Goal: Information Seeking & Learning: Learn about a topic

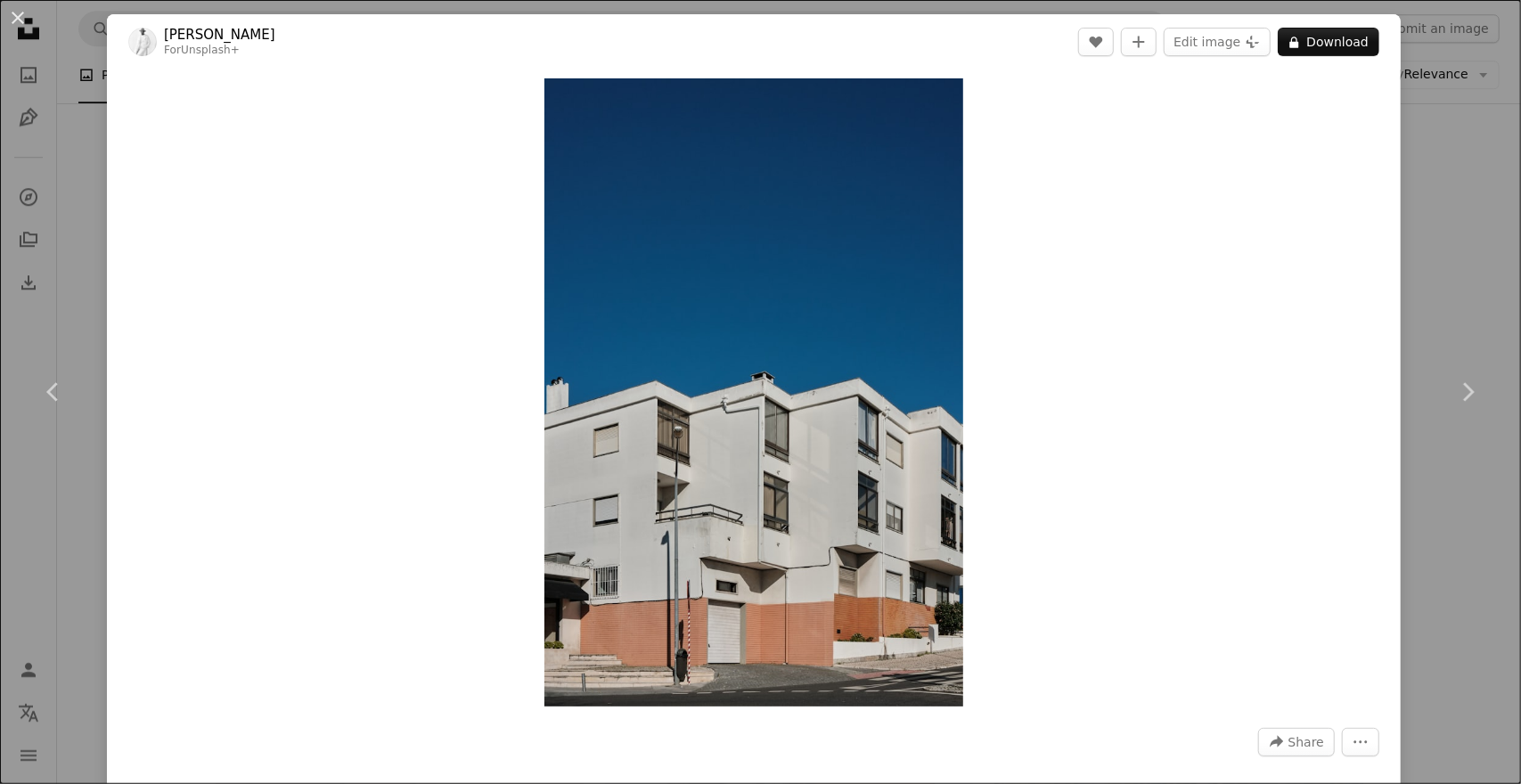
scroll to position [89, 0]
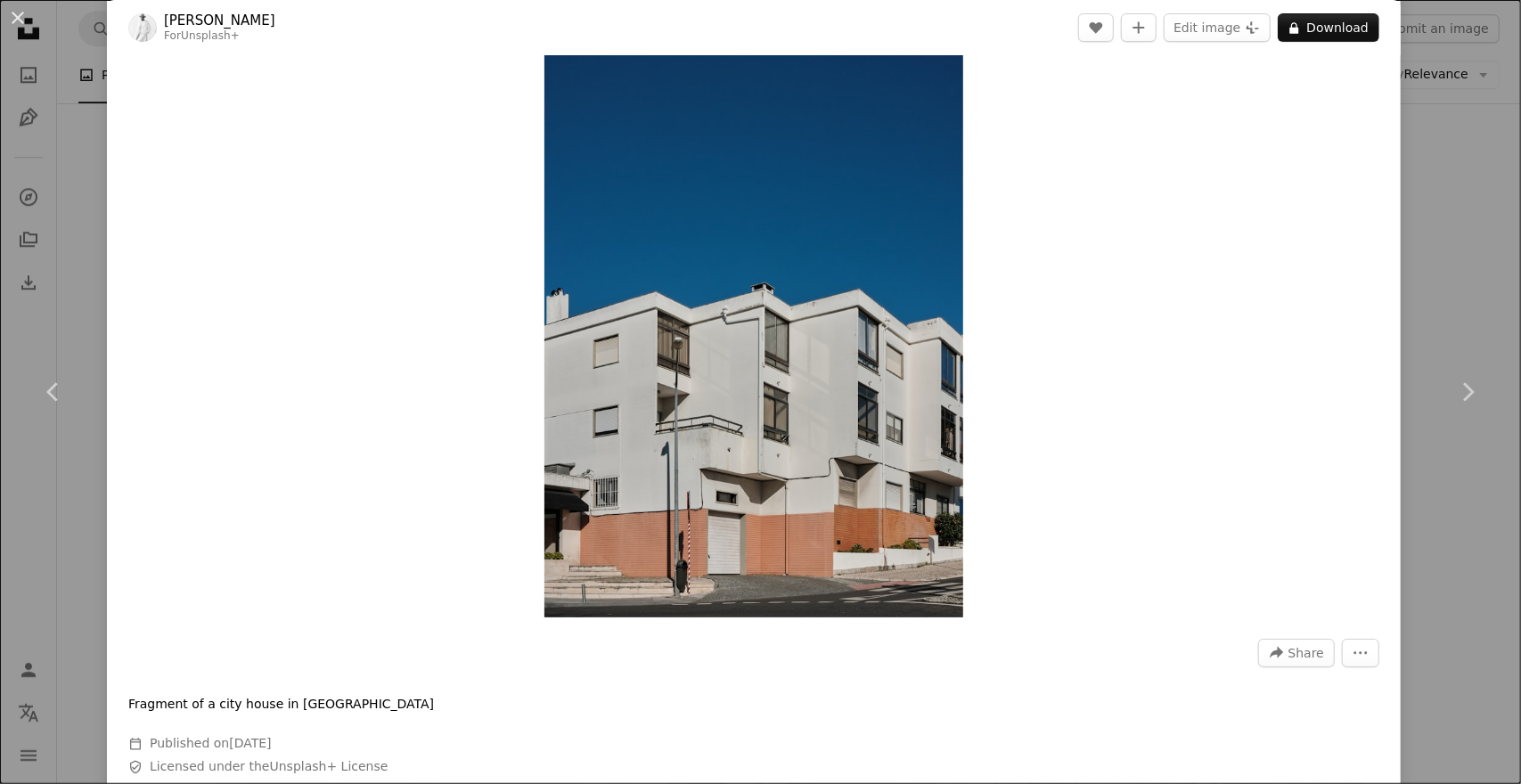
drag, startPoint x: 749, startPoint y: 274, endPoint x: 655, endPoint y: 191, distance: 125.4
click at [655, 191] on img "Zoom in on this image" at bounding box center [754, 304] width 419 height 629
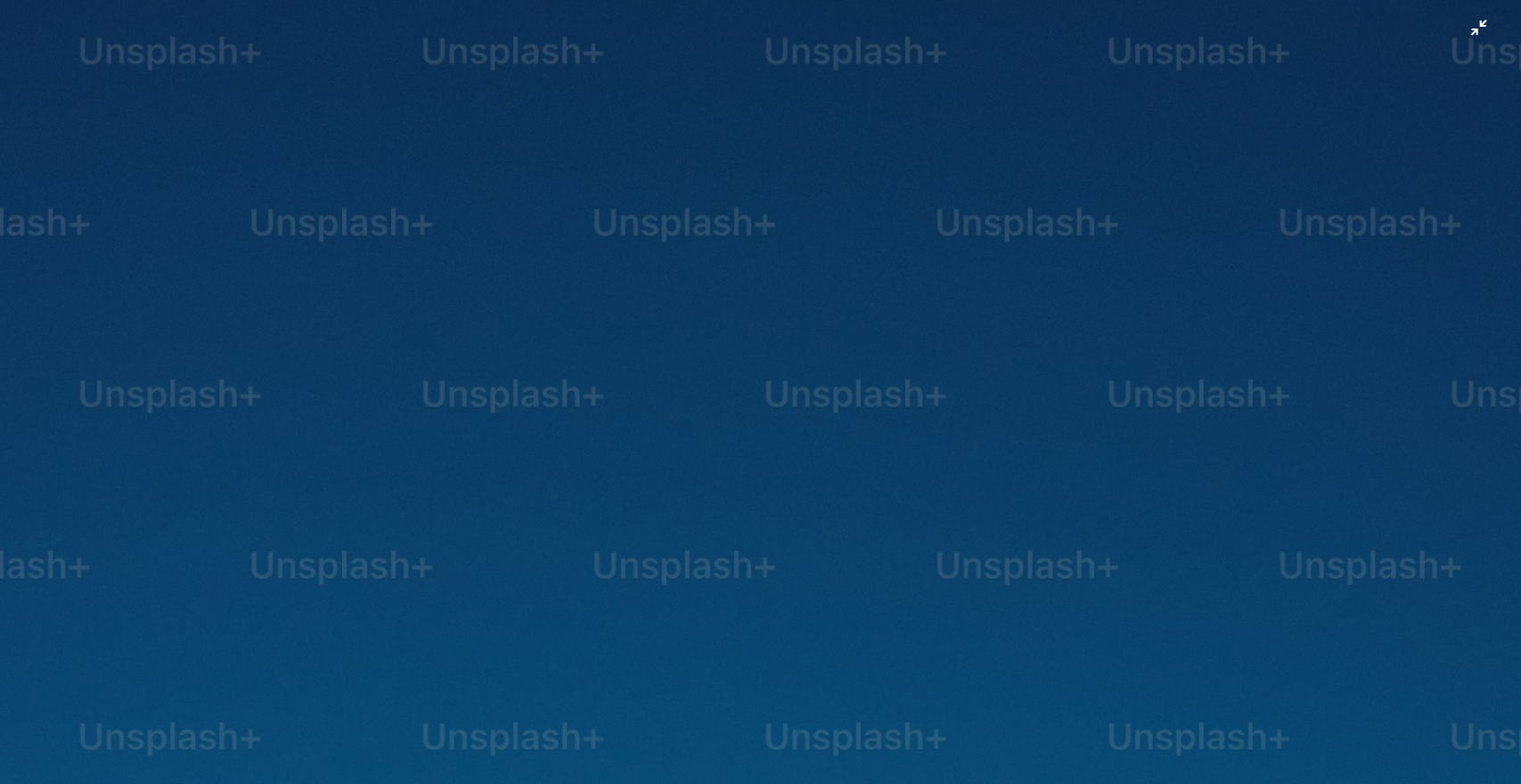
scroll to position [730, 0]
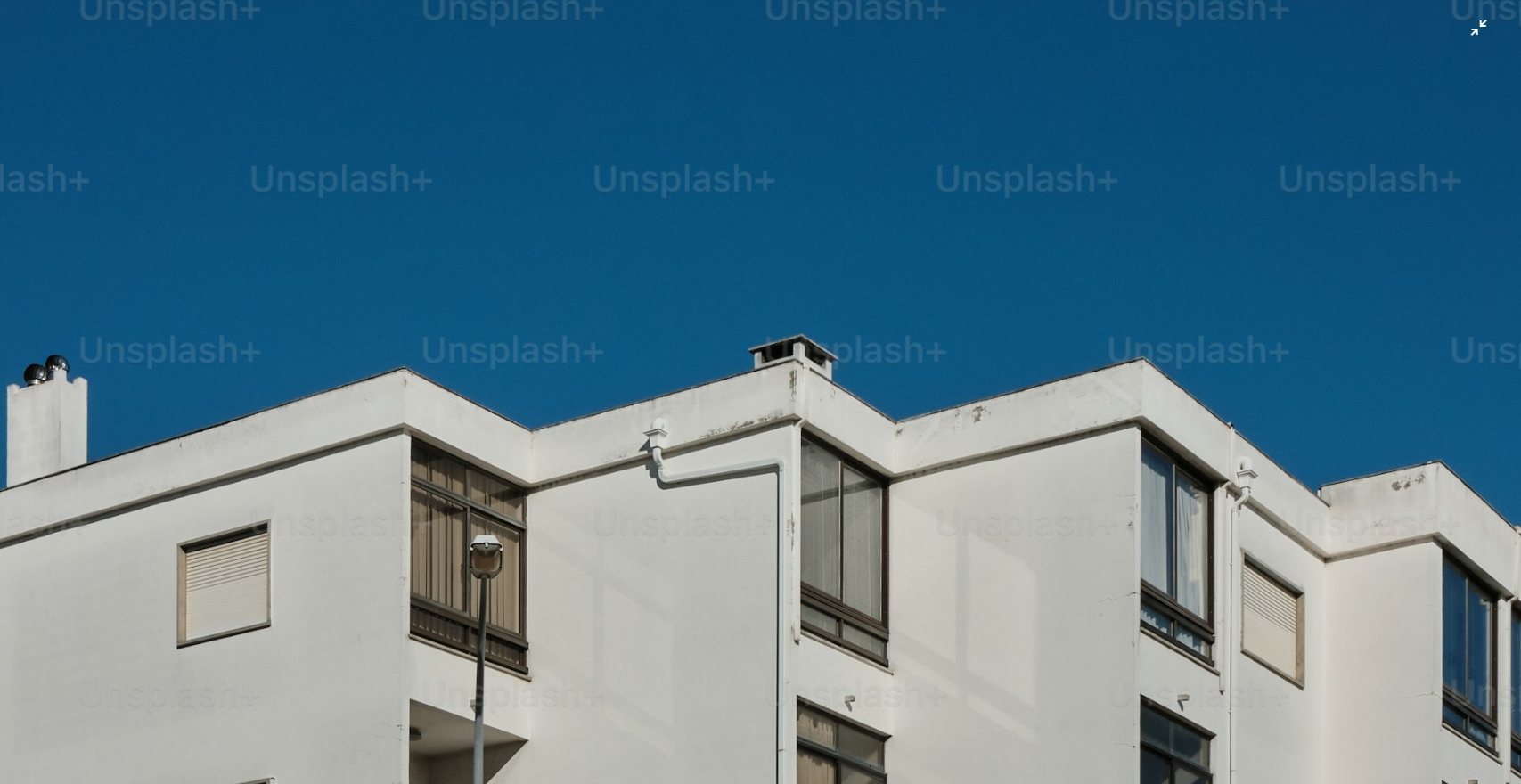
click at [1477, 40] on img "Zoom out on this image" at bounding box center [760, 411] width 1523 height 2283
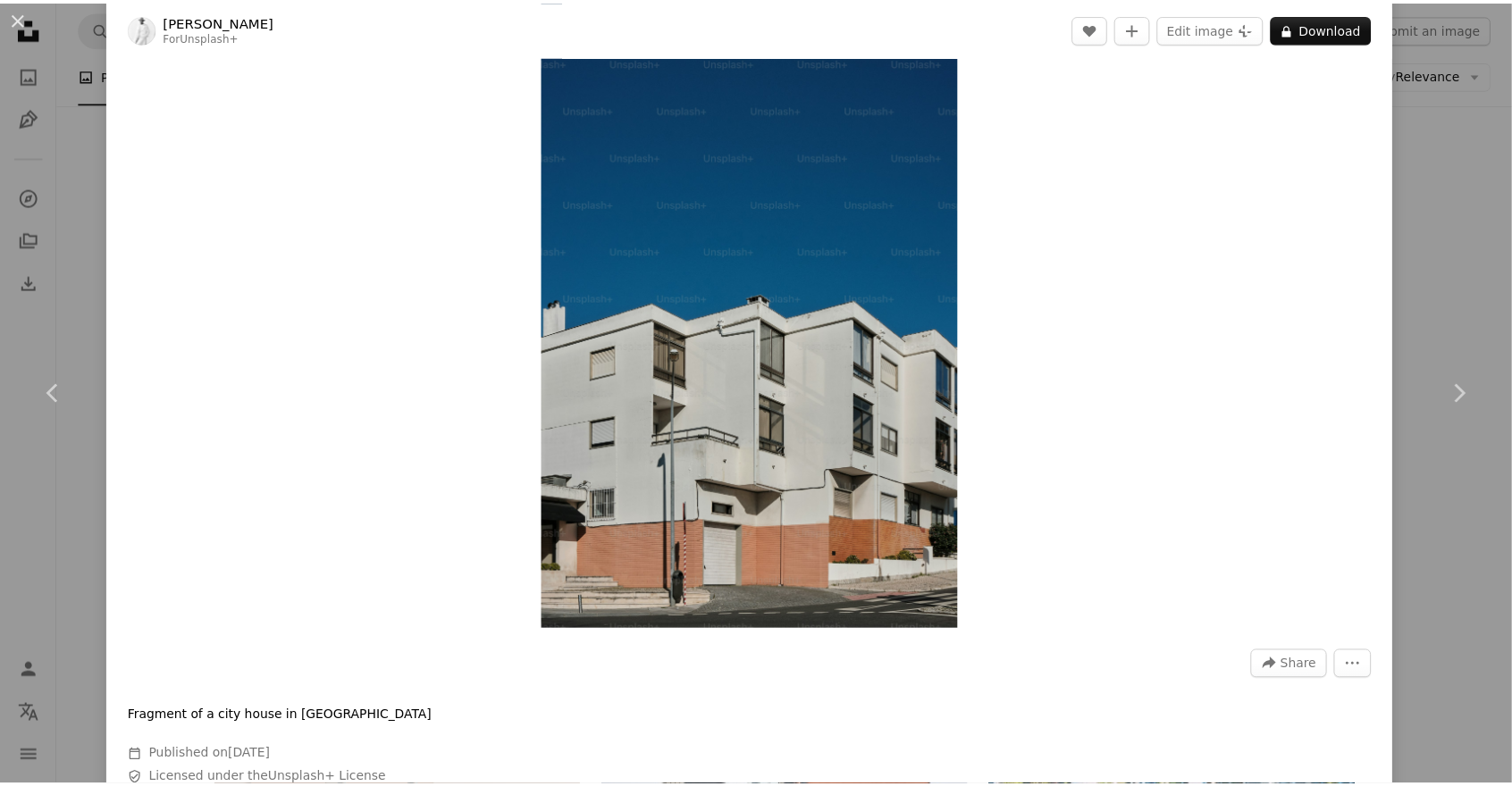
scroll to position [0, 0]
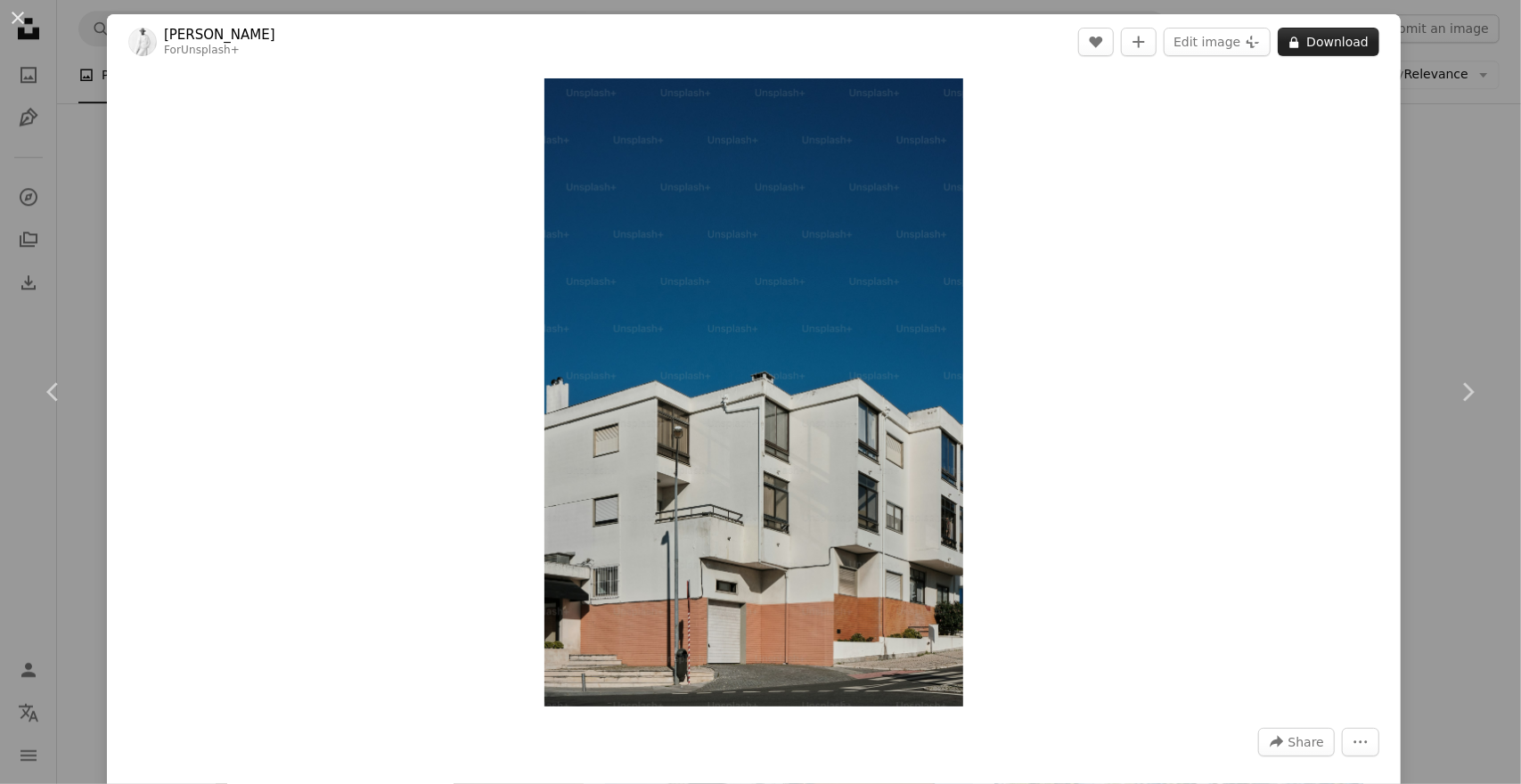
click at [1297, 30] on button "A lock Download" at bounding box center [1328, 42] width 102 height 29
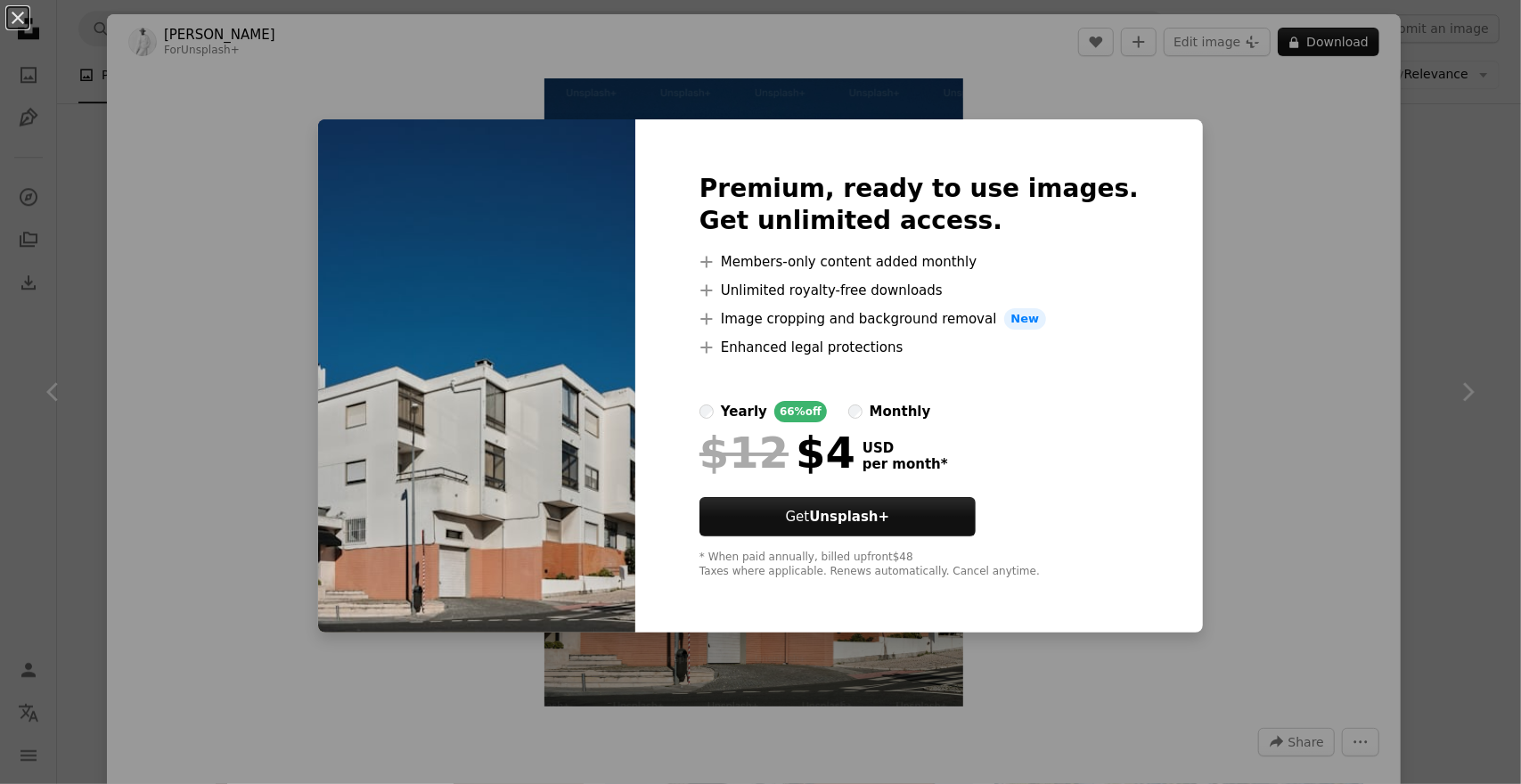
click at [903, 301] on ul "A plus sign Members-only content added monthly A plus sign Unlimited royalty-fr…" at bounding box center [919, 304] width 440 height 107
click at [903, 298] on ul "A plus sign Members-only content added monthly A plus sign Unlimited royalty-fr…" at bounding box center [919, 304] width 440 height 107
click at [866, 405] on label "monthly" at bounding box center [890, 412] width 83 height 21
click at [1185, 313] on div "An X shape Premium, ready to use images. Get unlimited access. A plus sign Memb…" at bounding box center [760, 392] width 1521 height 784
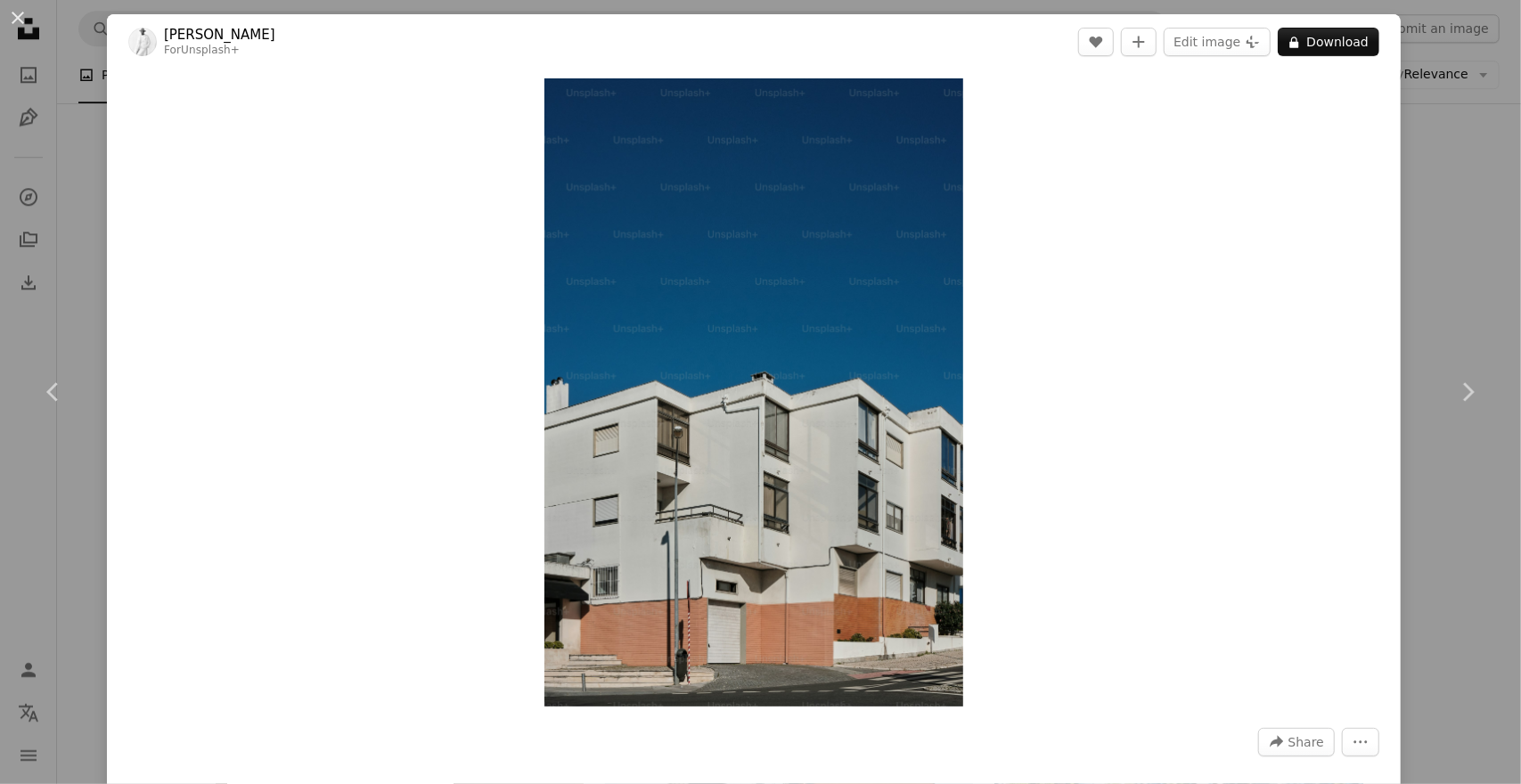
drag, startPoint x: 879, startPoint y: 299, endPoint x: 1061, endPoint y: 226, distance: 196.1
click at [1061, 226] on div "Zoom in" at bounding box center [754, 393] width 1294 height 646
click at [1331, 43] on button "A lock Download" at bounding box center [1328, 42] width 102 height 29
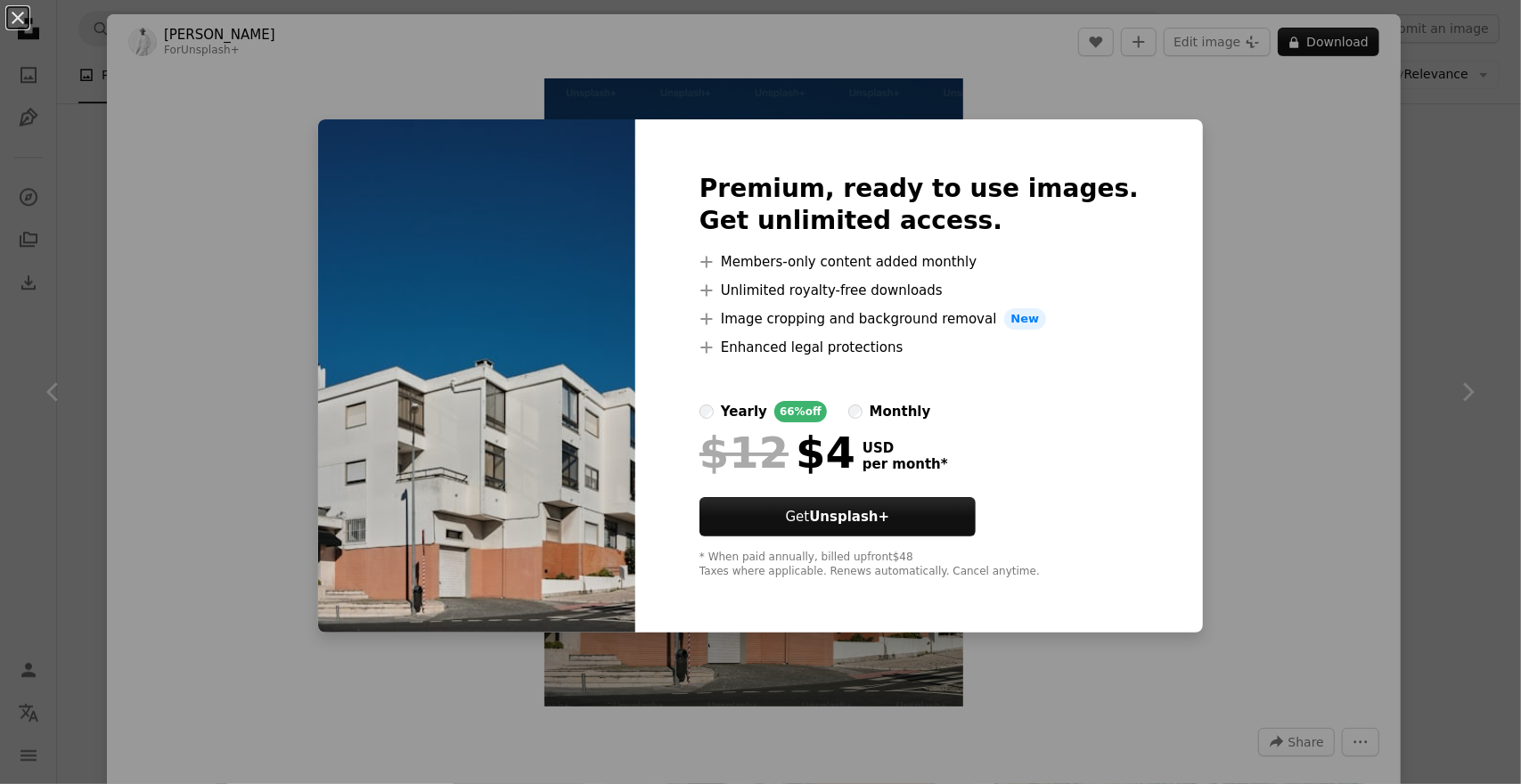
click at [884, 403] on label "monthly" at bounding box center [890, 412] width 83 height 21
click at [754, 416] on div "yearly" at bounding box center [744, 412] width 47 height 21
click at [1222, 307] on div "An X shape Premium, ready to use images. Get unlimited access. A plus sign Memb…" at bounding box center [760, 392] width 1521 height 784
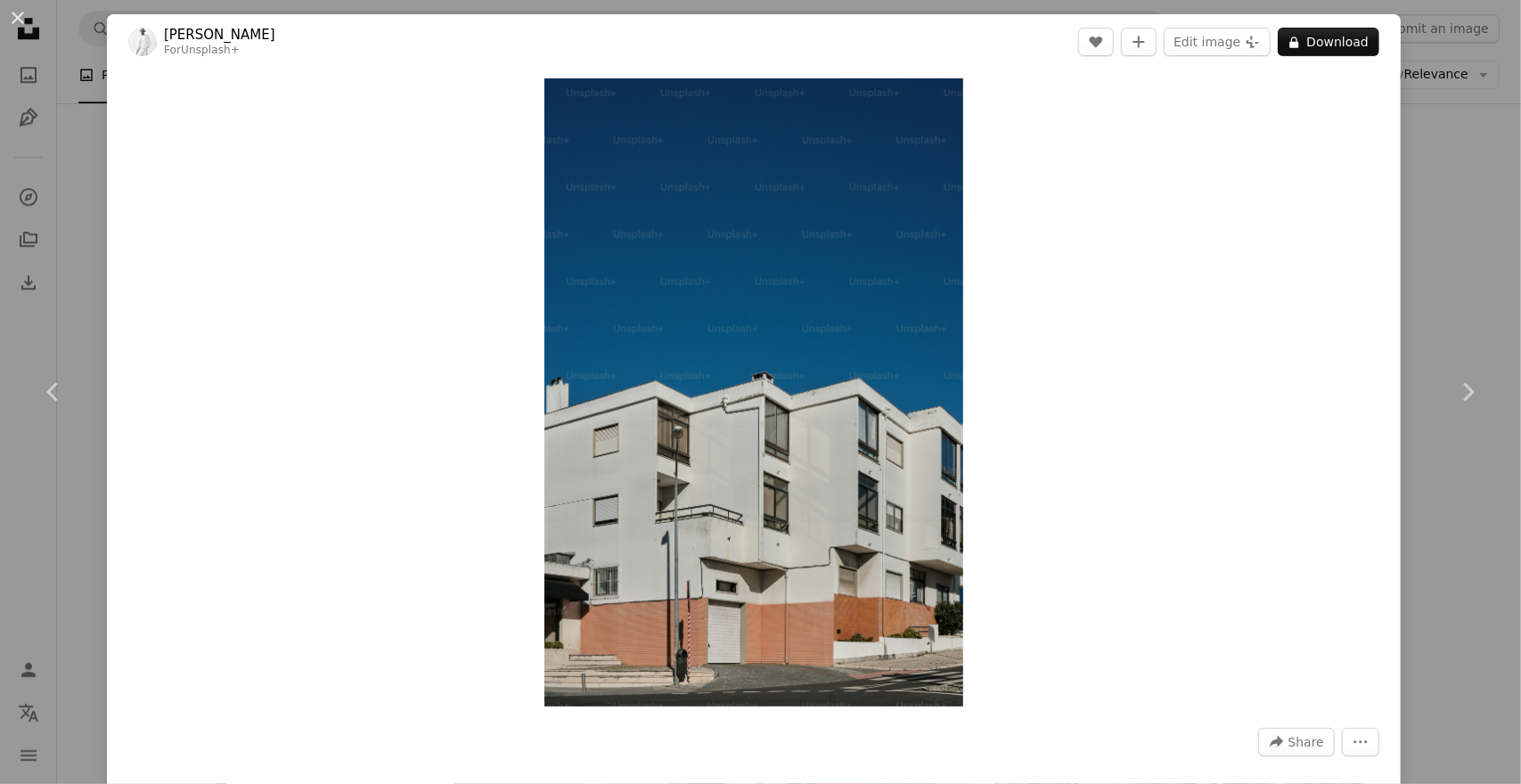
drag, startPoint x: 881, startPoint y: 532, endPoint x: 1269, endPoint y: 430, distance: 401.2
click at [1269, 430] on div "Zoom in" at bounding box center [754, 393] width 1294 height 646
click at [63, 232] on div "An X shape Chevron left Chevron right [PERSON_NAME] For Unsplash+ A heart A plu…" at bounding box center [760, 392] width 1521 height 784
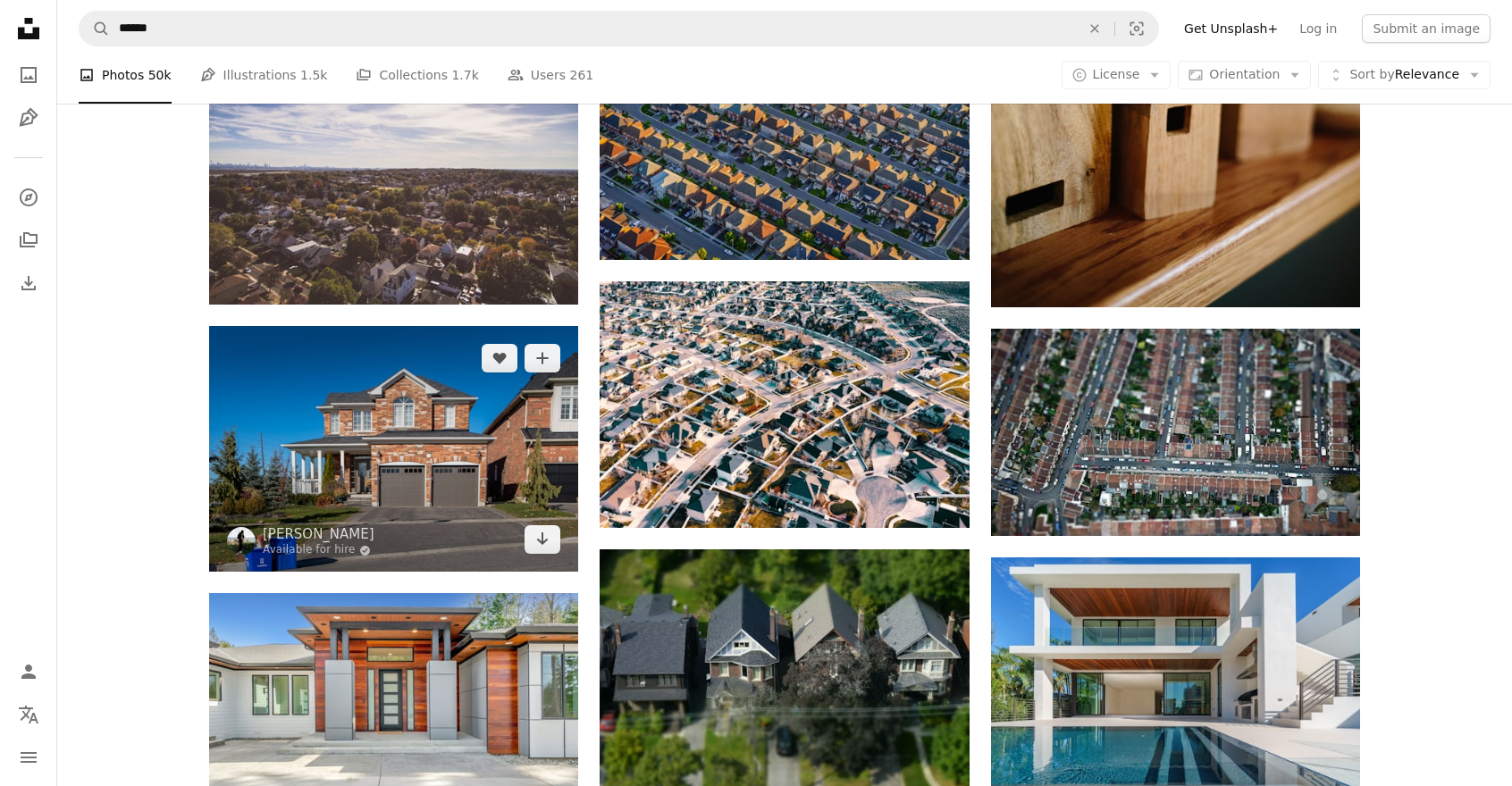
scroll to position [5021, 0]
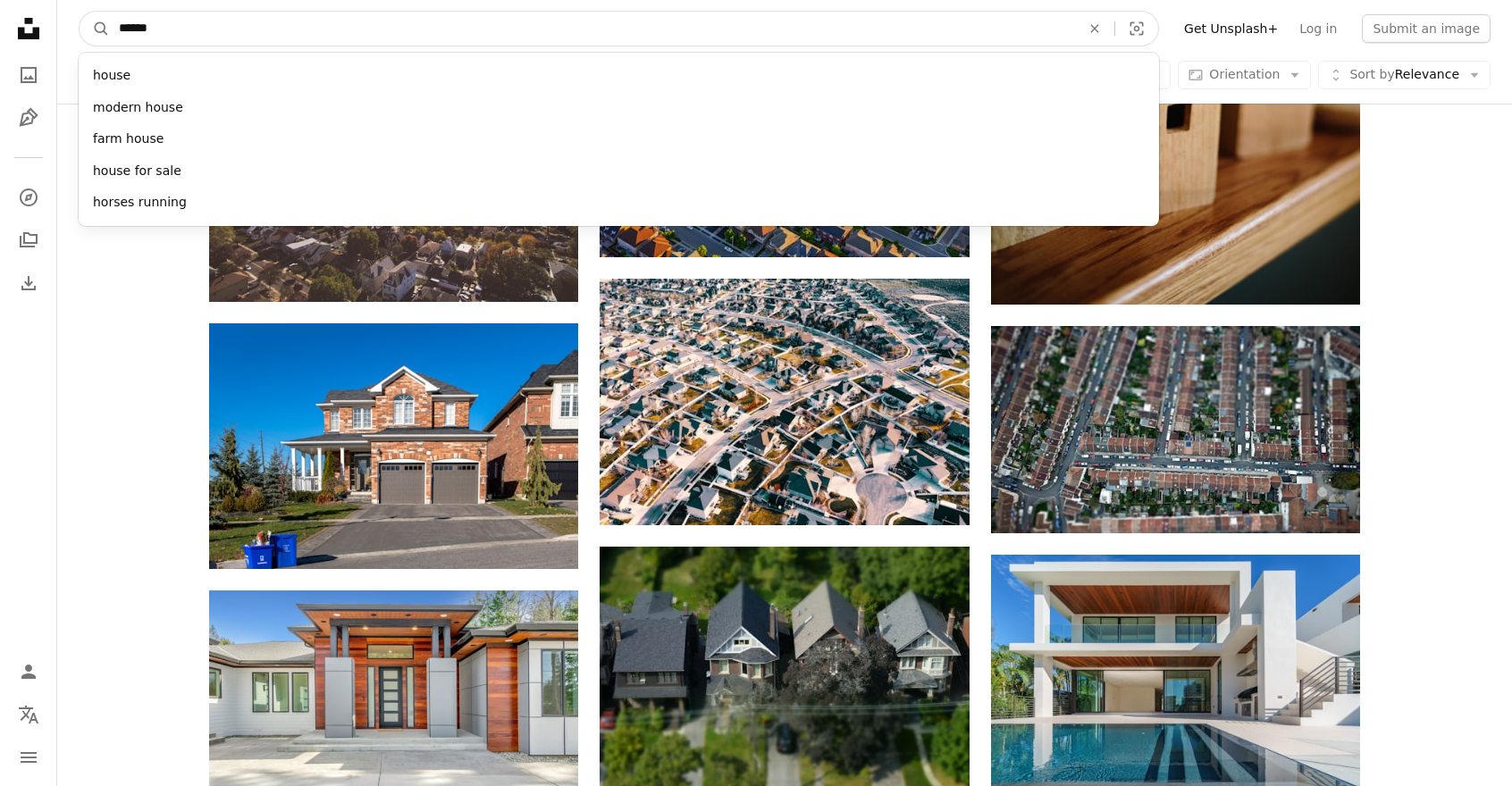
drag, startPoint x: 241, startPoint y: 33, endPoint x: 409, endPoint y: 1, distance: 171.0
type input "*"
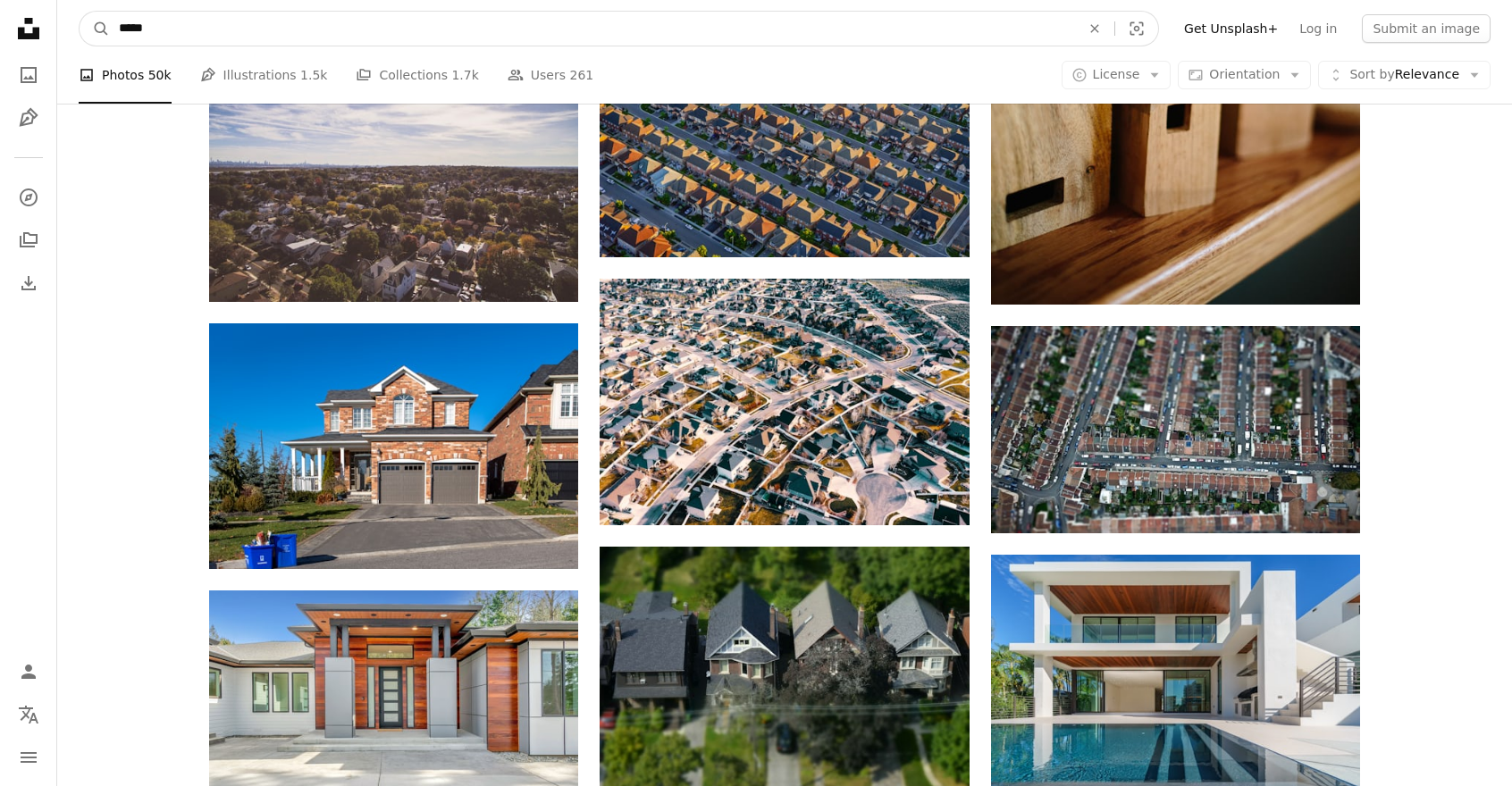
type input "*****"
click at [79, 11] on button "A magnifying glass" at bounding box center [94, 28] width 31 height 34
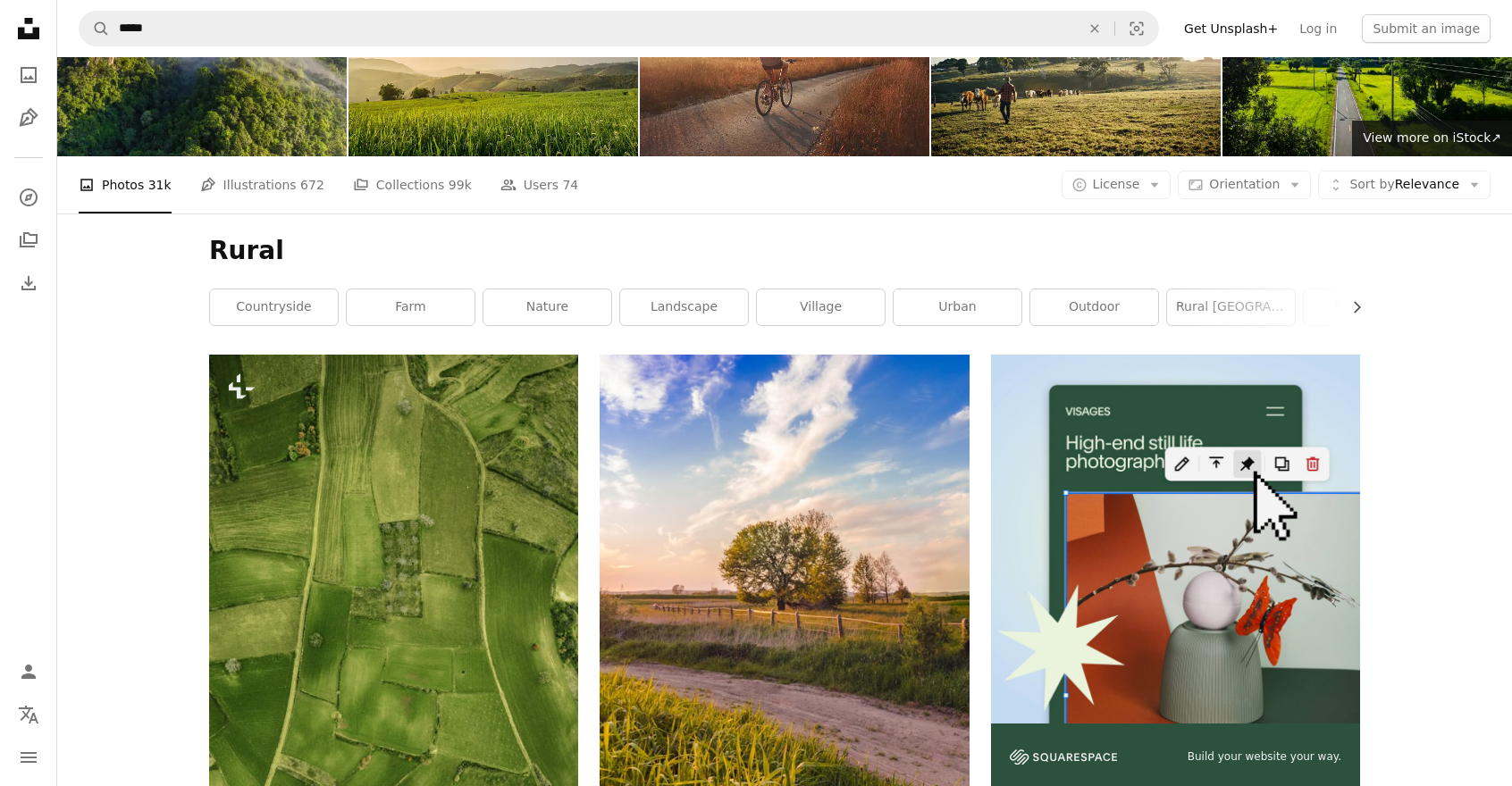
scroll to position [178, 0]
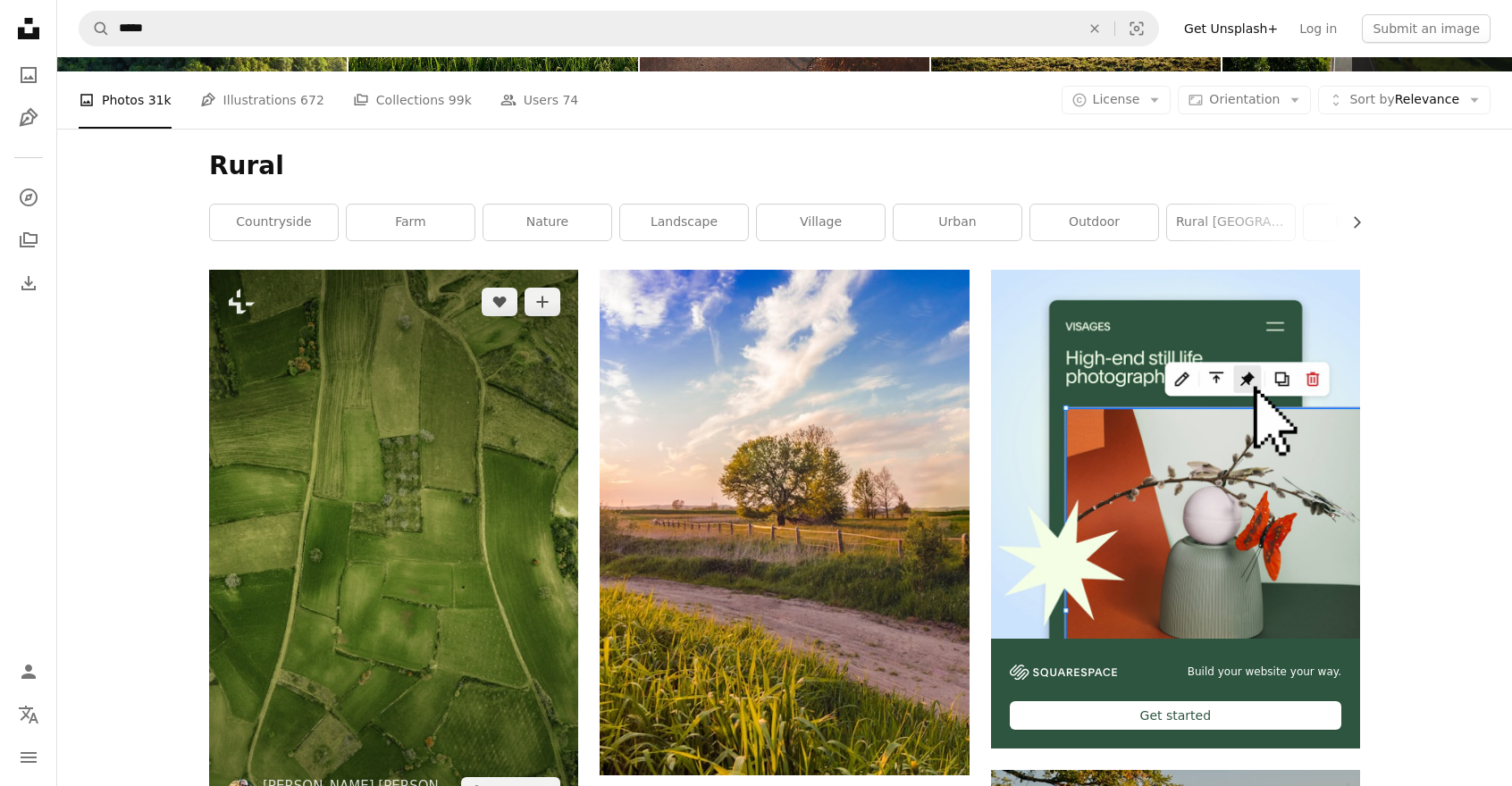
click at [515, 447] on img at bounding box center [393, 546] width 369 height 554
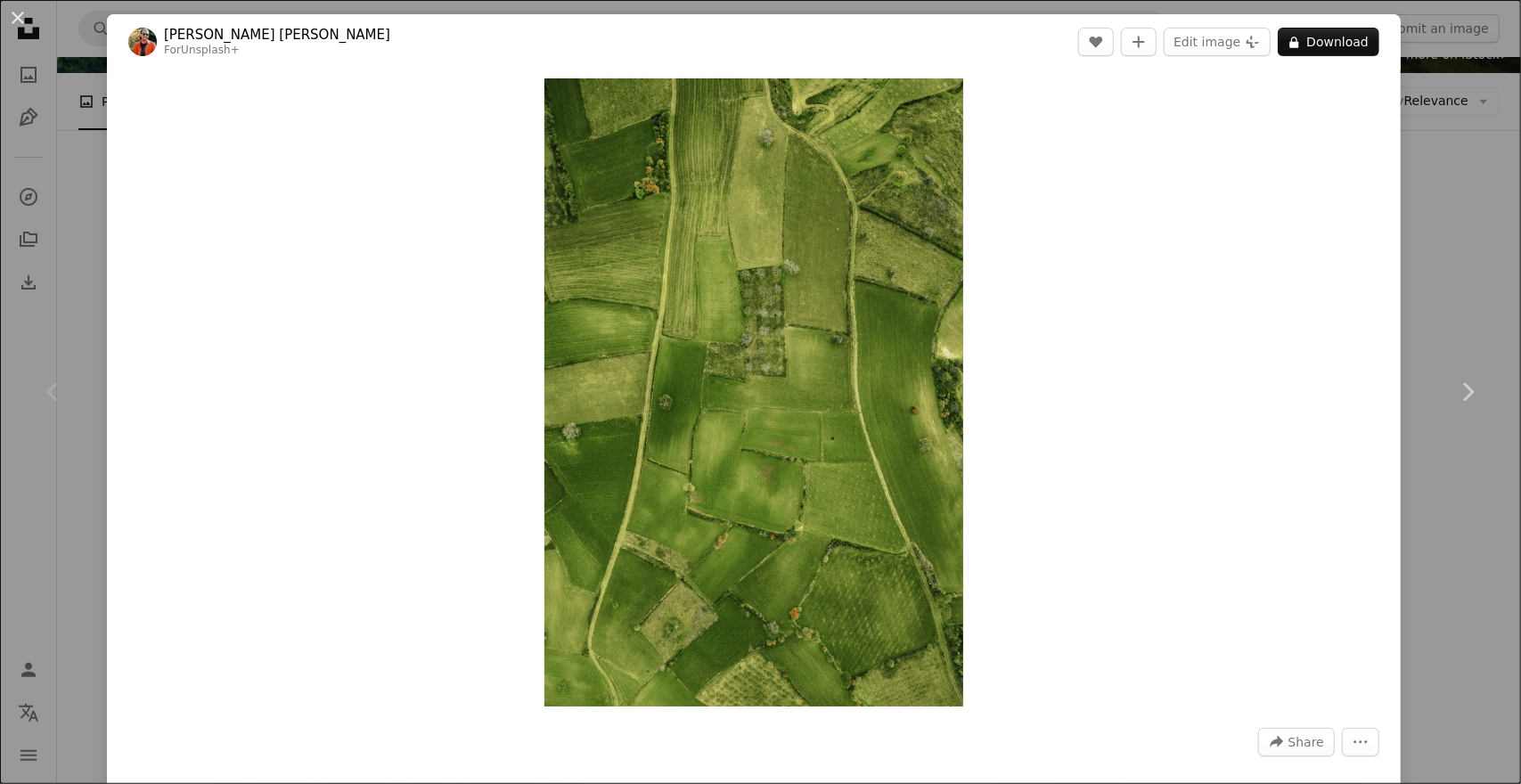
click at [1465, 239] on div "An X shape Chevron left Chevron right [PERSON_NAME] [PERSON_NAME] For Unsplash+…" at bounding box center [760, 392] width 1521 height 784
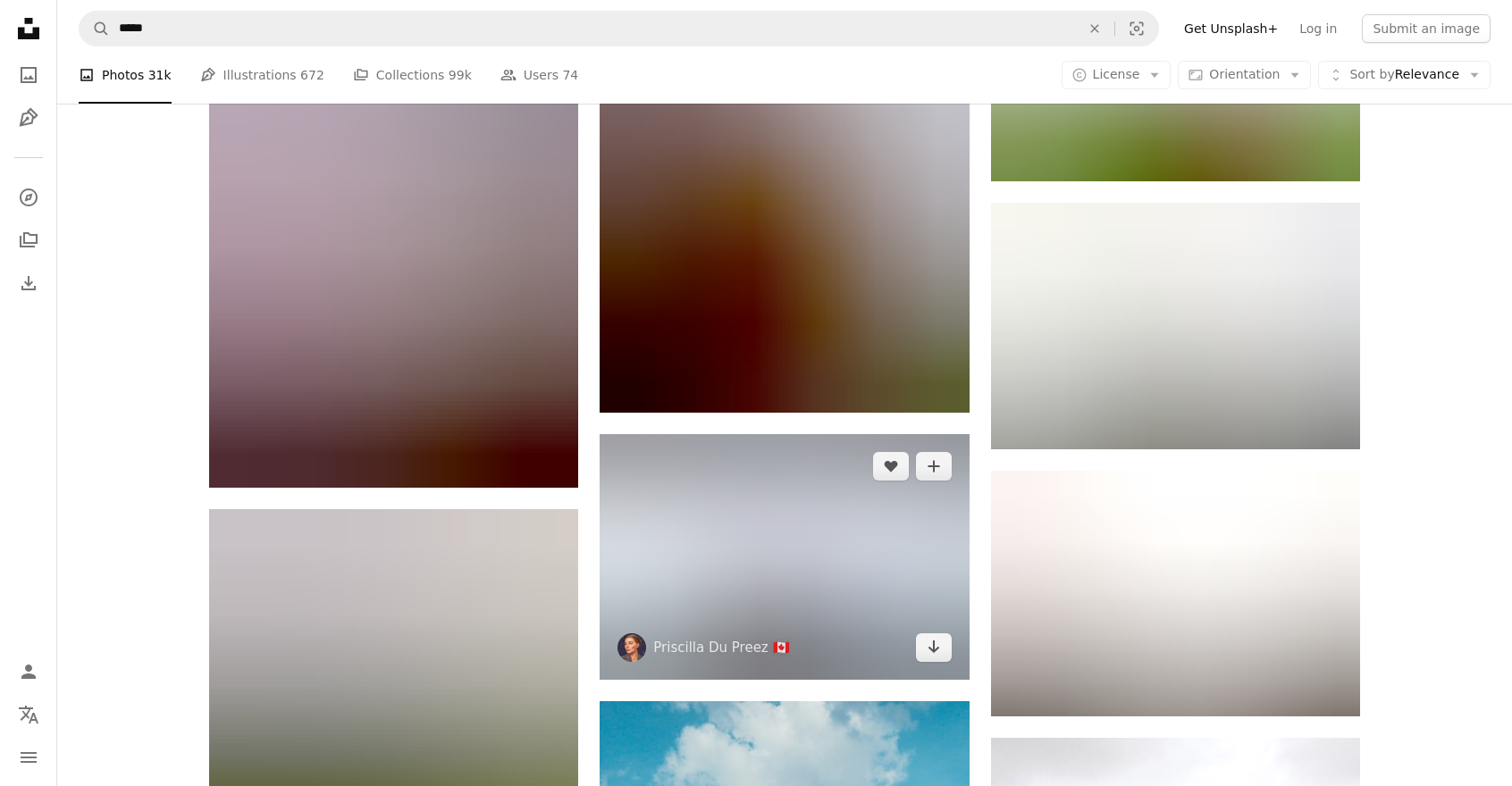
scroll to position [5627, 0]
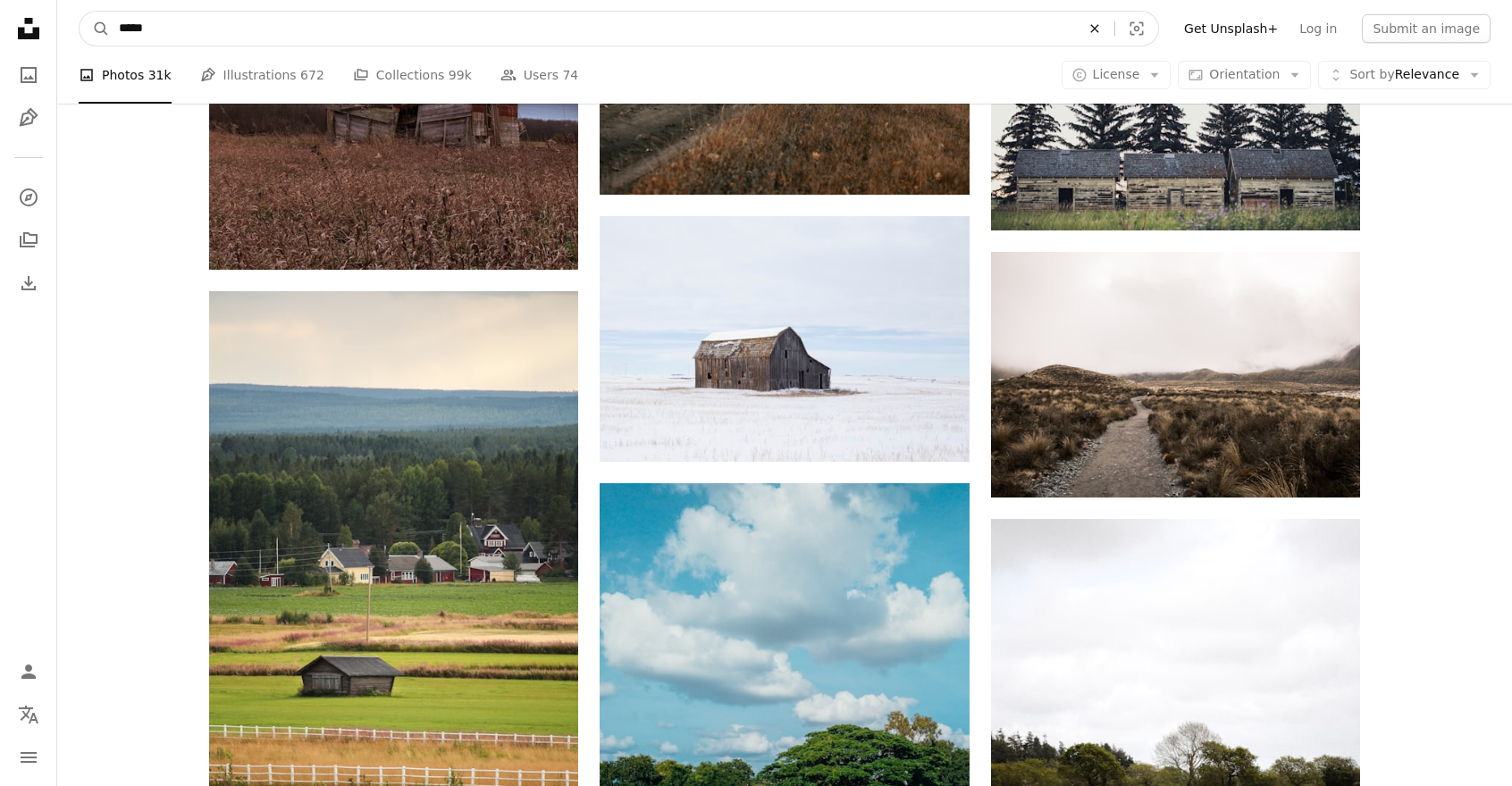
click at [1098, 28] on icon "Find visuals sitewide" at bounding box center [1094, 28] width 8 height 8
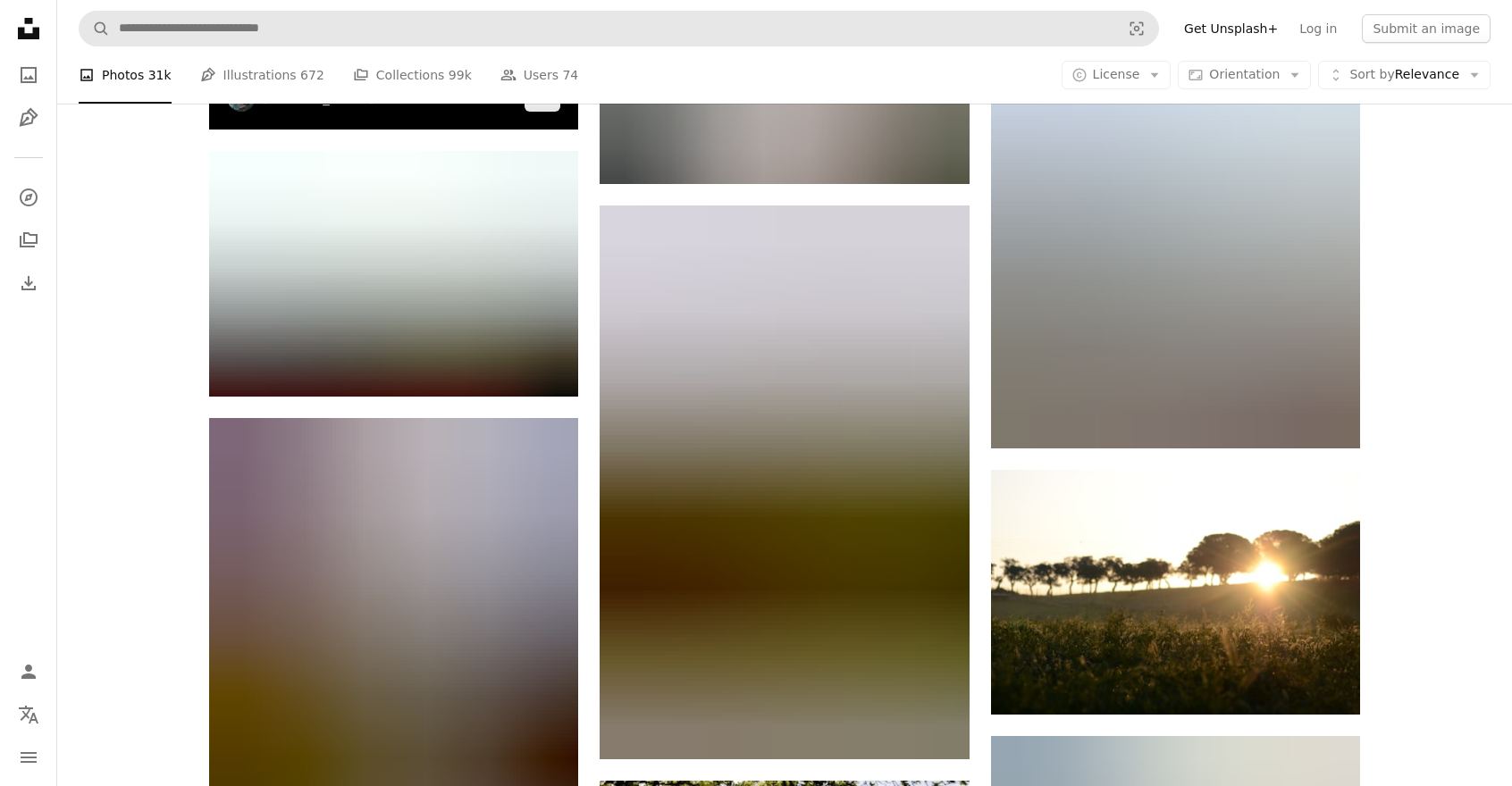
scroll to position [13397, 0]
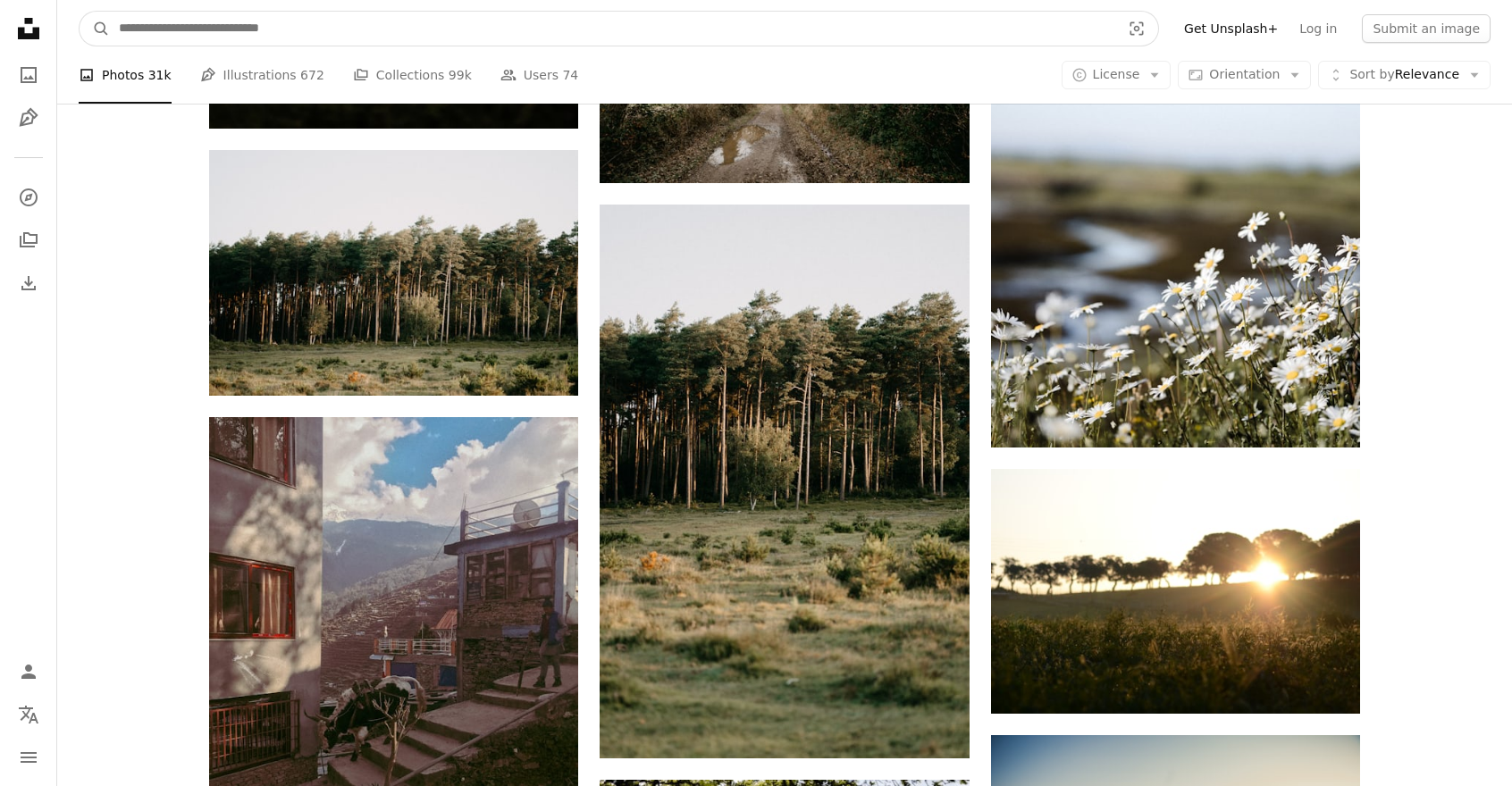
click at [211, 21] on input "Find visuals sitewide" at bounding box center [613, 28] width 1005 height 34
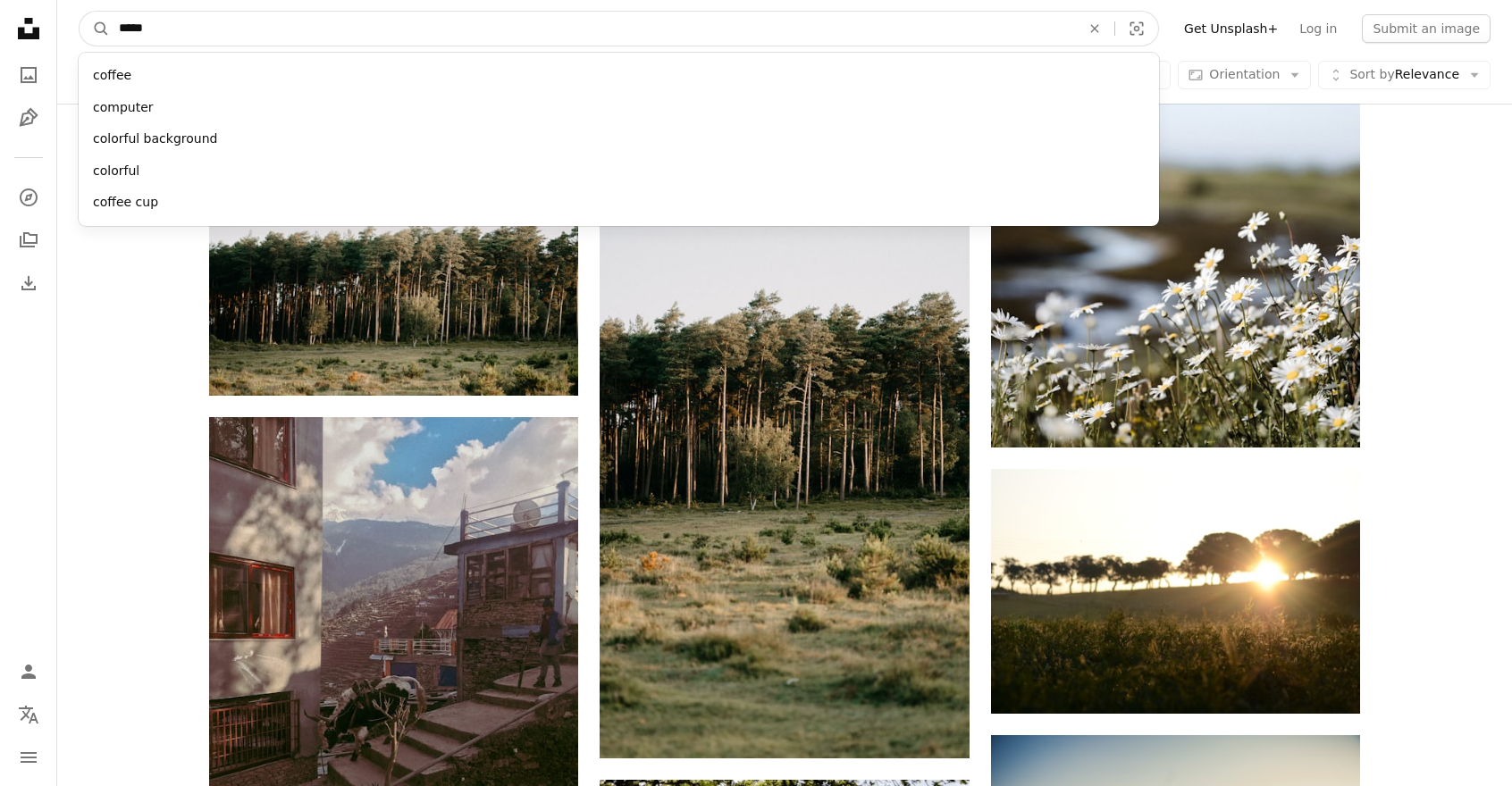
type input "******"
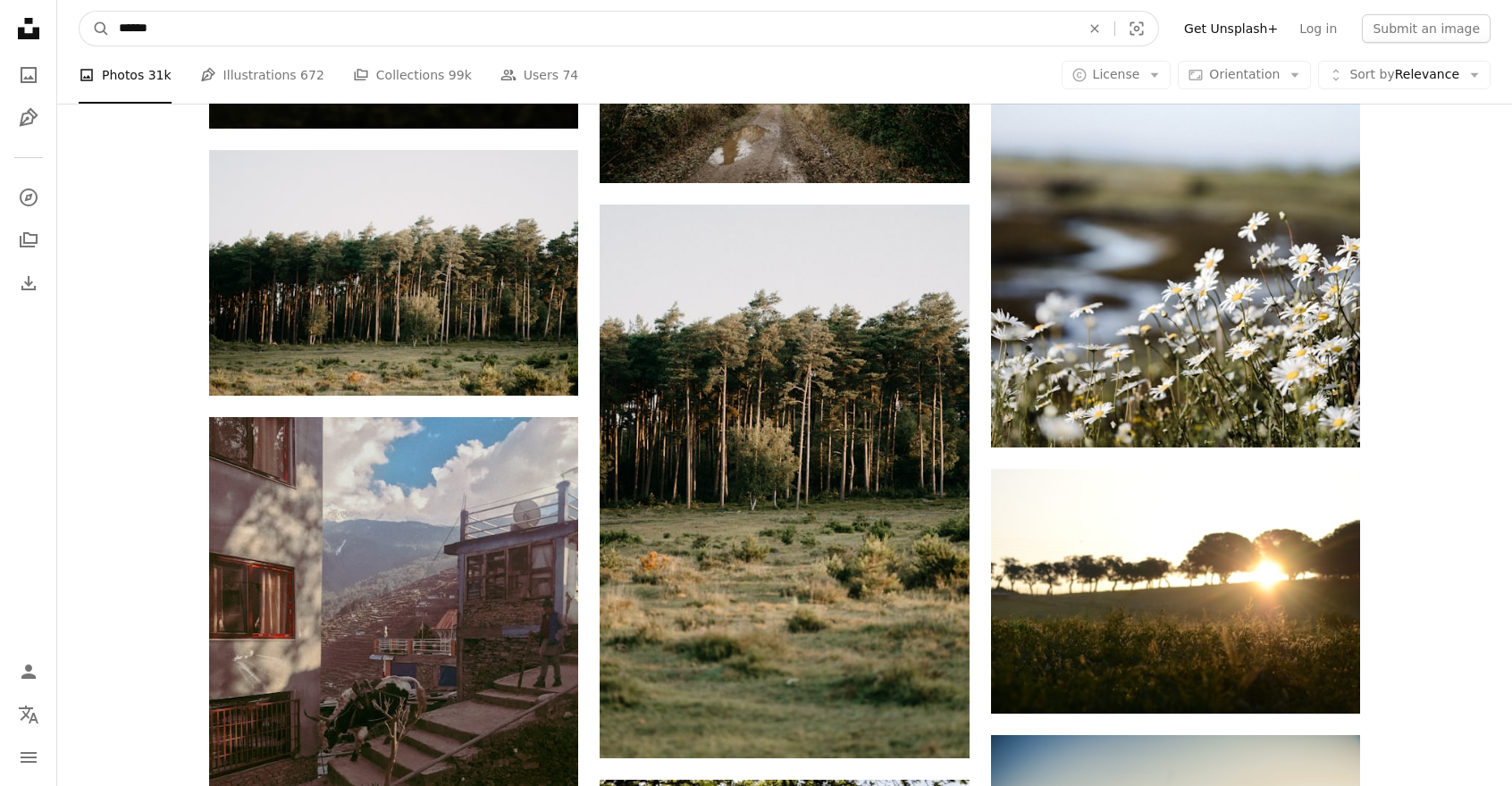
click button "A magnifying glass" at bounding box center [94, 28] width 31 height 34
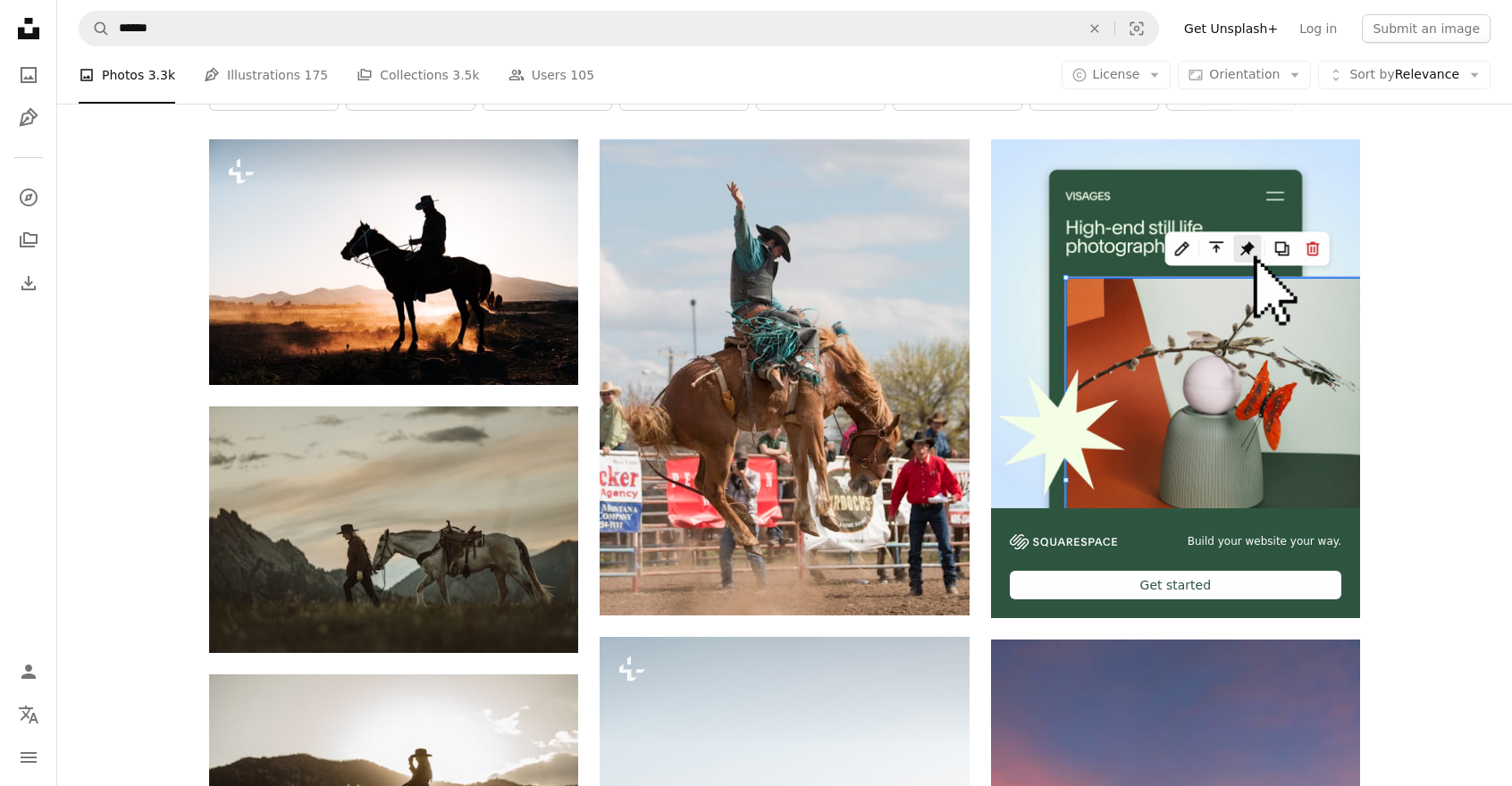
scroll to position [358, 0]
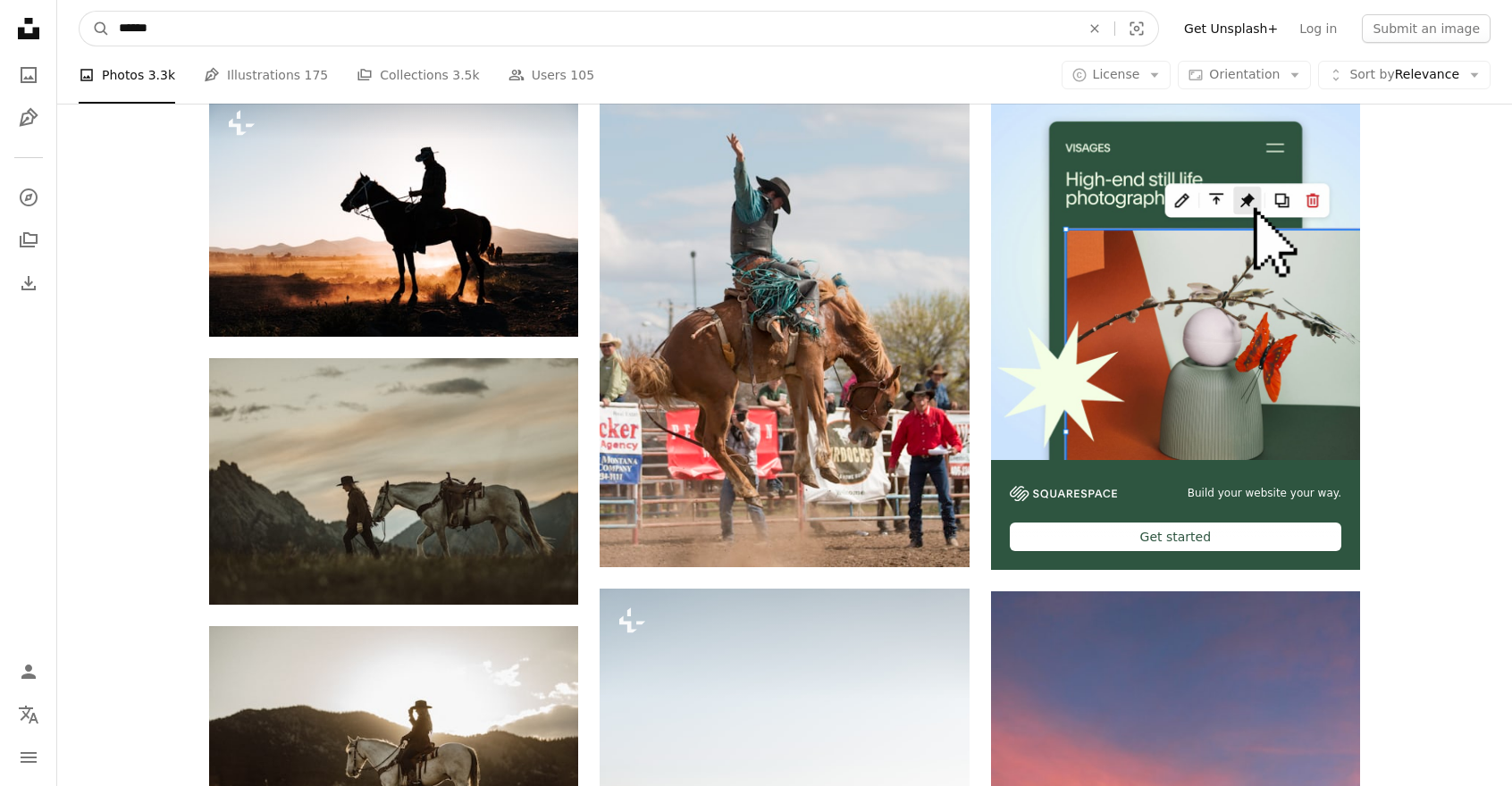
click at [615, 26] on input "******" at bounding box center [592, 28] width 965 height 34
type input "*"
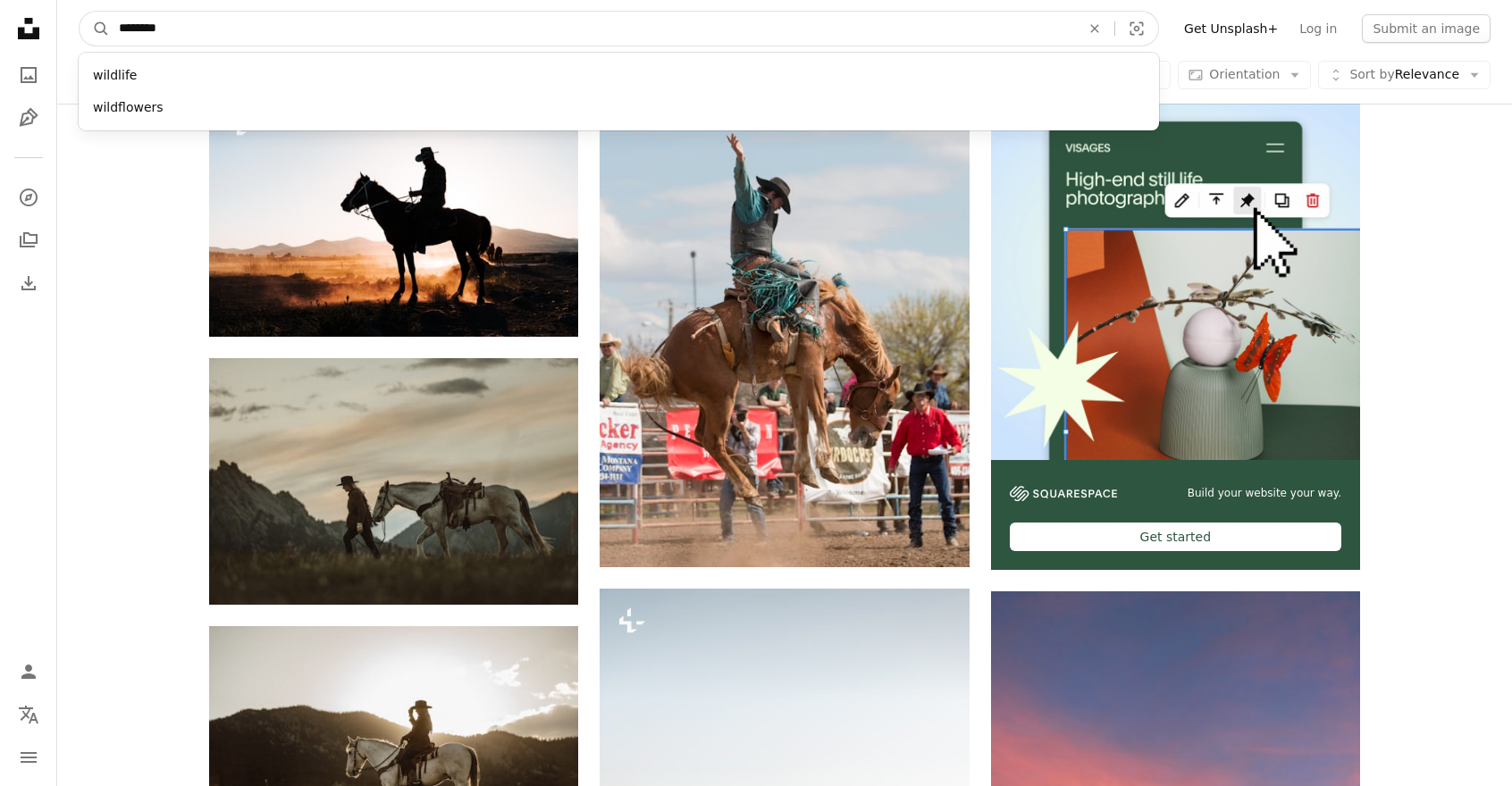
type input "*********"
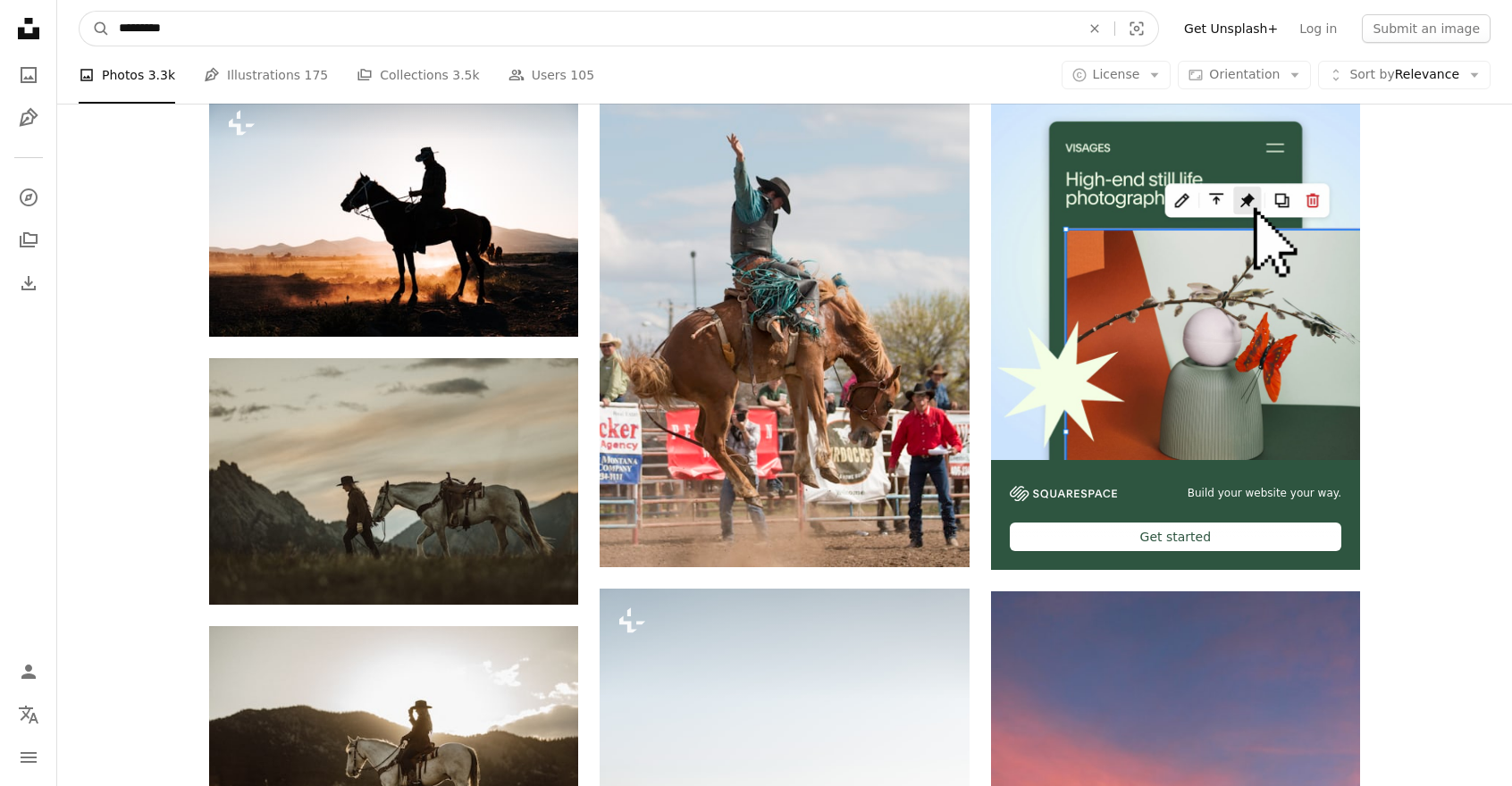
click button "A magnifying glass" at bounding box center [94, 28] width 31 height 34
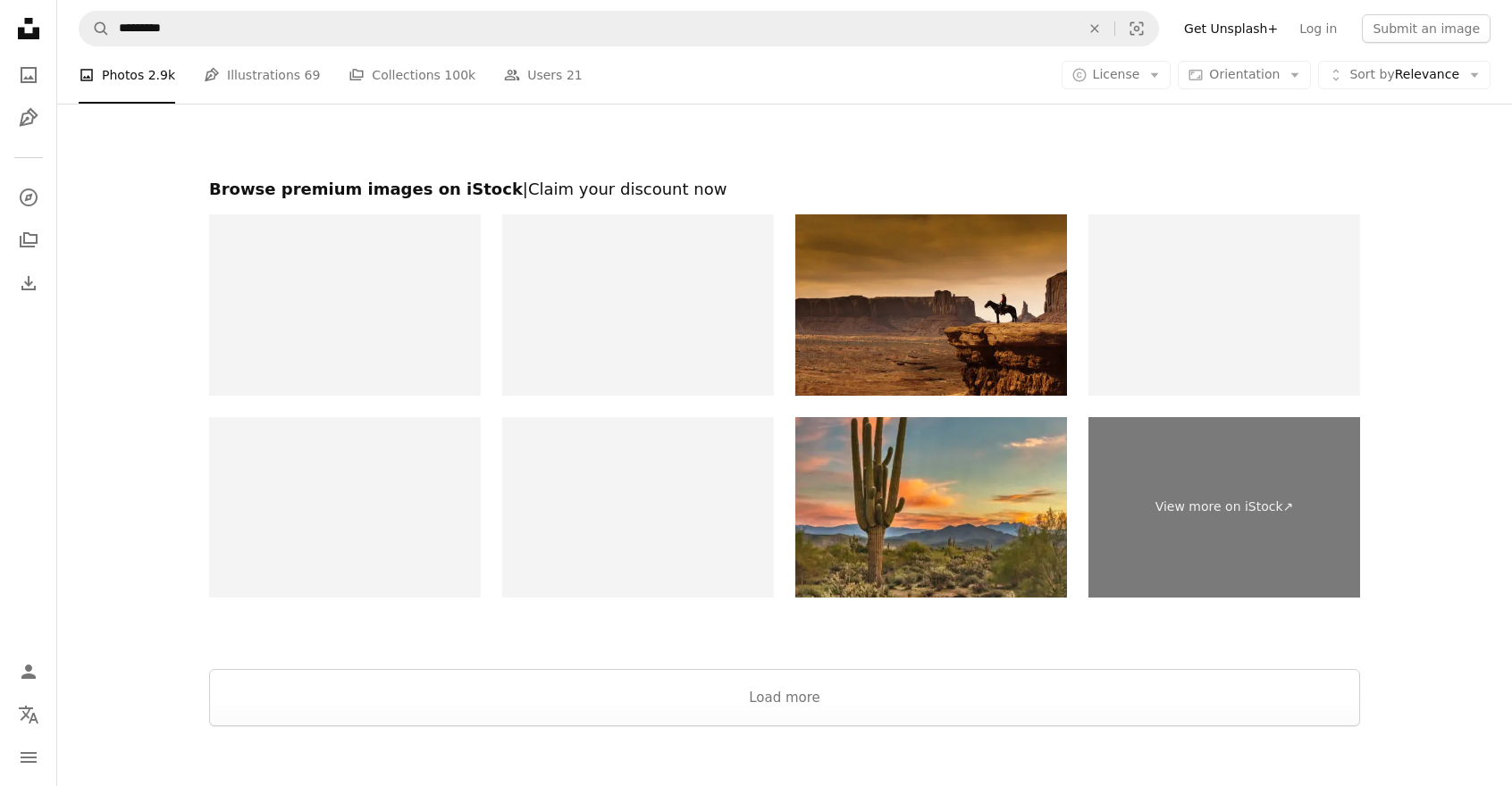
scroll to position [3182, 0]
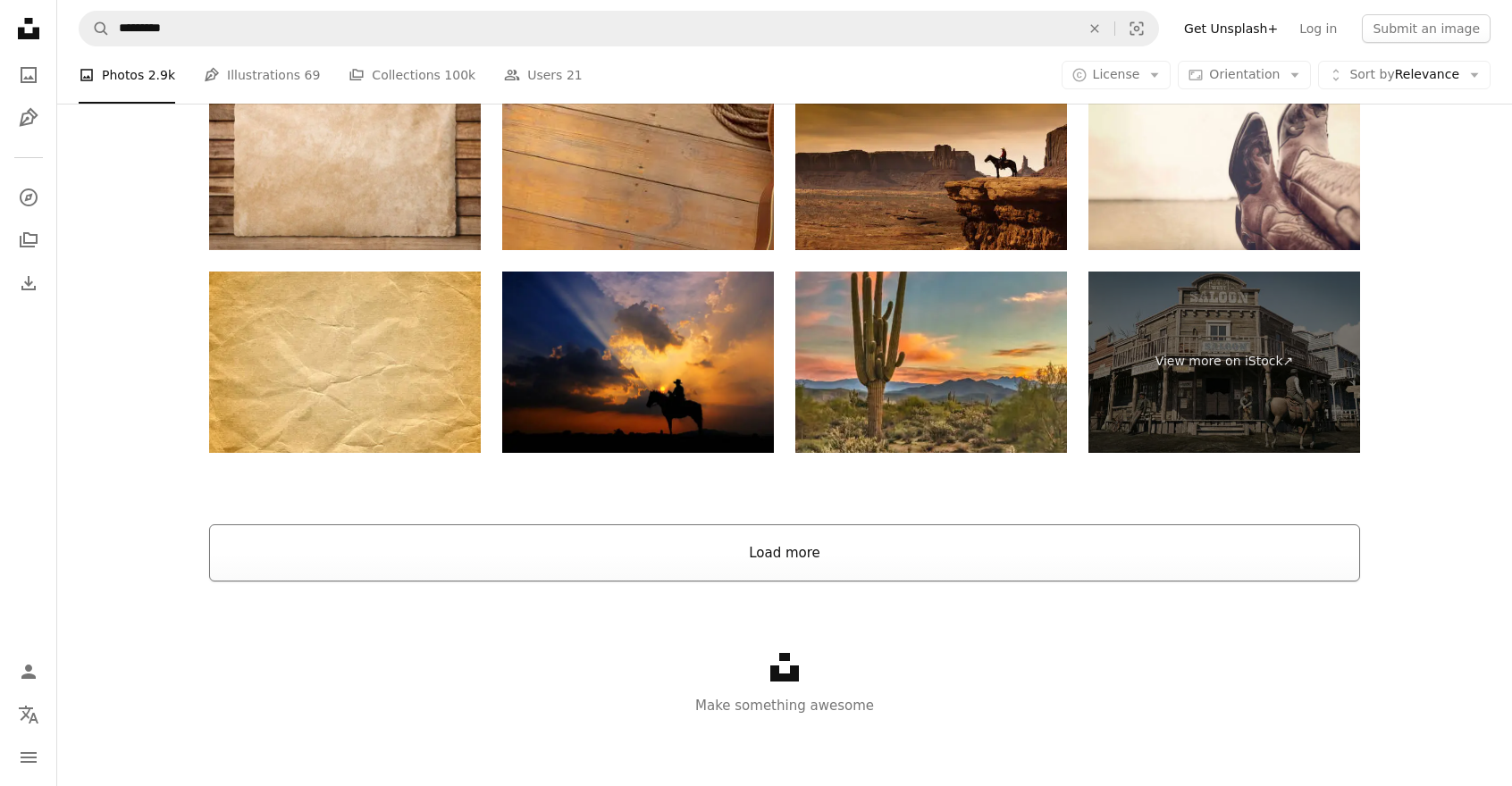
click at [747, 556] on button "Load more" at bounding box center [784, 553] width 1151 height 57
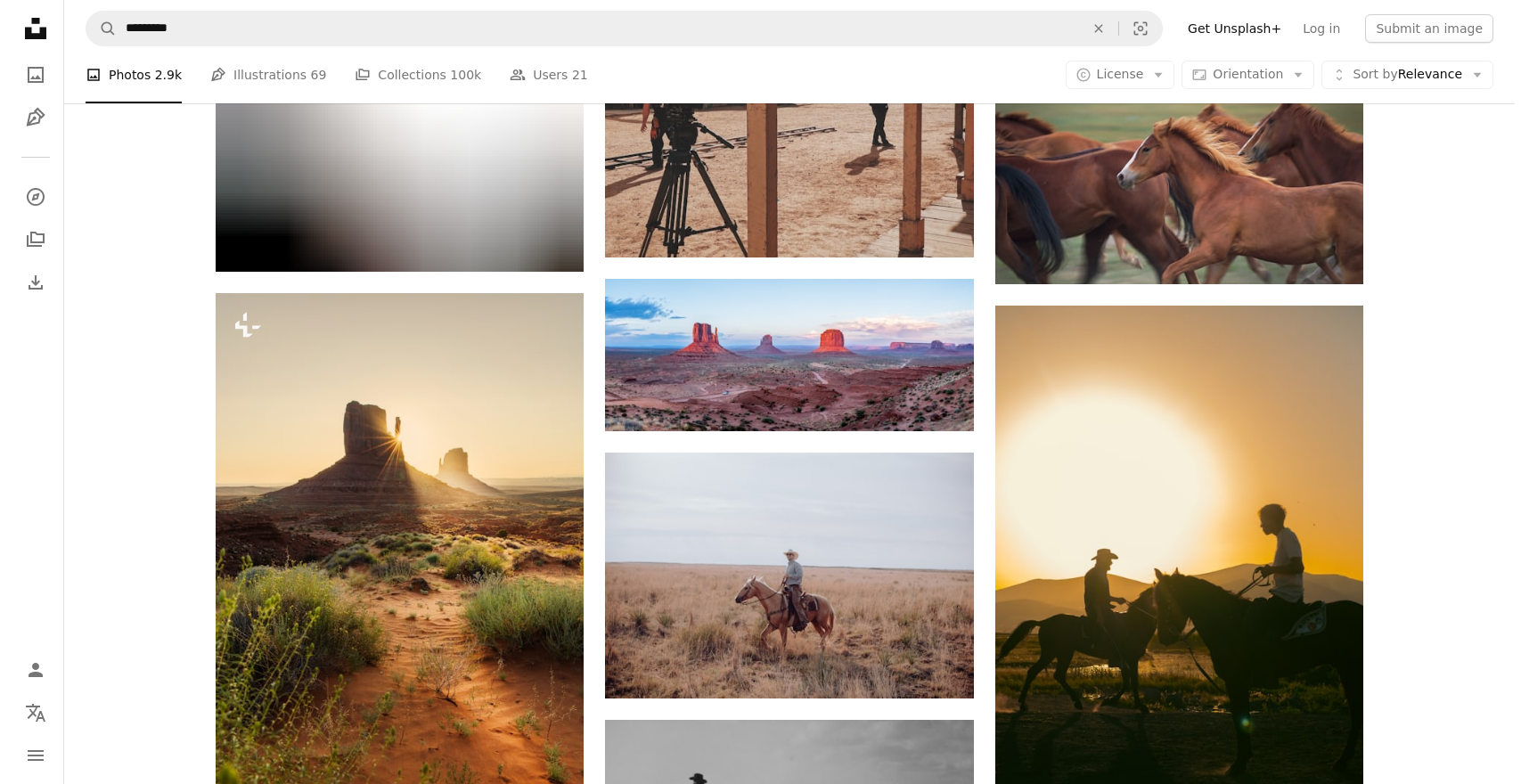
scroll to position [3750, 0]
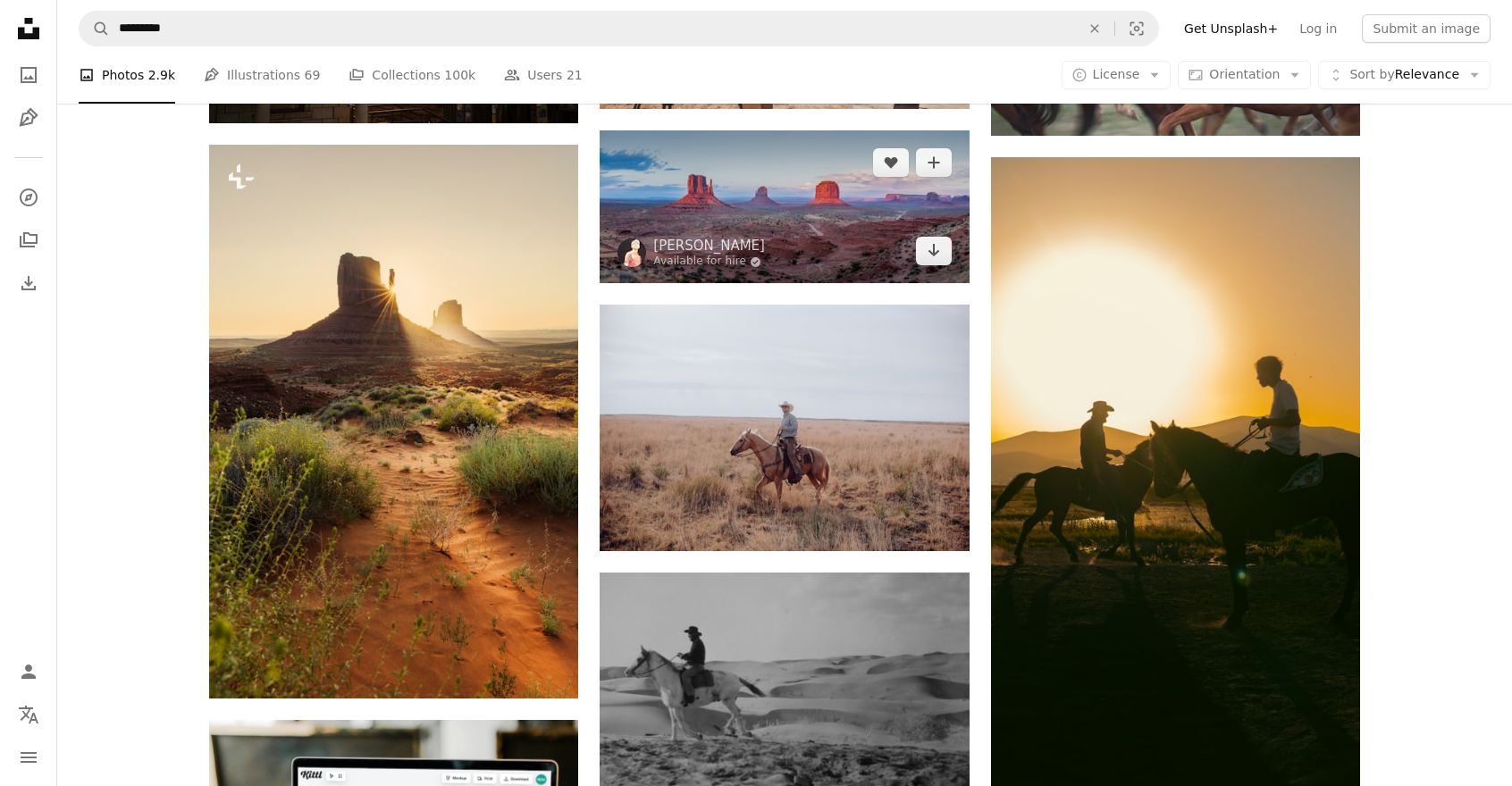
click at [777, 223] on img at bounding box center [784, 207] width 369 height 153
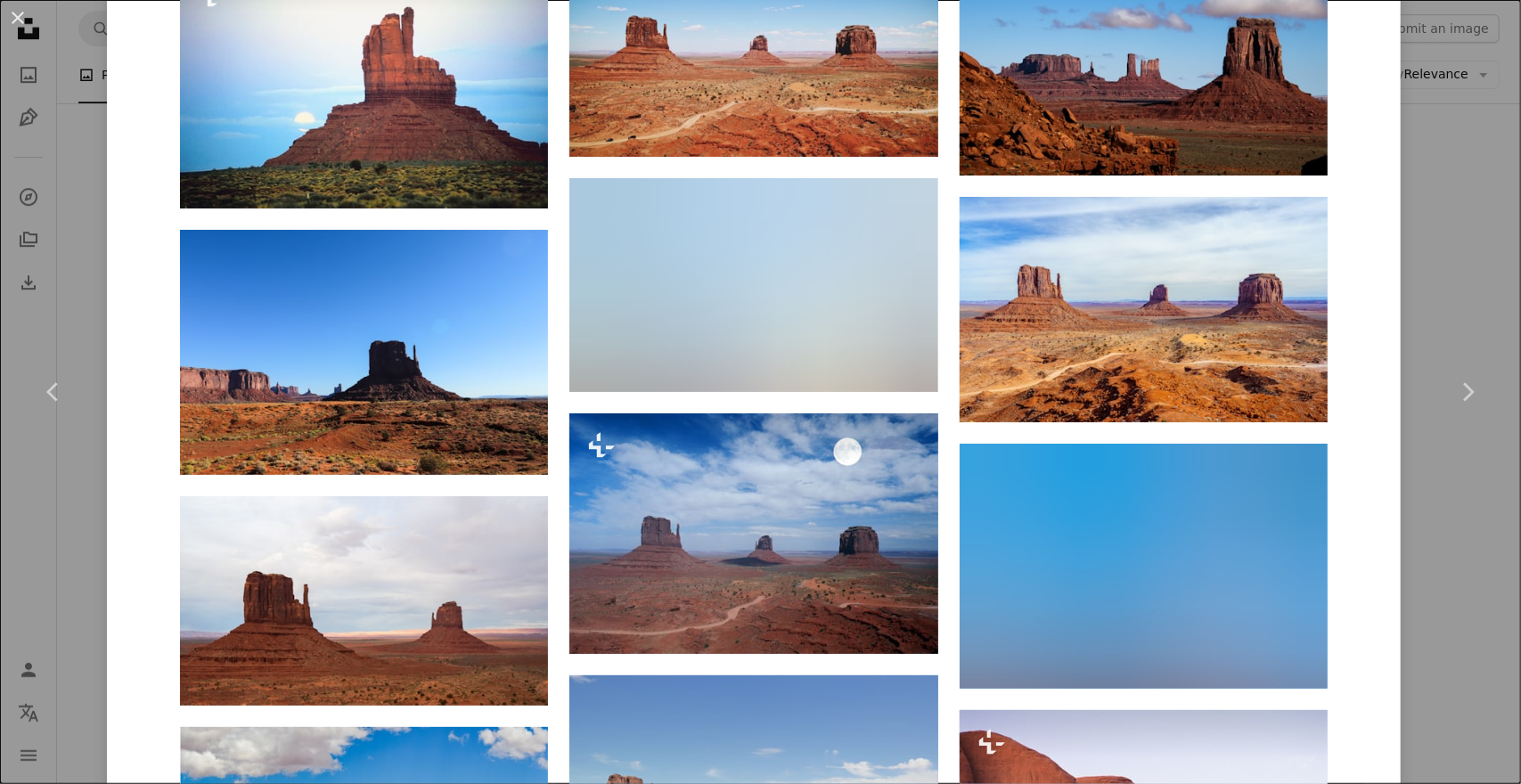
scroll to position [3386, 0]
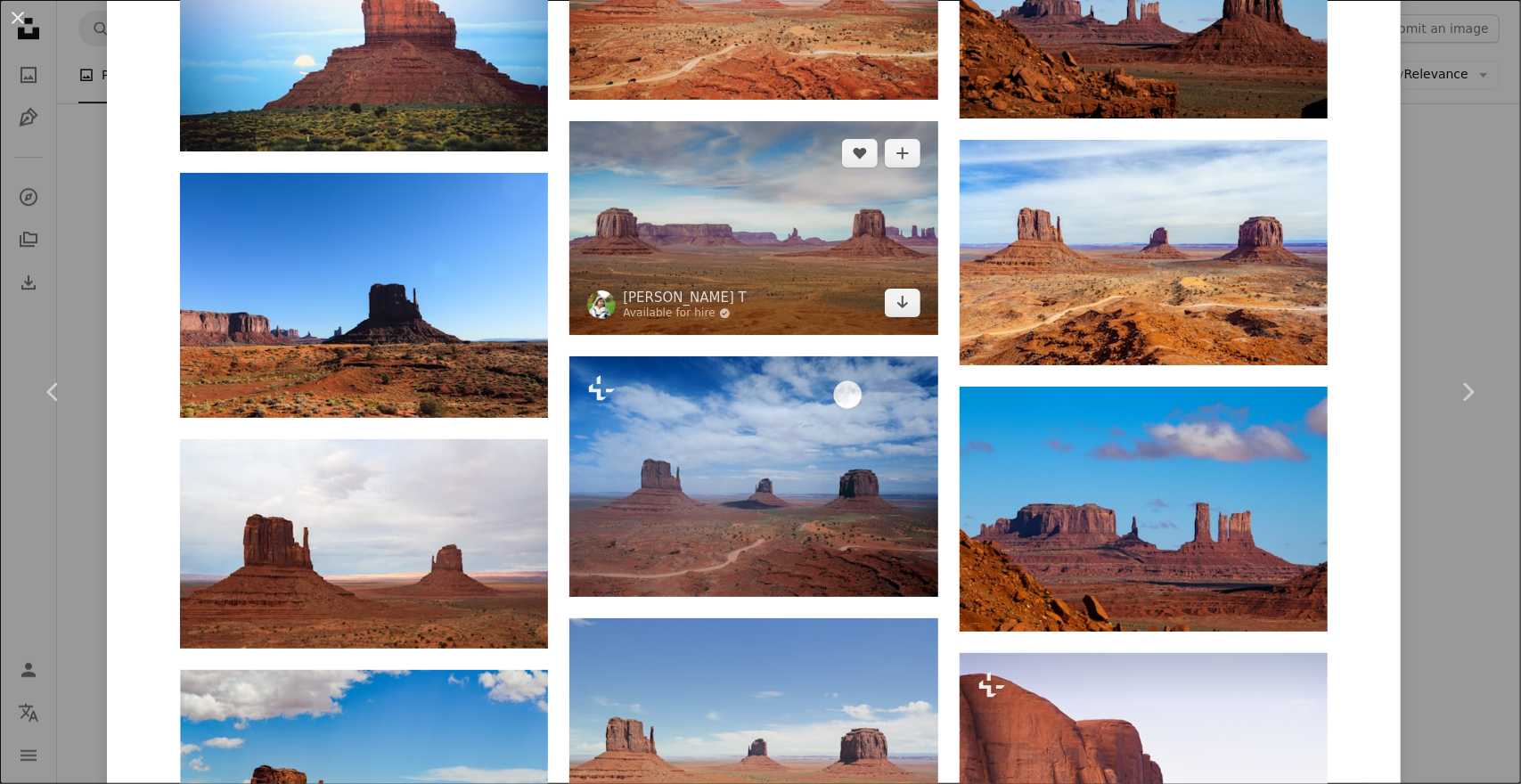
click at [755, 267] on img at bounding box center [753, 228] width 368 height 214
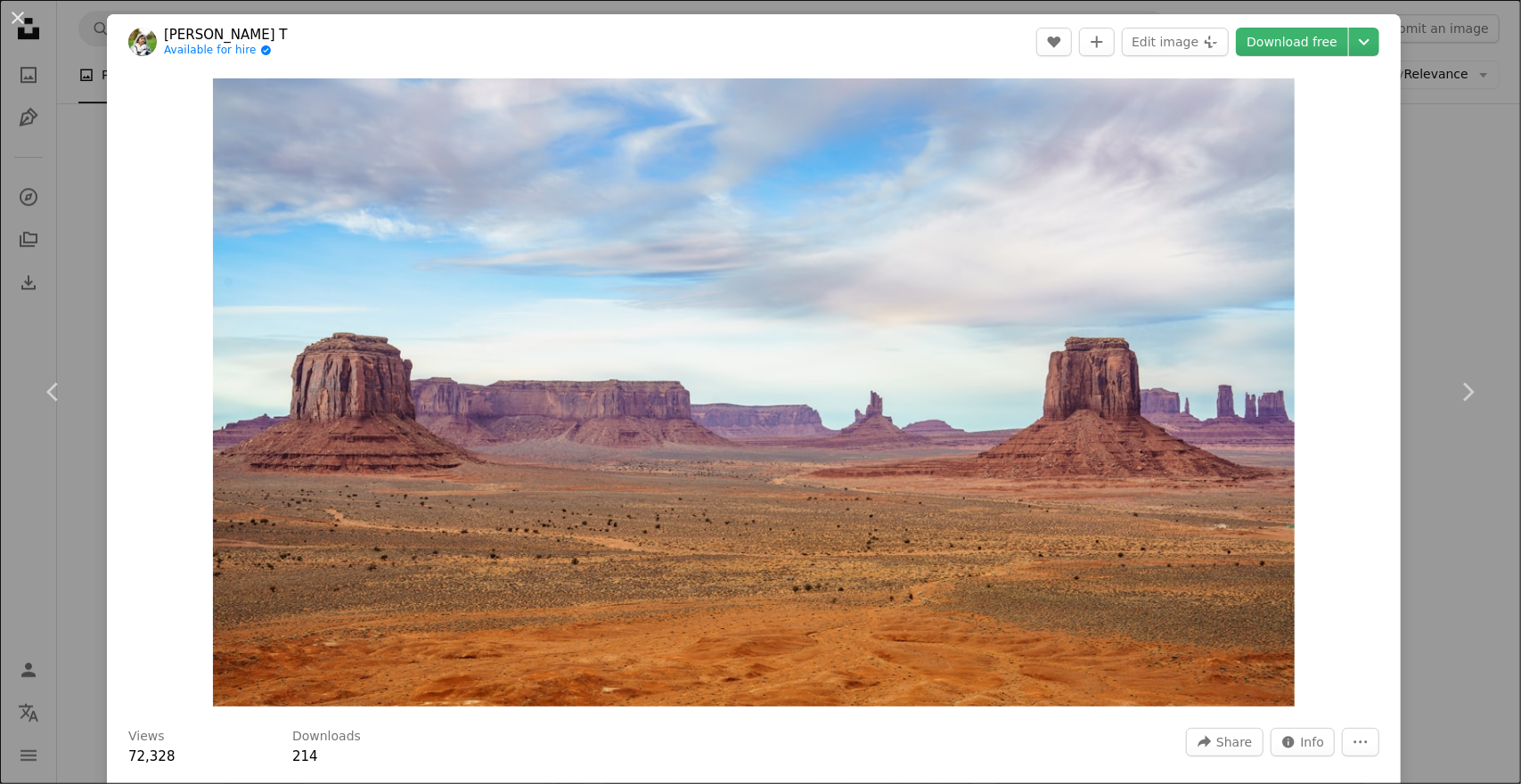
click at [1443, 158] on div "An X shape Chevron left Chevron right [PERSON_NAME] T Available for hire A chec…" at bounding box center [760, 392] width 1521 height 784
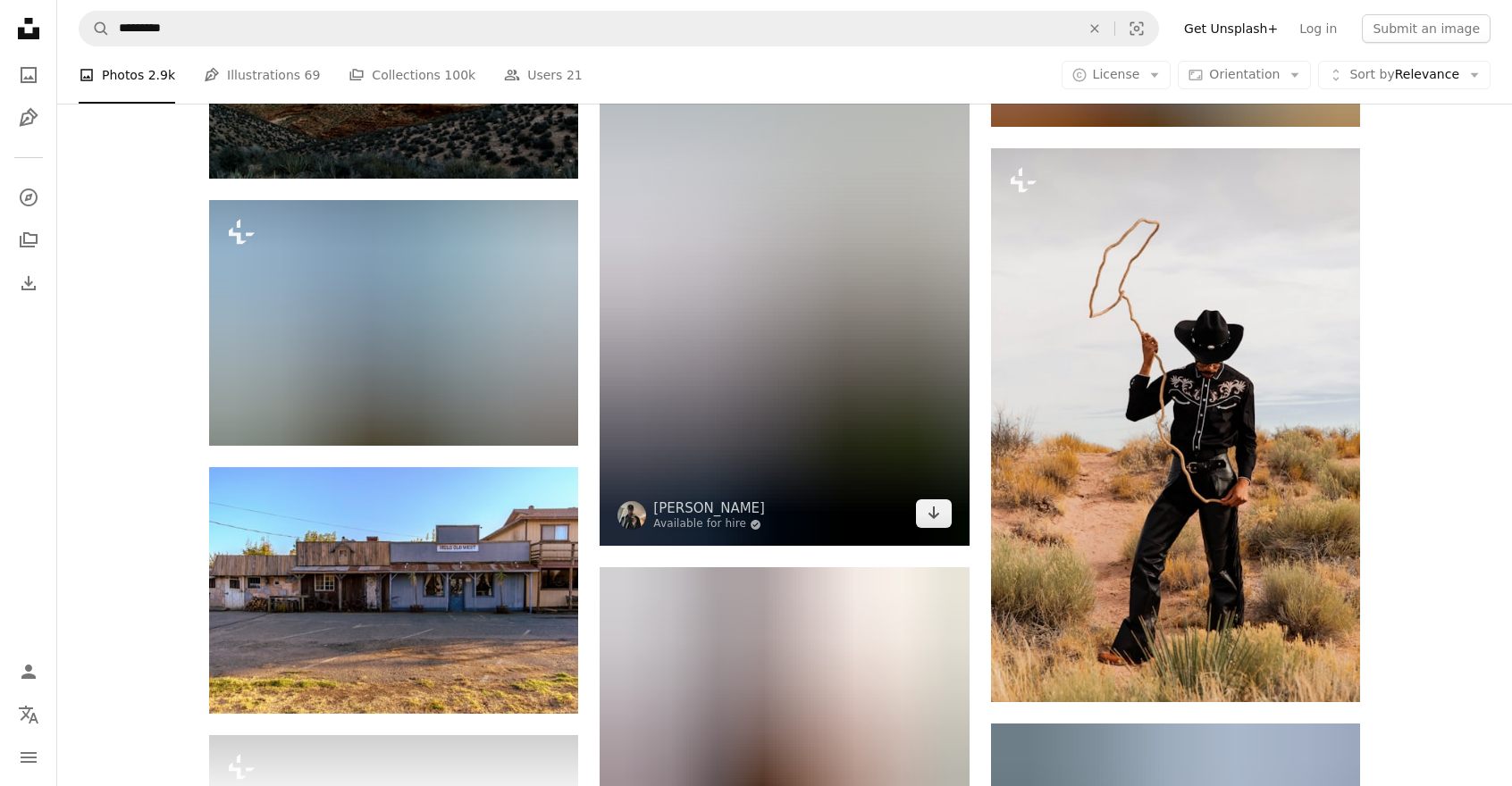
scroll to position [8225, 0]
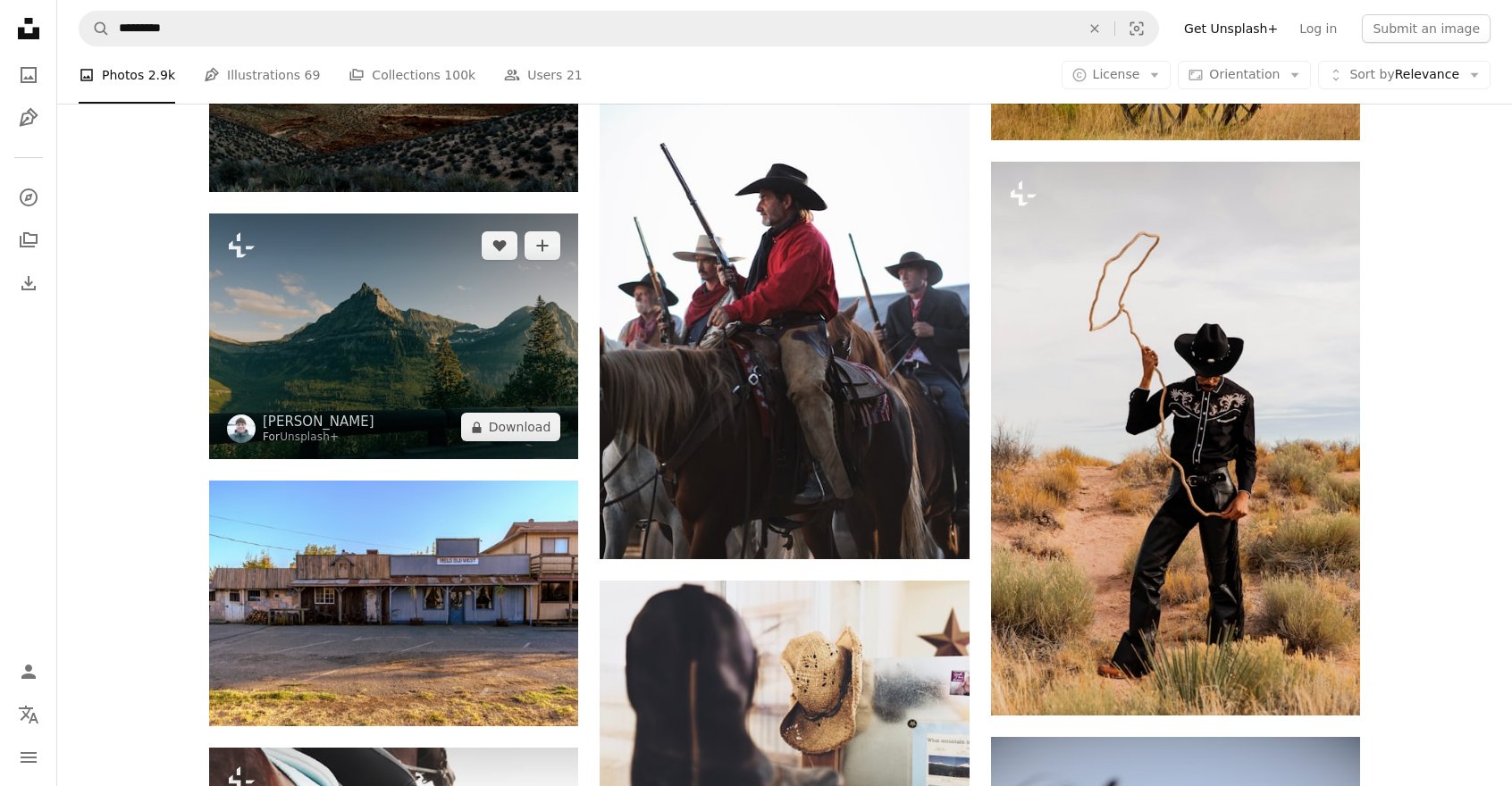
click at [377, 372] on img at bounding box center [393, 336] width 369 height 246
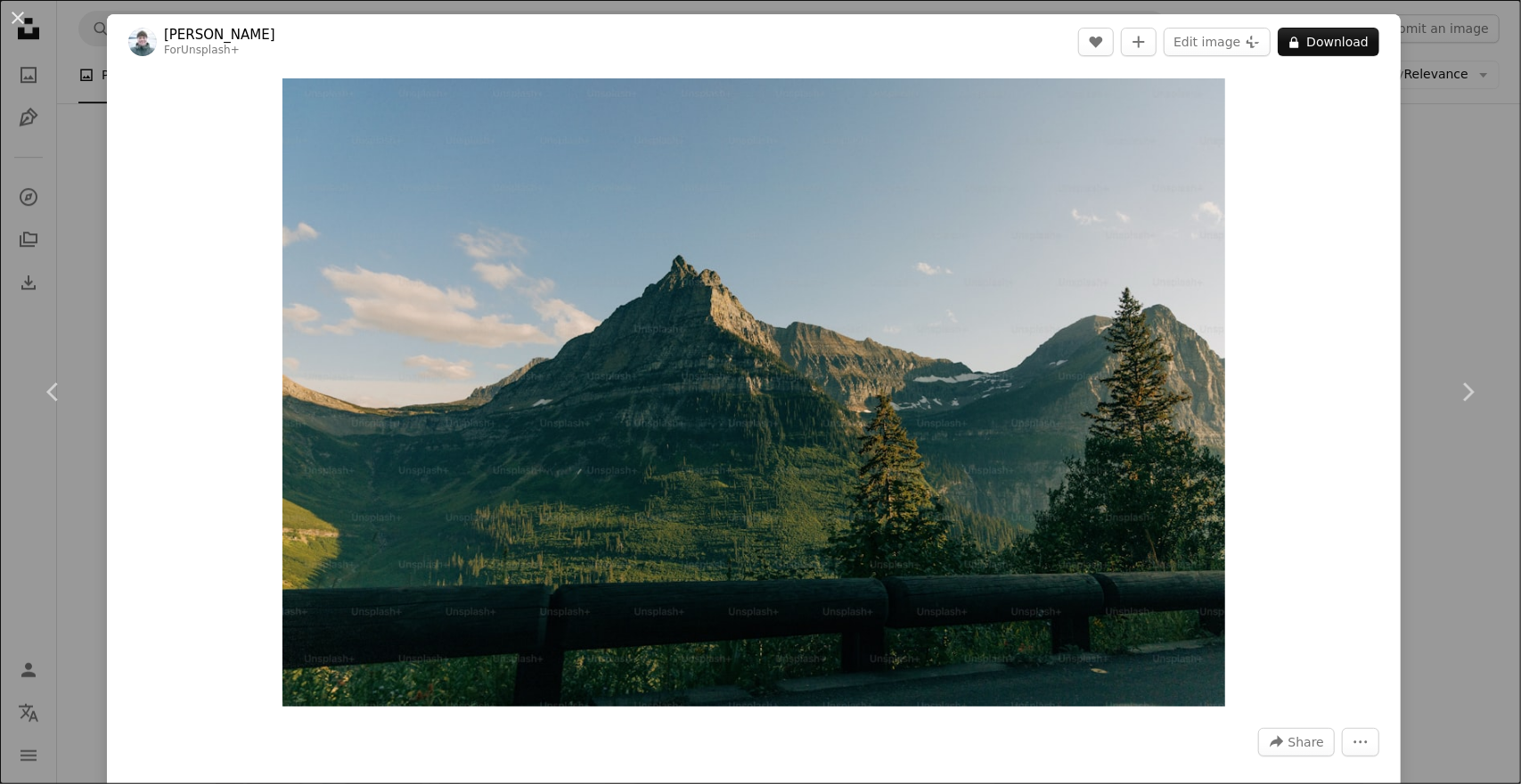
click at [1474, 206] on div "An X shape Chevron left Chevron right [PERSON_NAME] For Unsplash+ A heart A plu…" at bounding box center [760, 392] width 1521 height 784
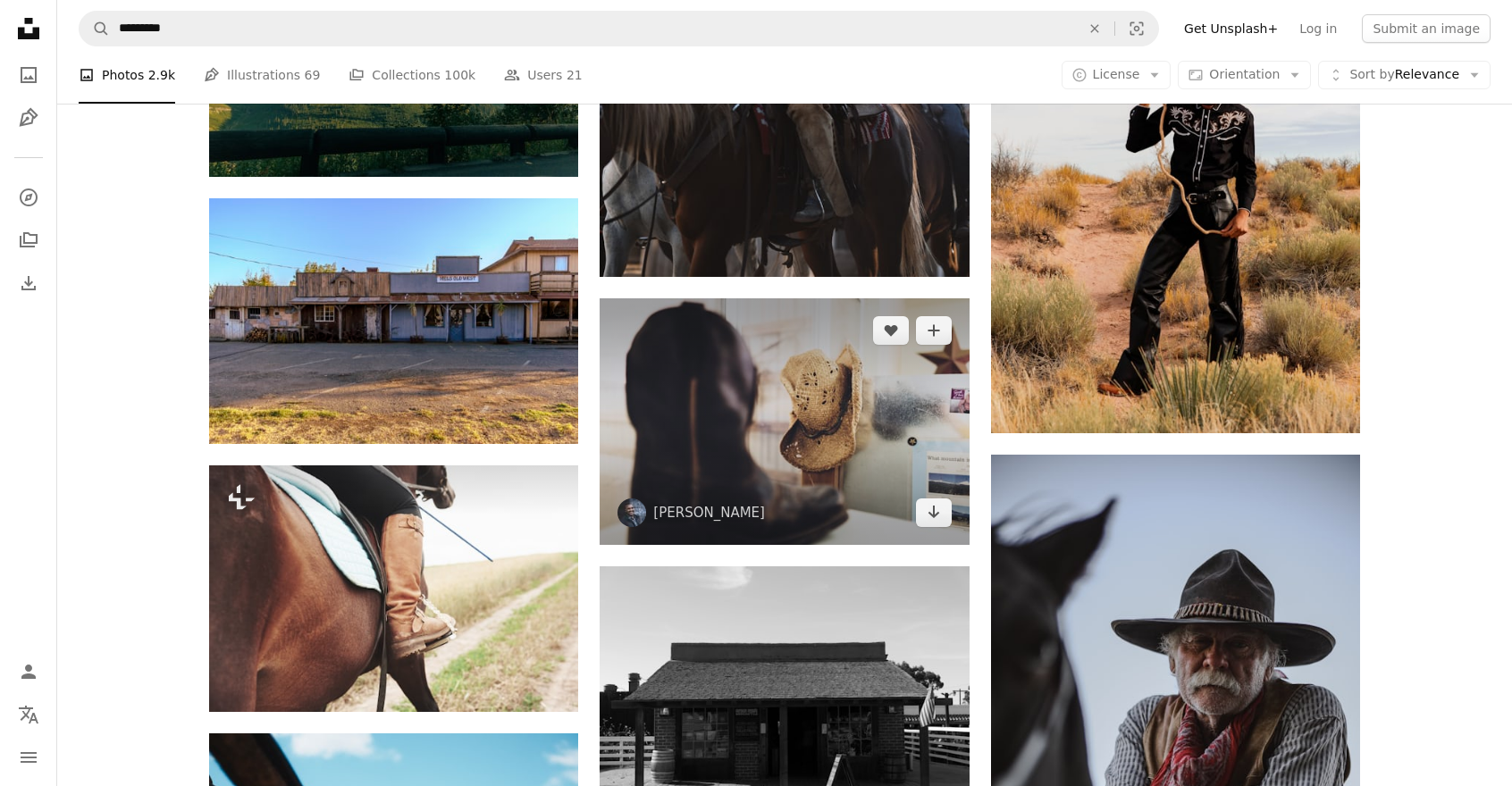
scroll to position [8493, 0]
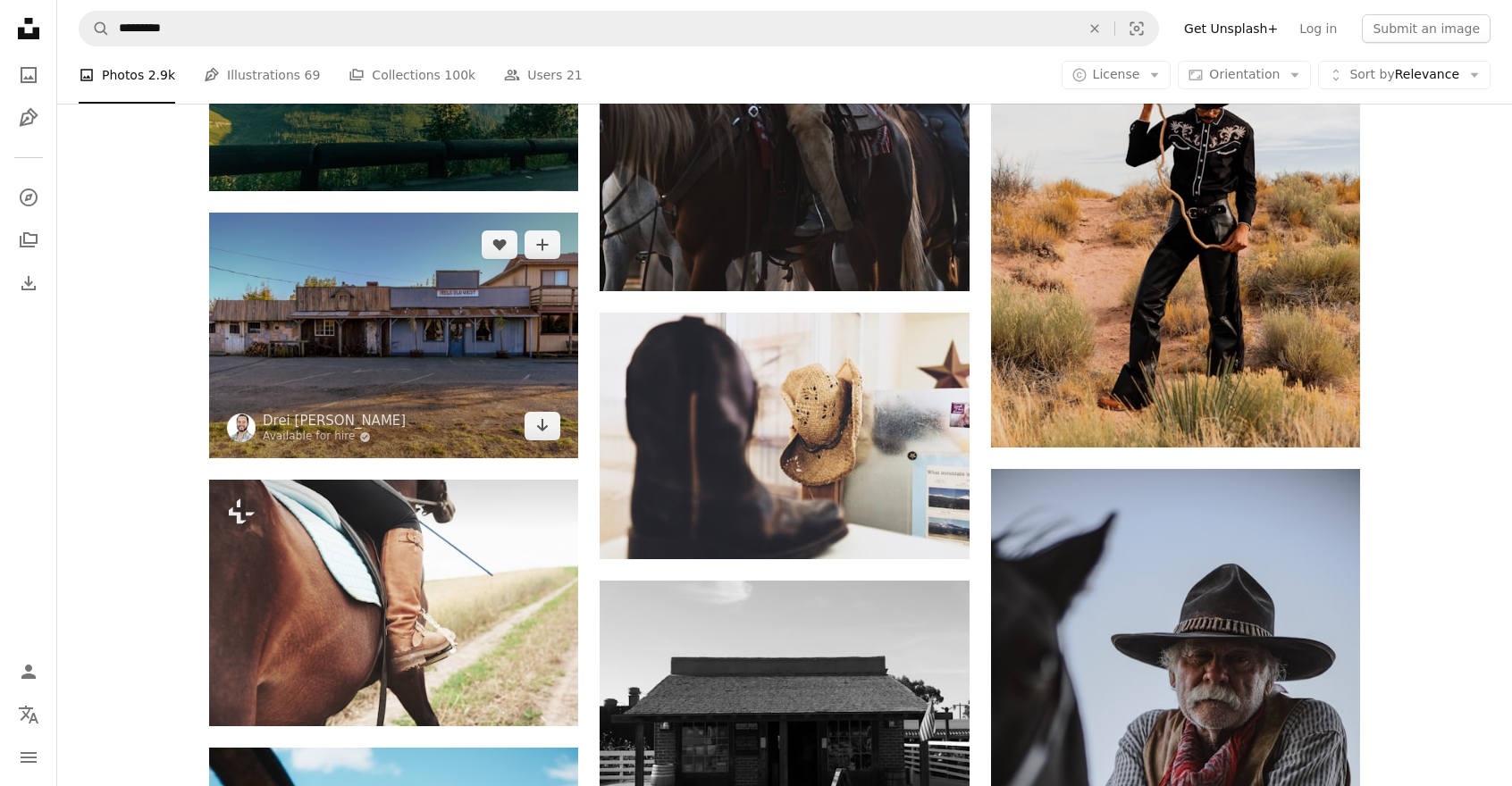
click at [501, 372] on img at bounding box center [393, 335] width 369 height 246
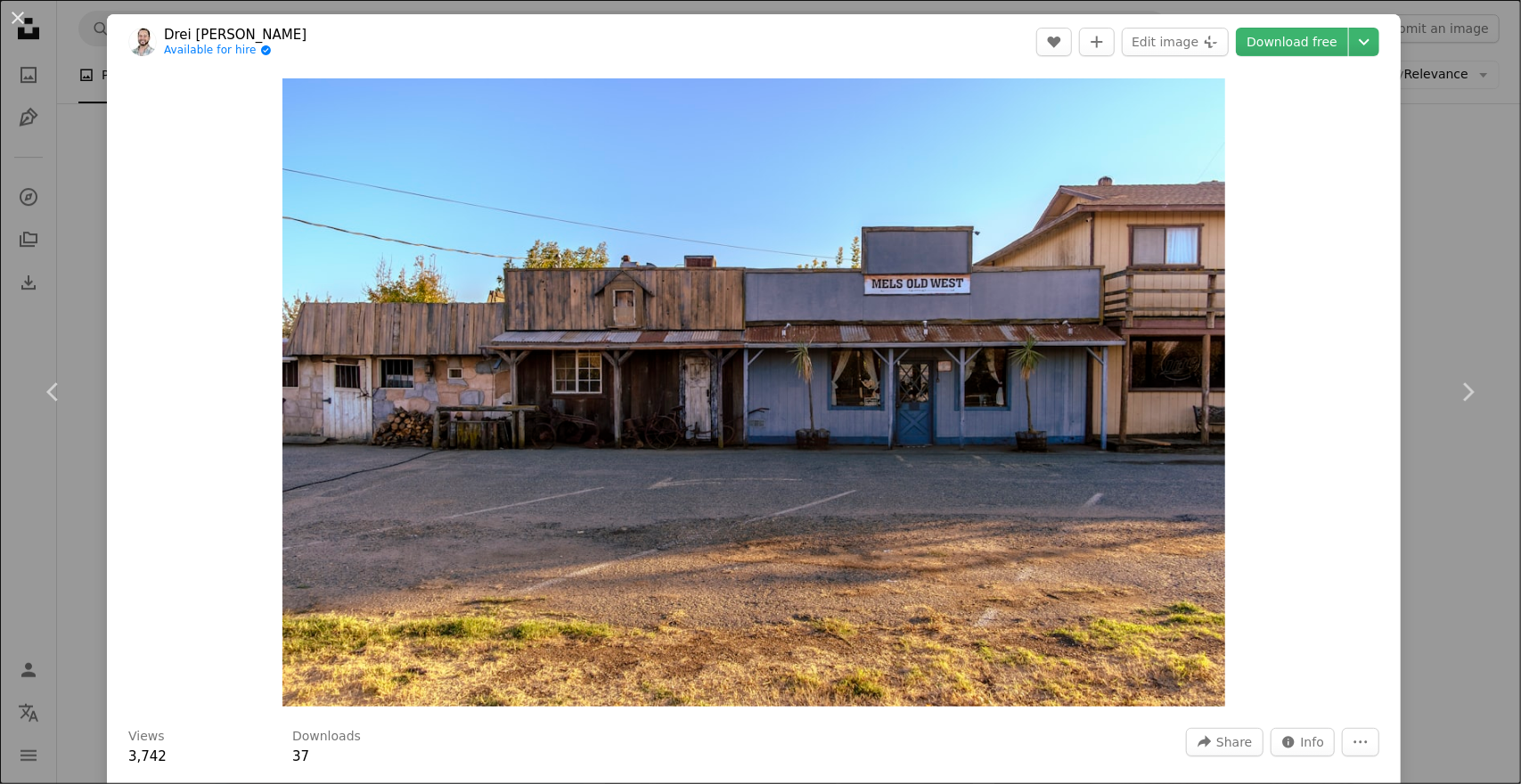
click at [1475, 173] on div "An X shape Chevron left Chevron right Drei [PERSON_NAME] Available for hire A c…" at bounding box center [760, 392] width 1521 height 784
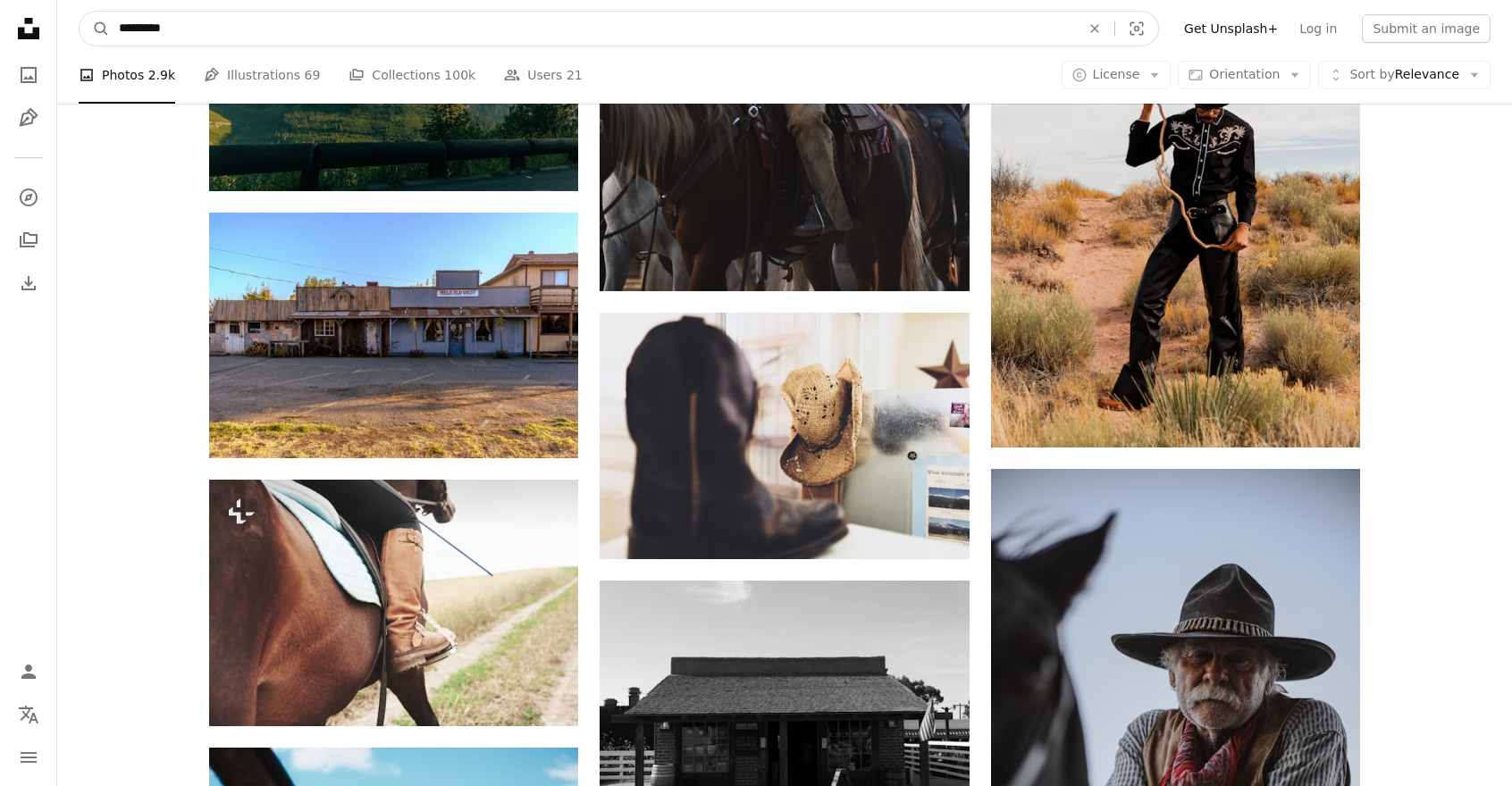
click at [488, 27] on input "*********" at bounding box center [592, 28] width 965 height 34
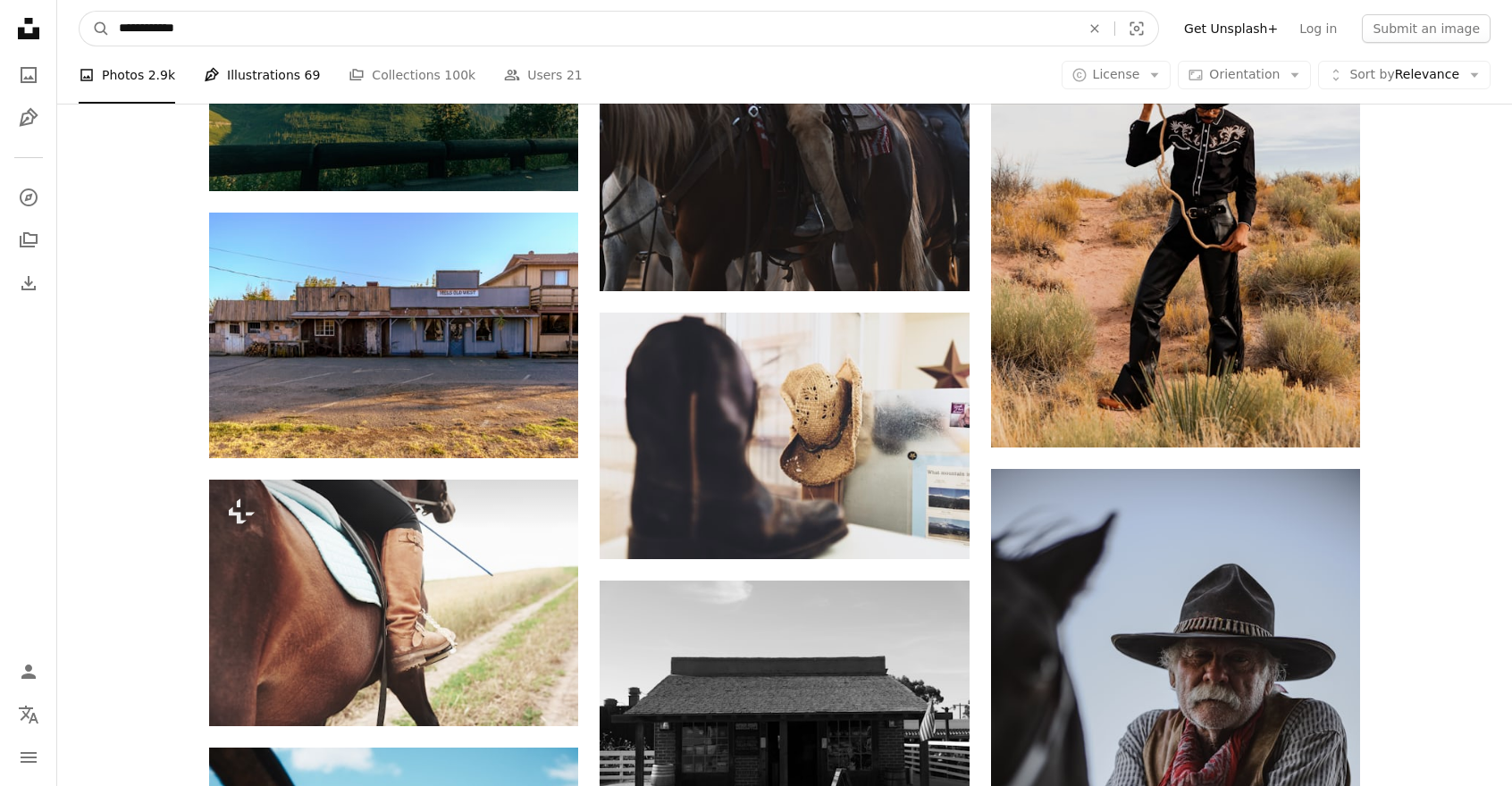
type input "**********"
click button "A magnifying glass" at bounding box center [94, 28] width 31 height 34
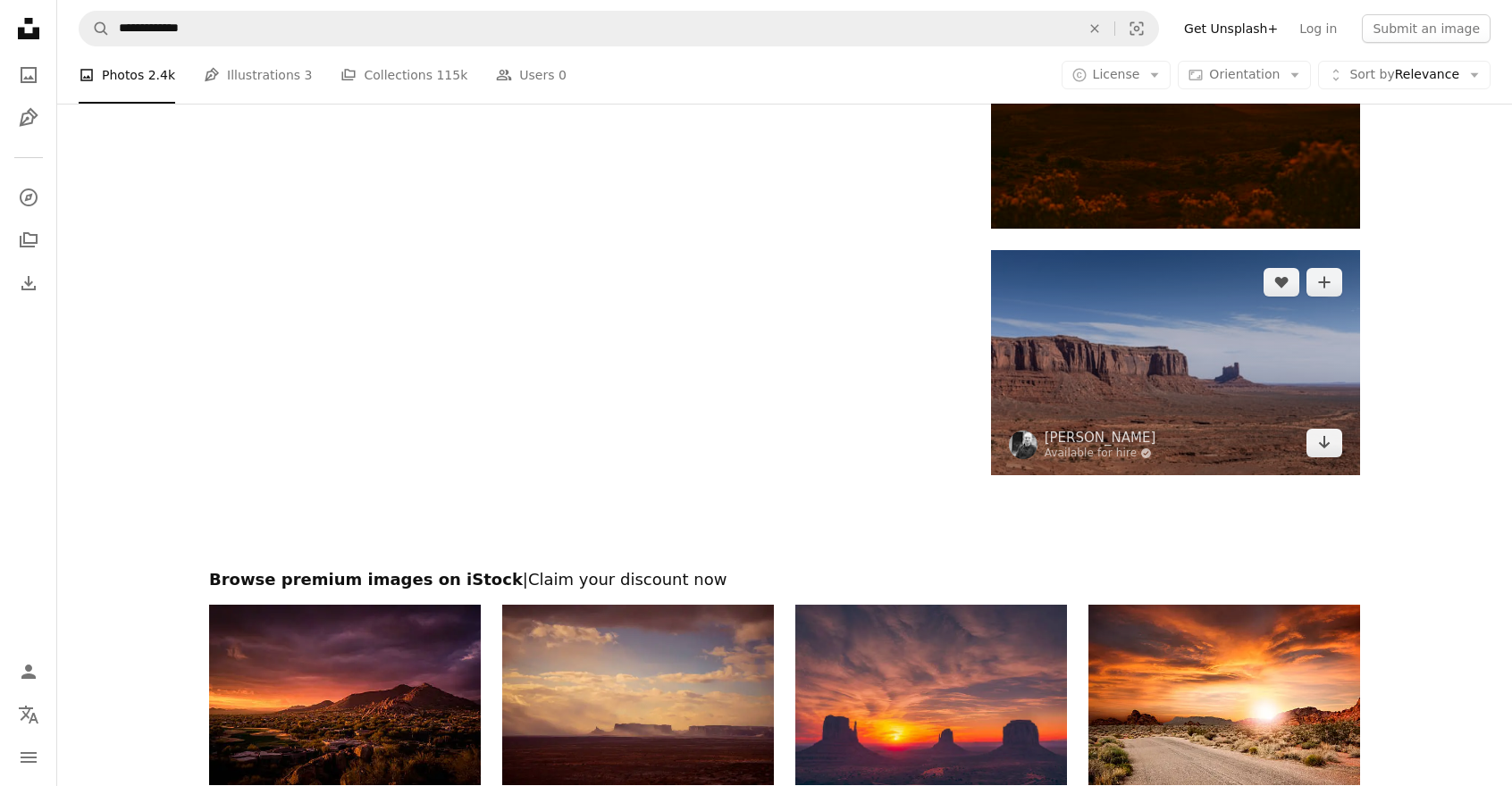
scroll to position [3029, 0]
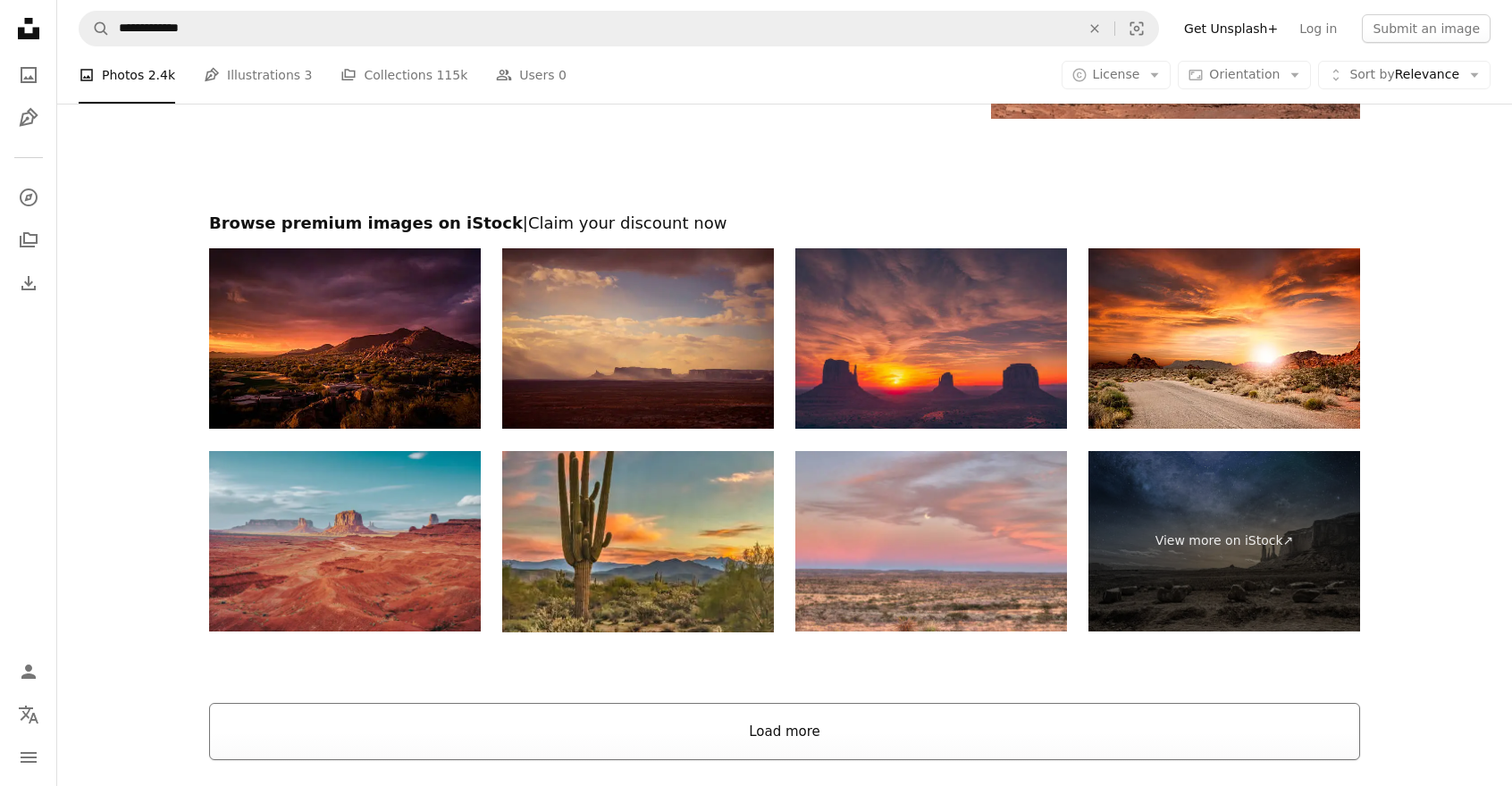
click at [850, 730] on button "Load more" at bounding box center [784, 731] width 1151 height 57
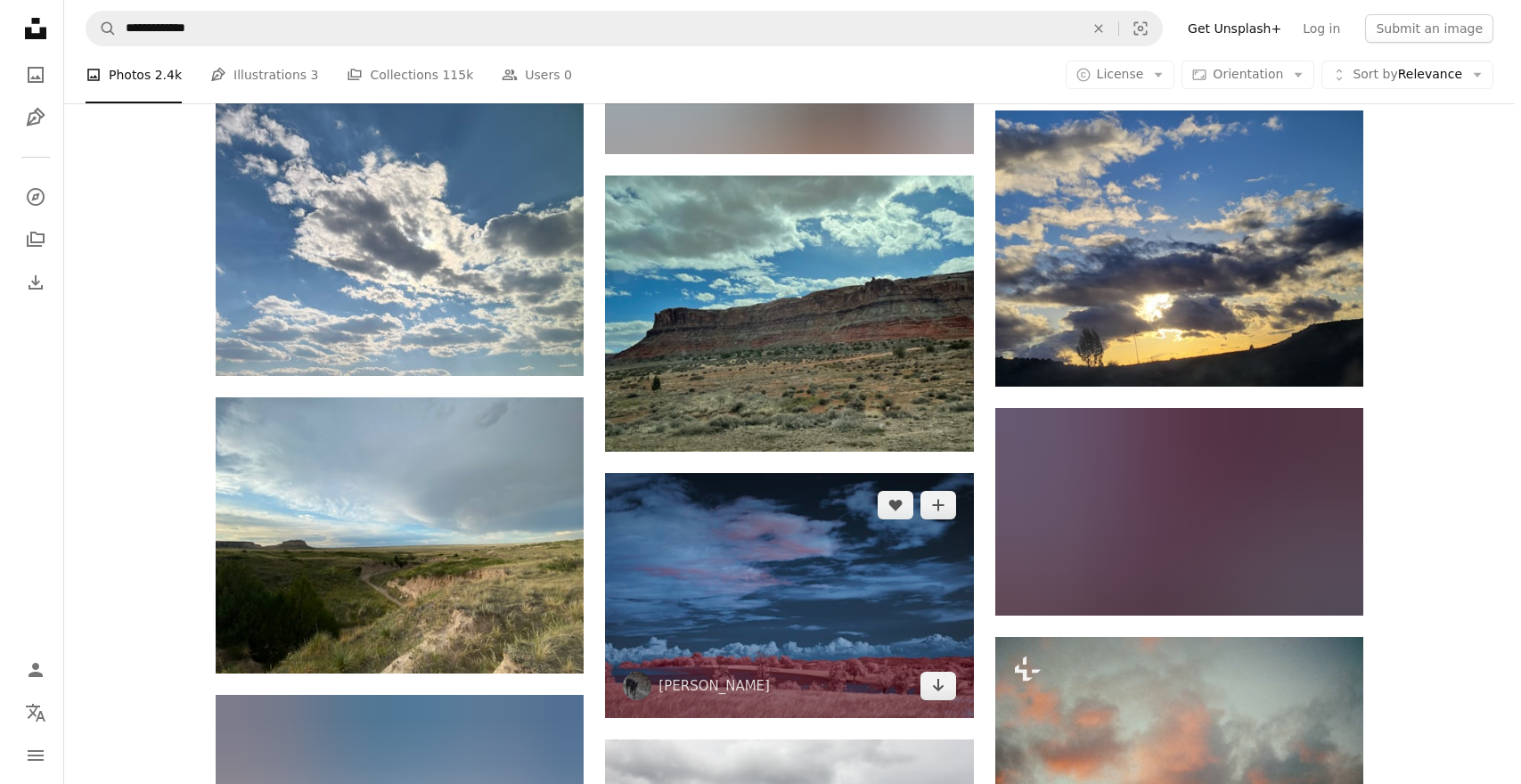
scroll to position [5249, 0]
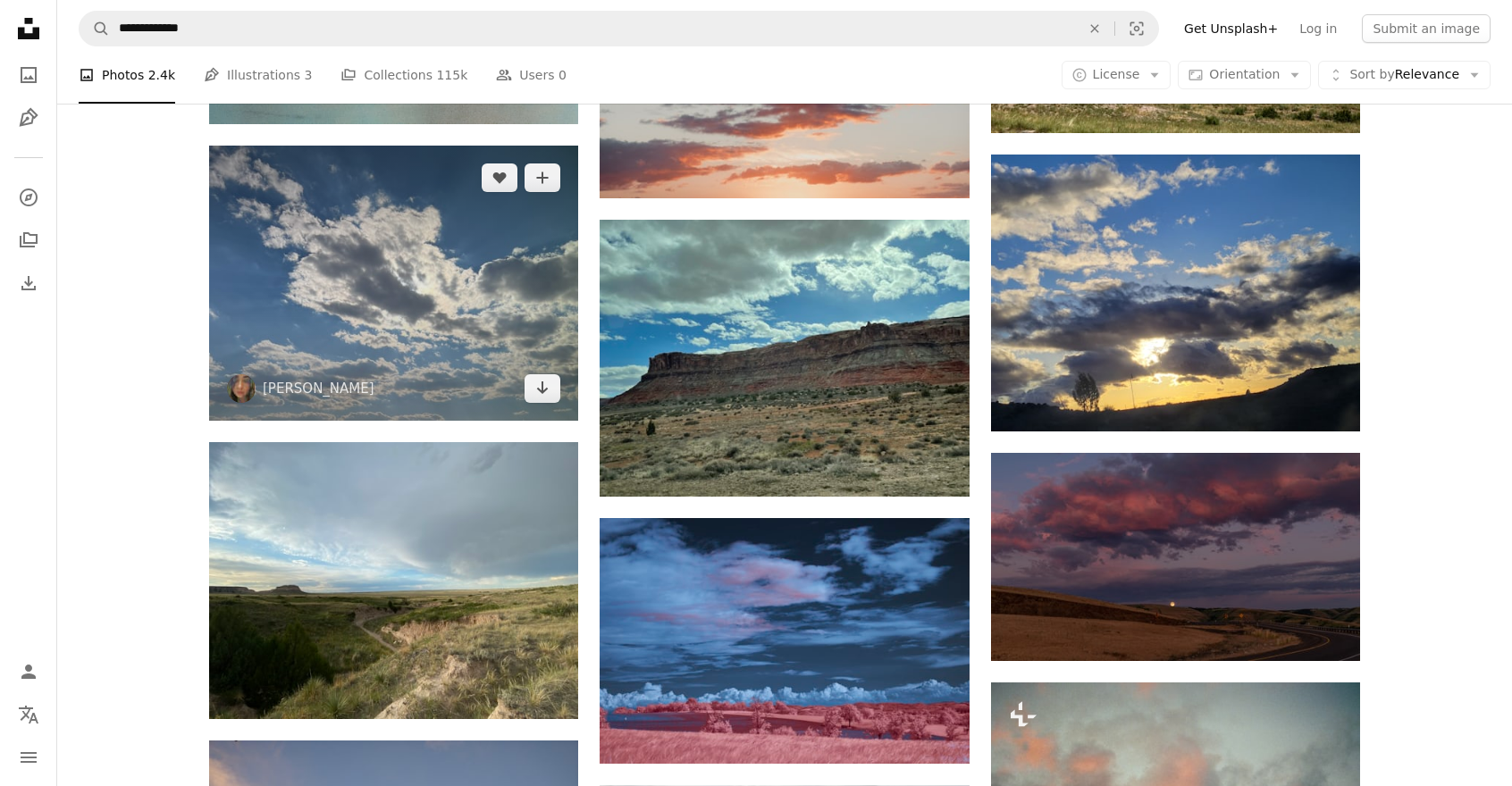
click at [491, 346] on img at bounding box center [393, 283] width 369 height 275
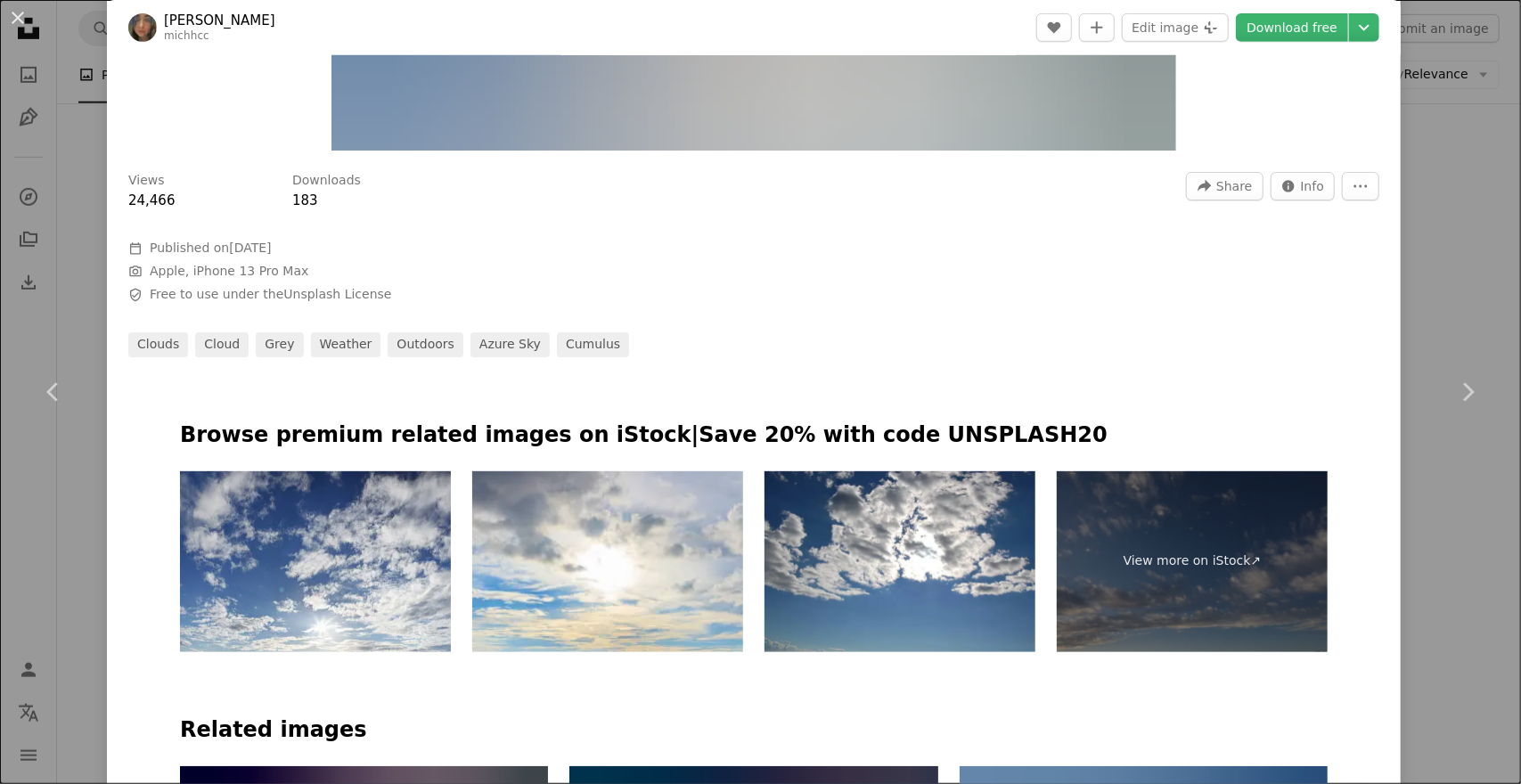
scroll to position [534, 0]
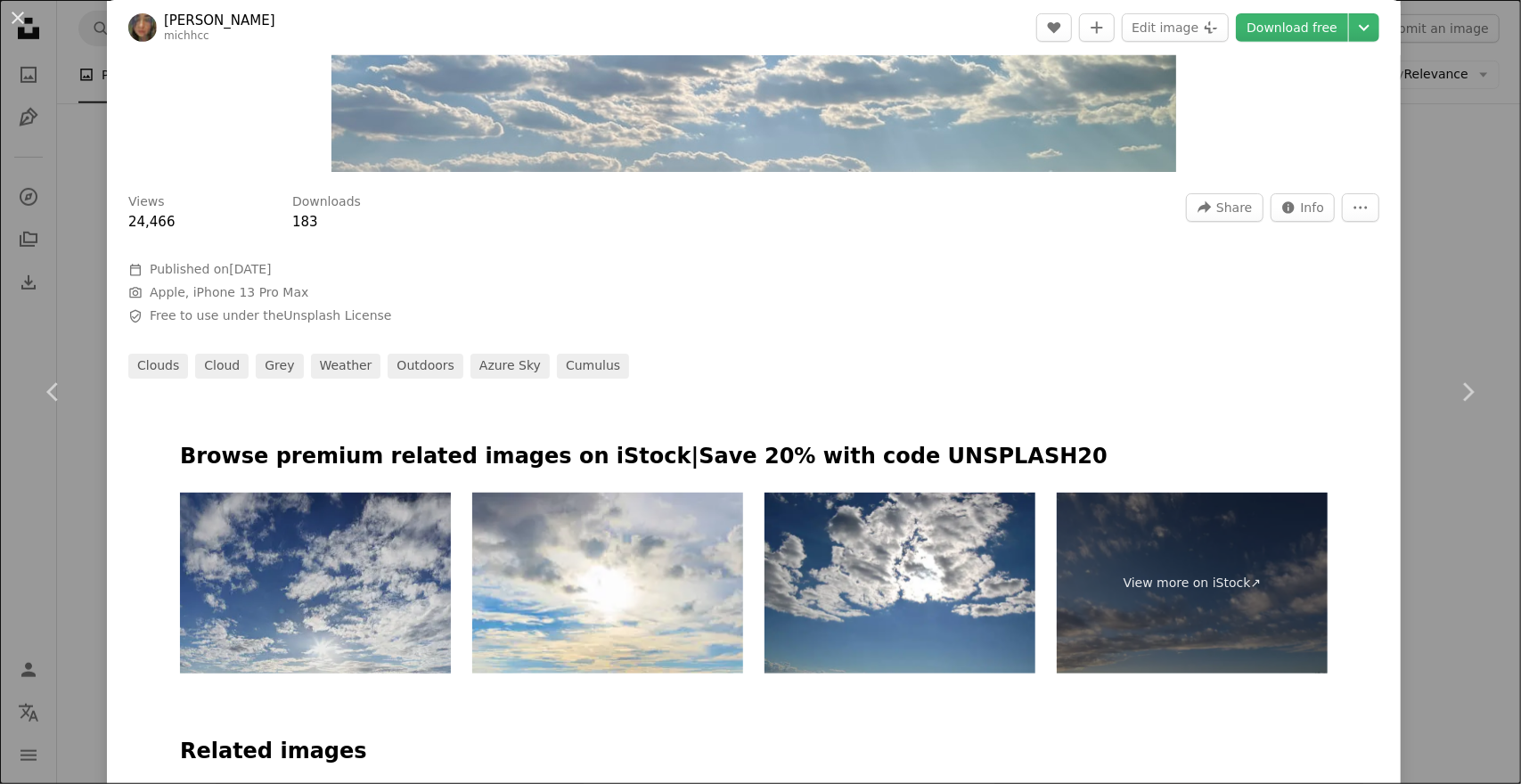
click at [374, 567] on img at bounding box center [315, 583] width 271 height 181
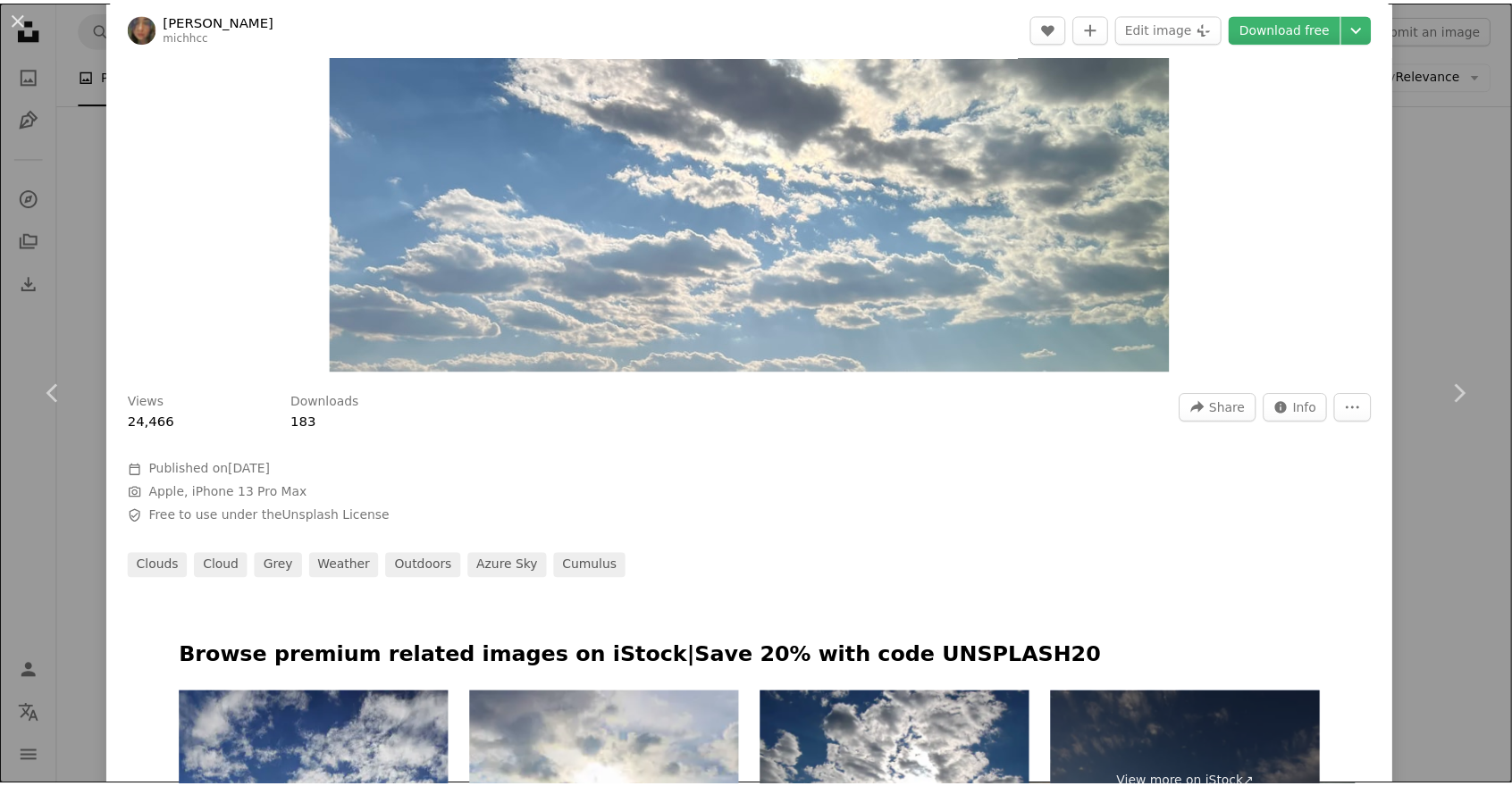
scroll to position [268, 0]
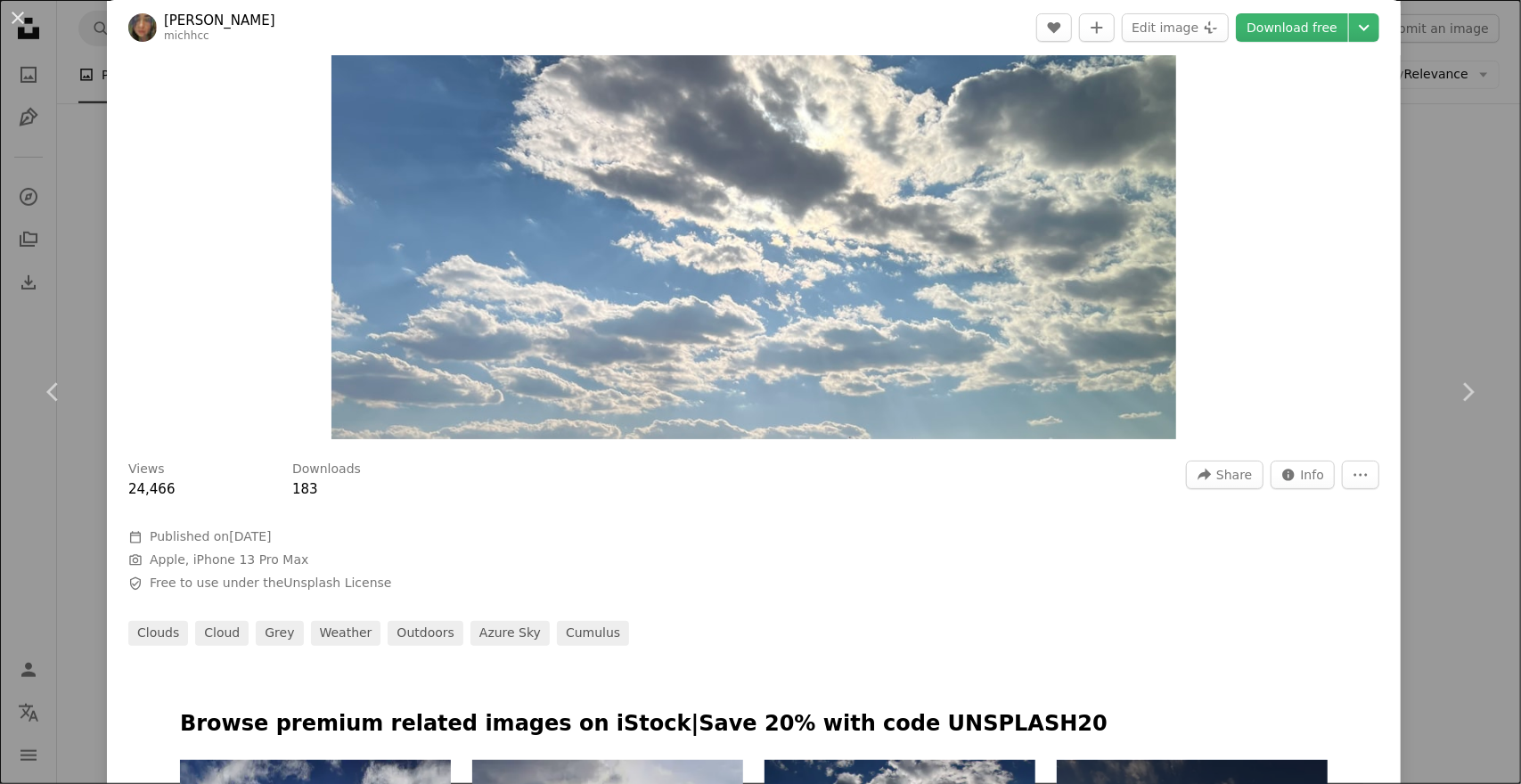
click at [88, 258] on div "An X shape Chevron left Chevron right [PERSON_NAME] michhcc A heart A plus sign…" at bounding box center [760, 392] width 1521 height 784
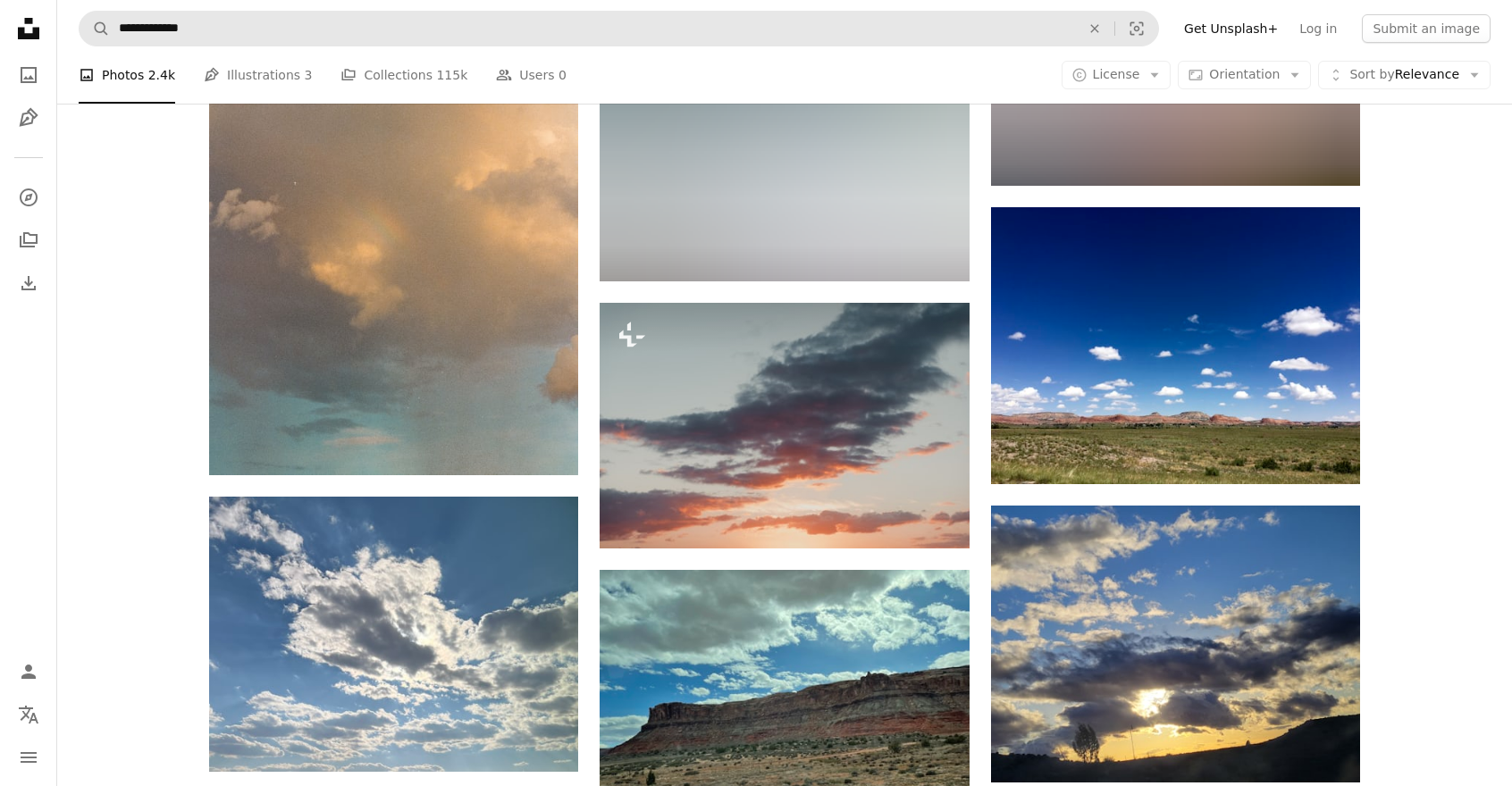
scroll to position [4905, 0]
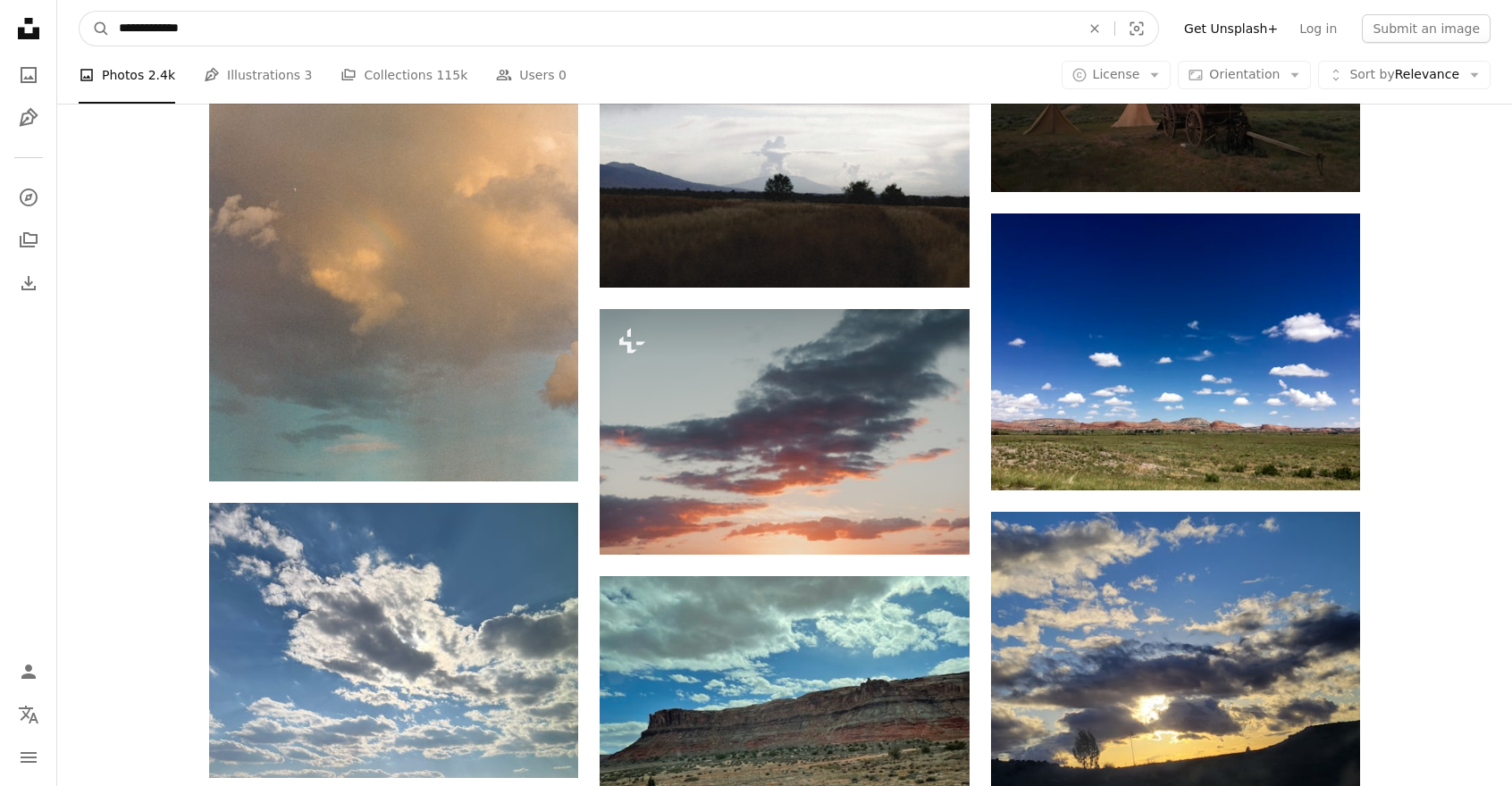
click at [278, 19] on input "**********" at bounding box center [592, 28] width 965 height 34
type input "*********"
click at [79, 11] on button "A magnifying glass" at bounding box center [94, 28] width 31 height 34
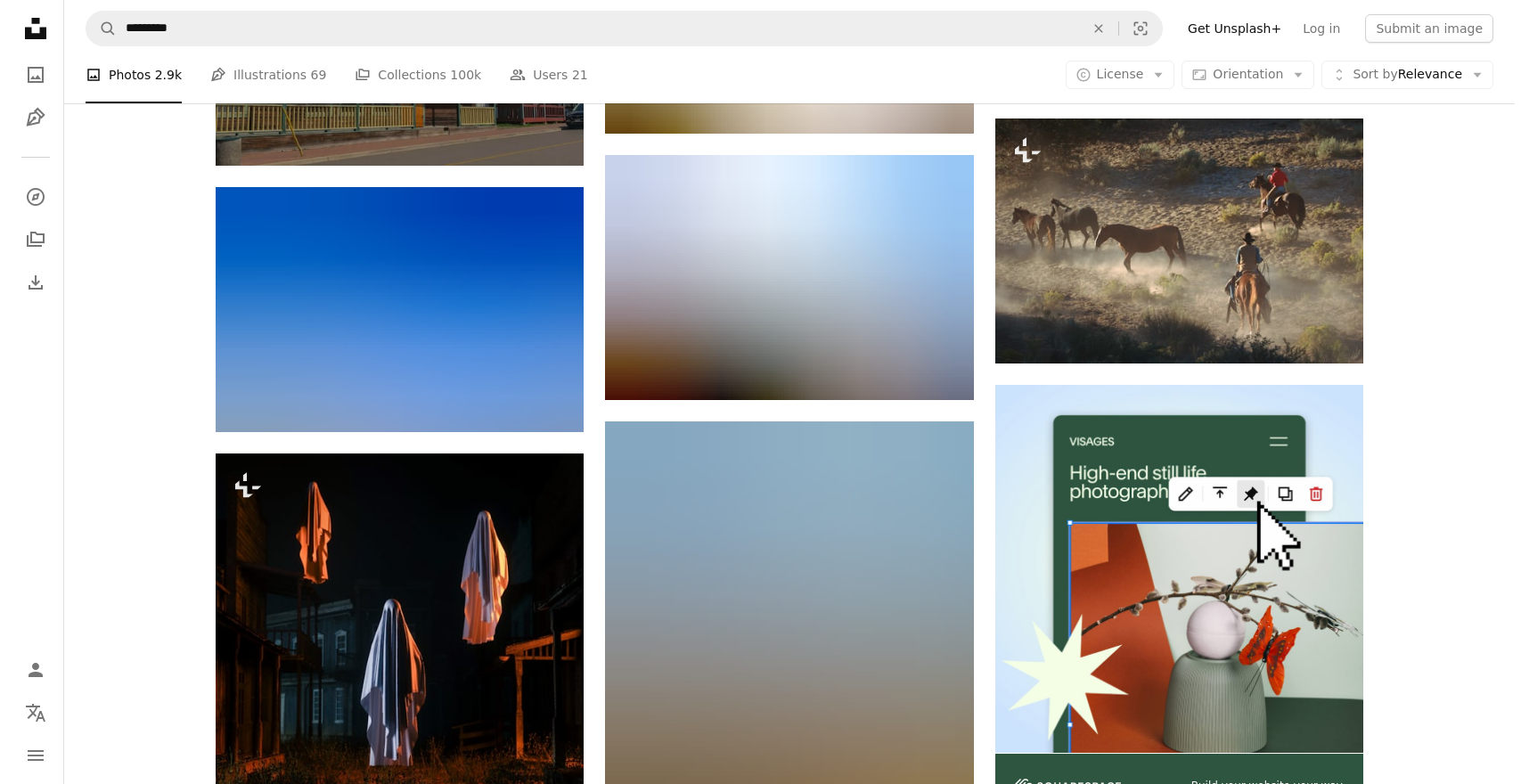
scroll to position [6949, 0]
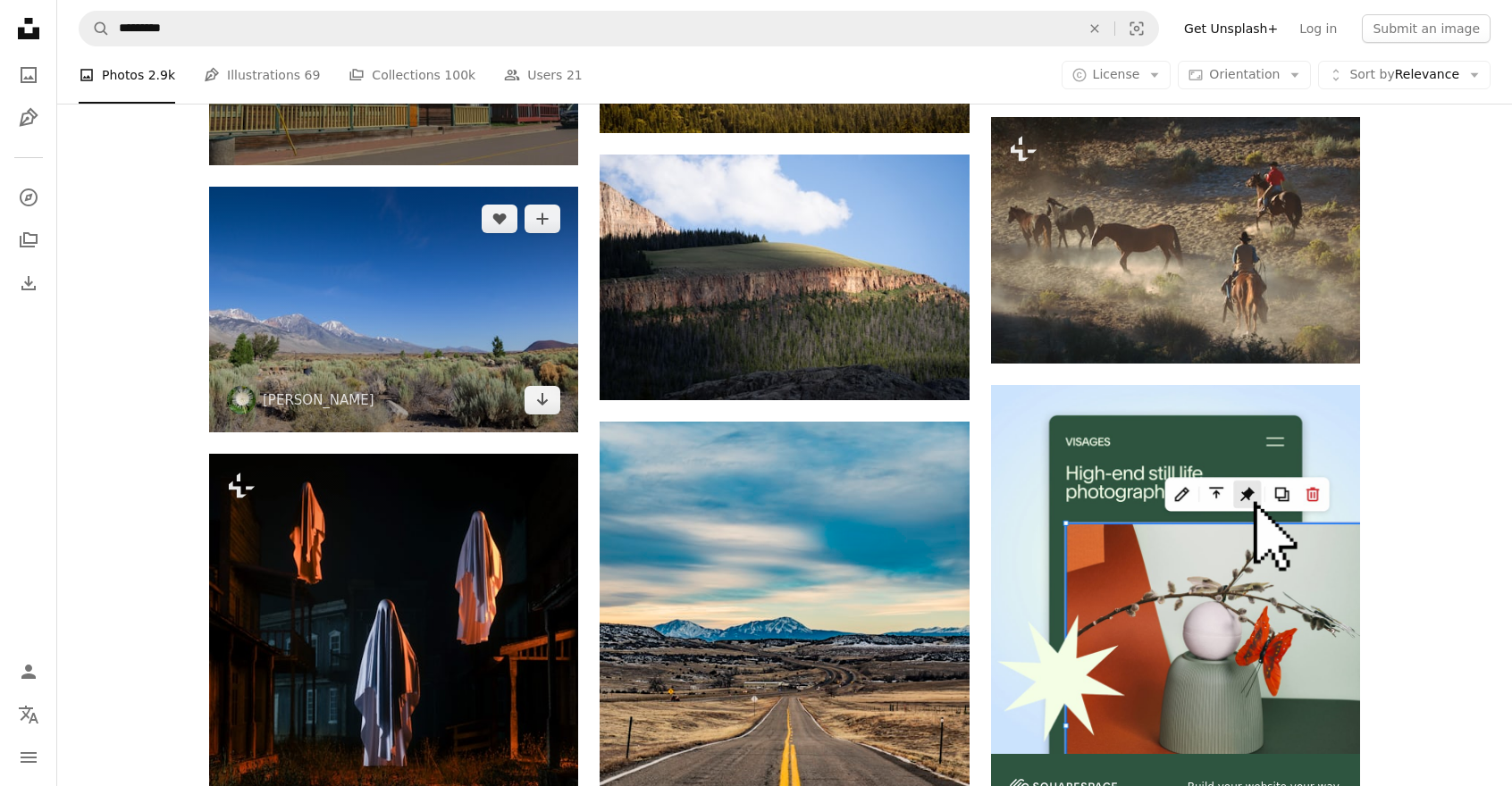
click at [356, 292] on img at bounding box center [393, 309] width 369 height 246
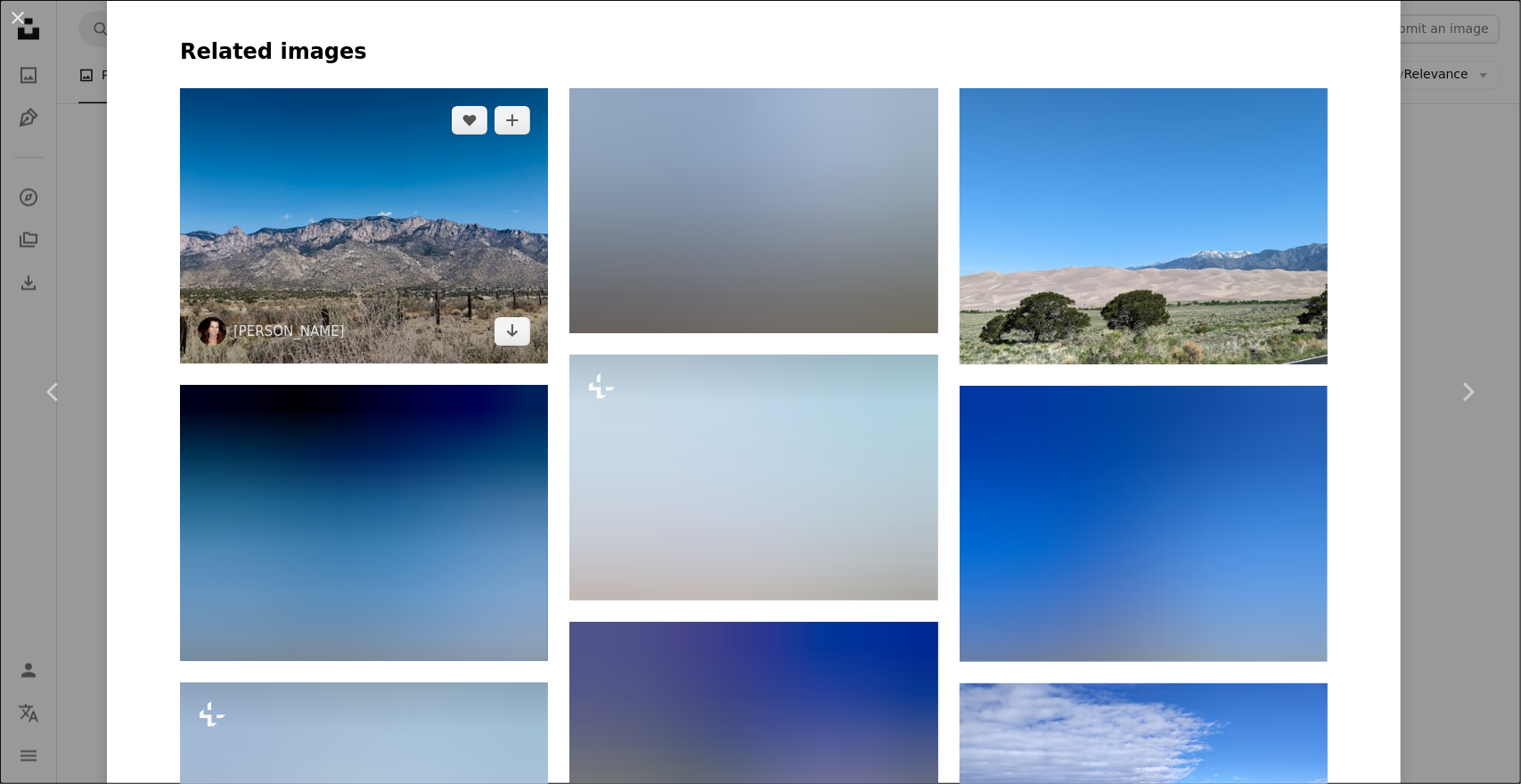
scroll to position [1336, 0]
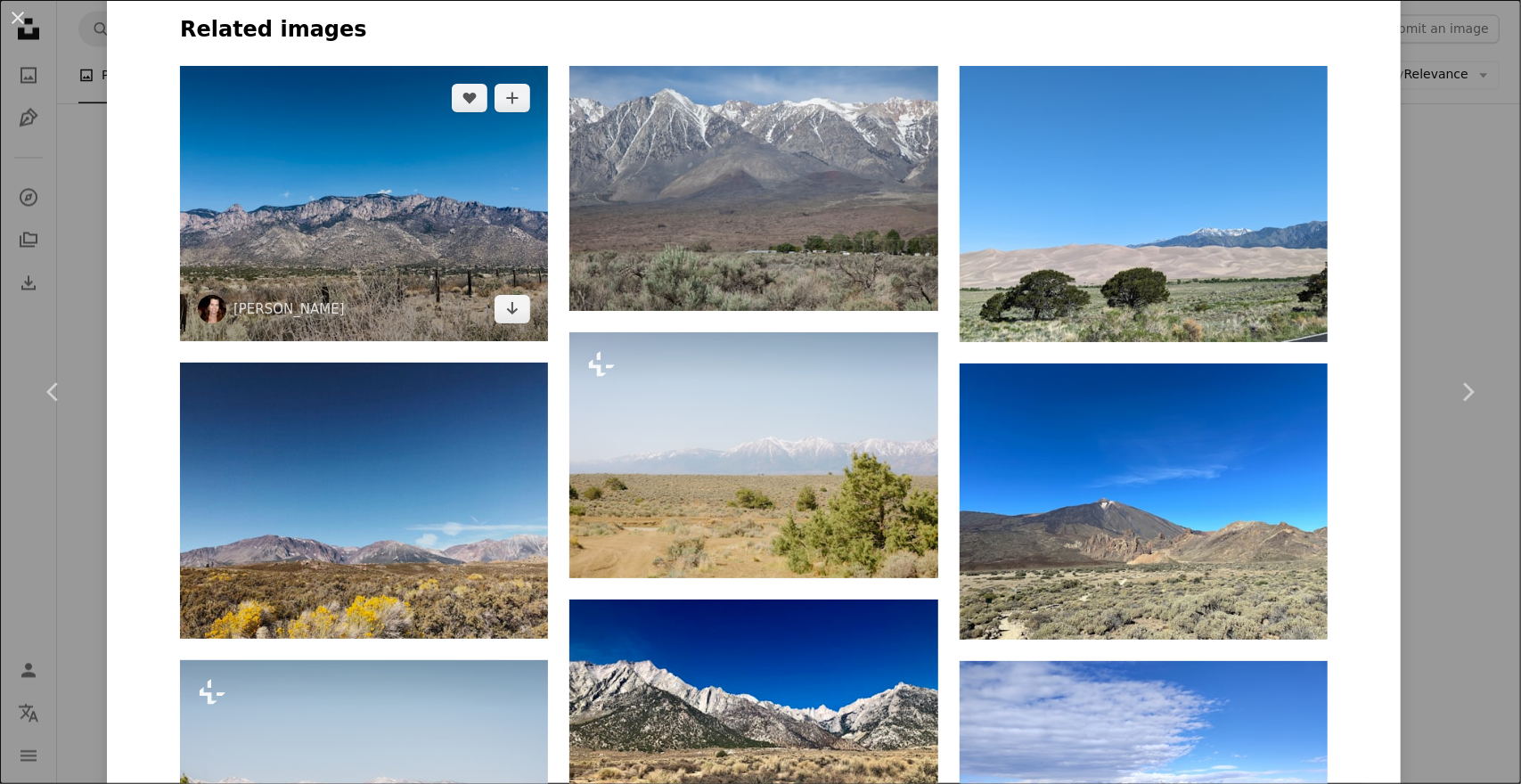
click at [417, 219] on img at bounding box center [363, 204] width 368 height 277
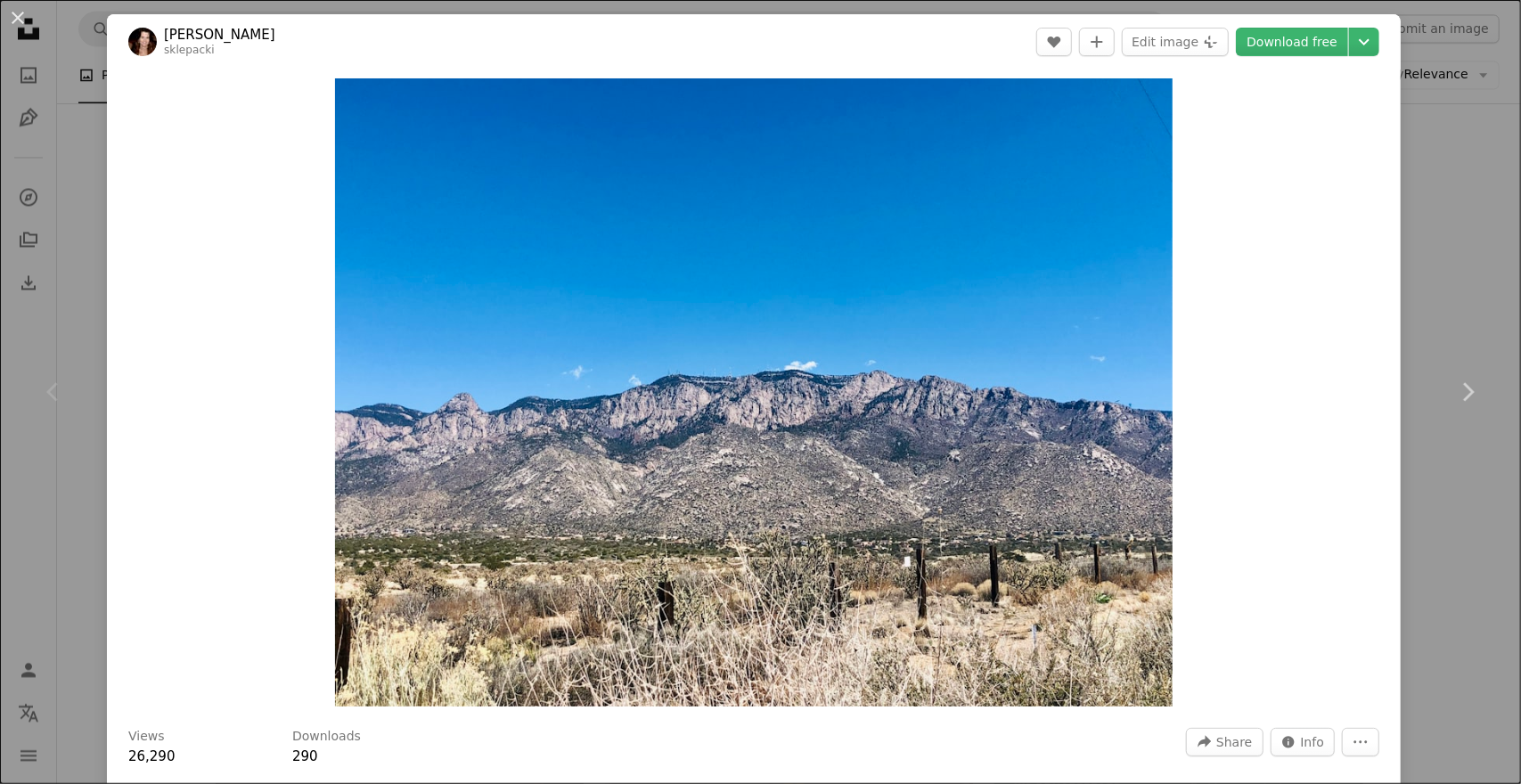
click at [1397, 295] on div "An X shape Chevron left Chevron right [PERSON_NAME] sklepacki A heart A plus si…" at bounding box center [760, 392] width 1521 height 784
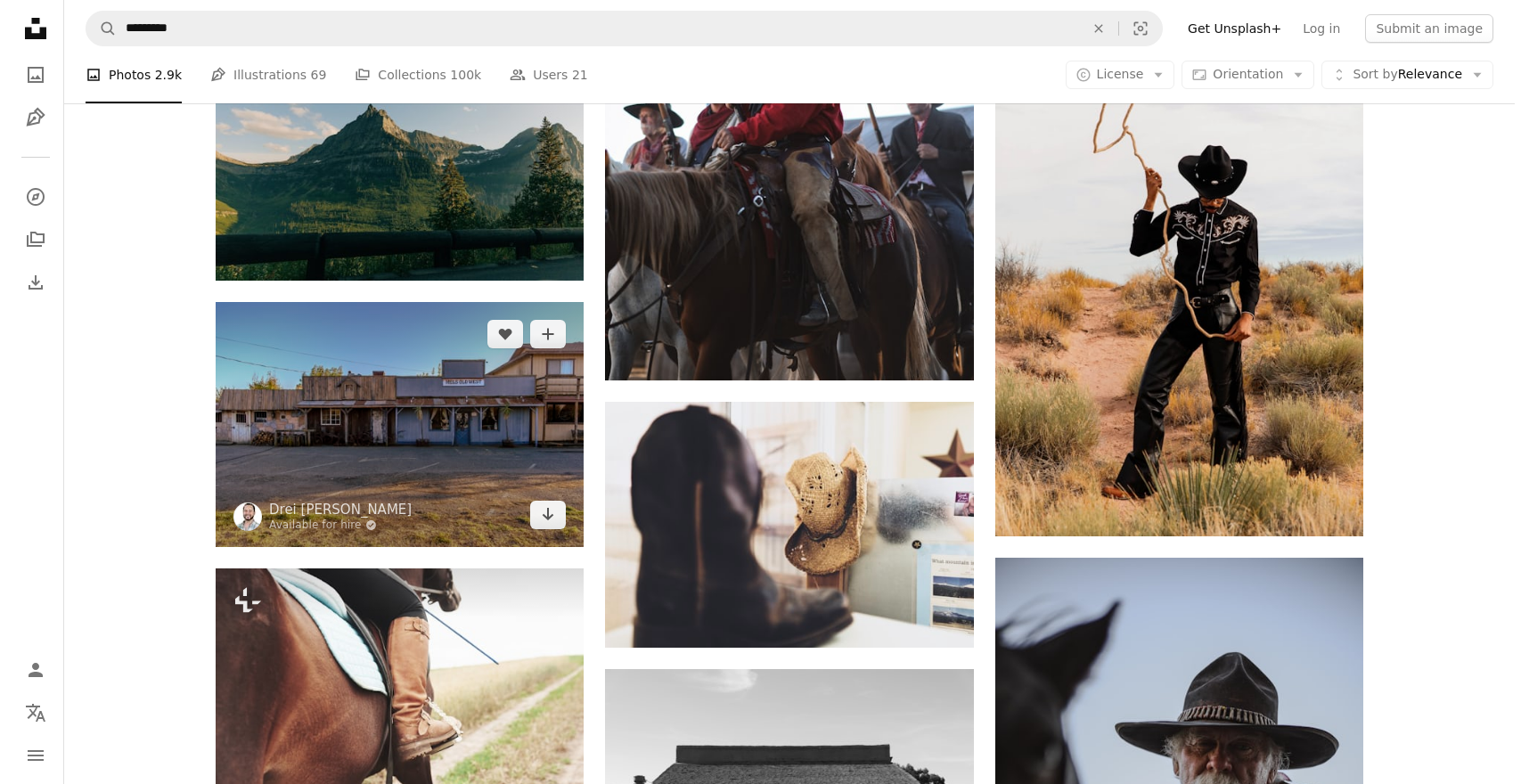
scroll to position [8464, 0]
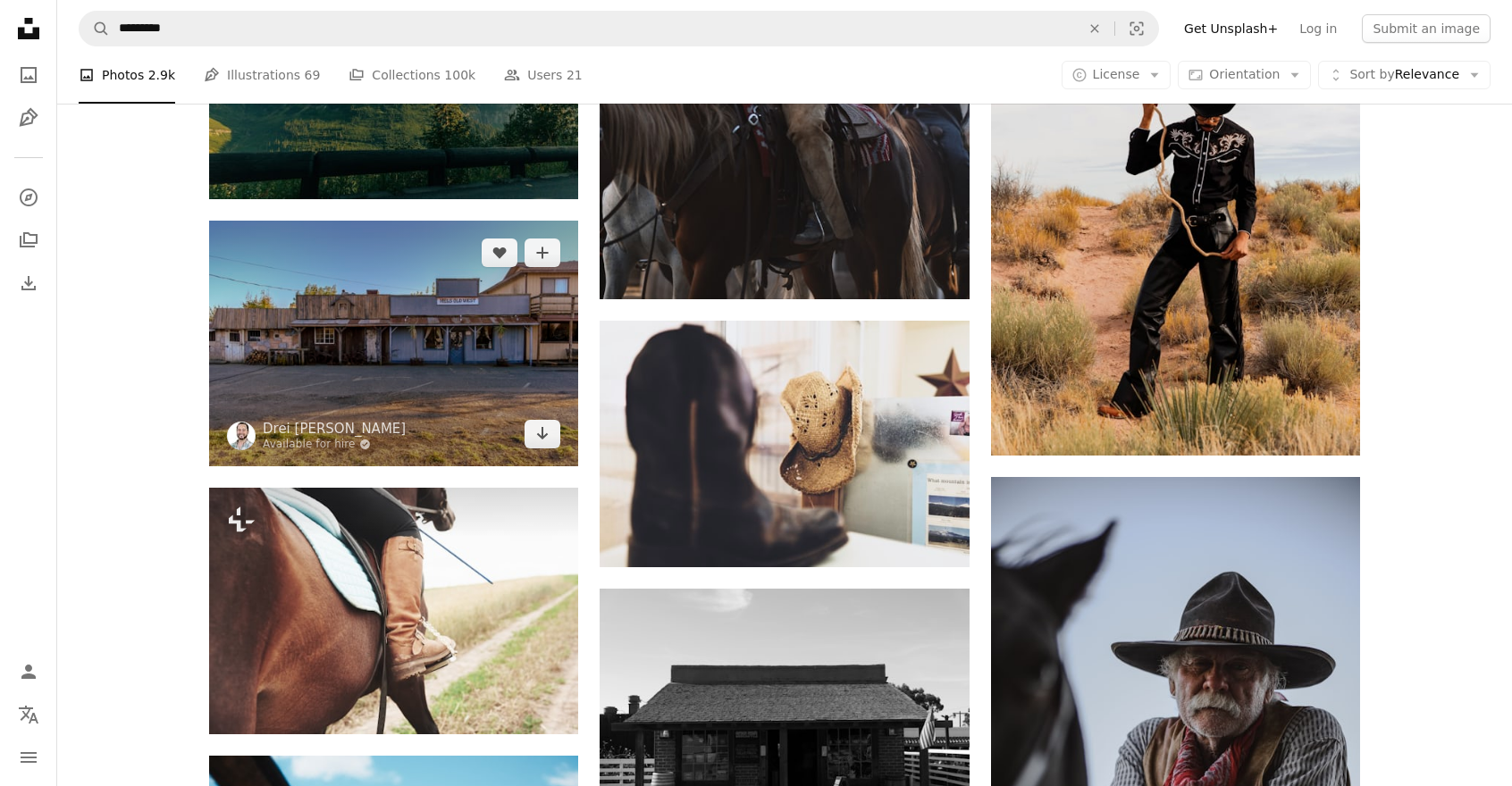
click at [389, 380] on img at bounding box center [393, 343] width 369 height 246
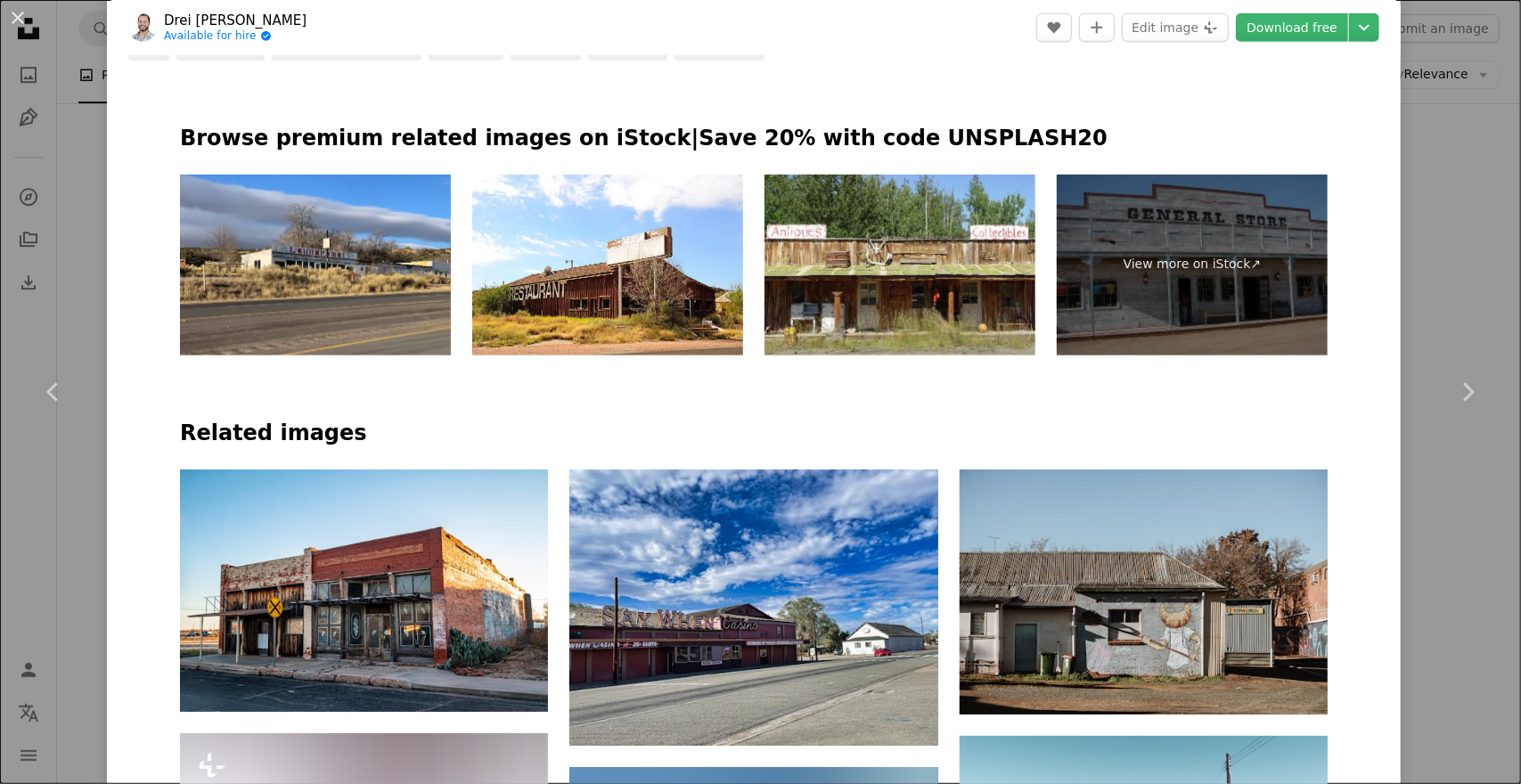
scroll to position [980, 0]
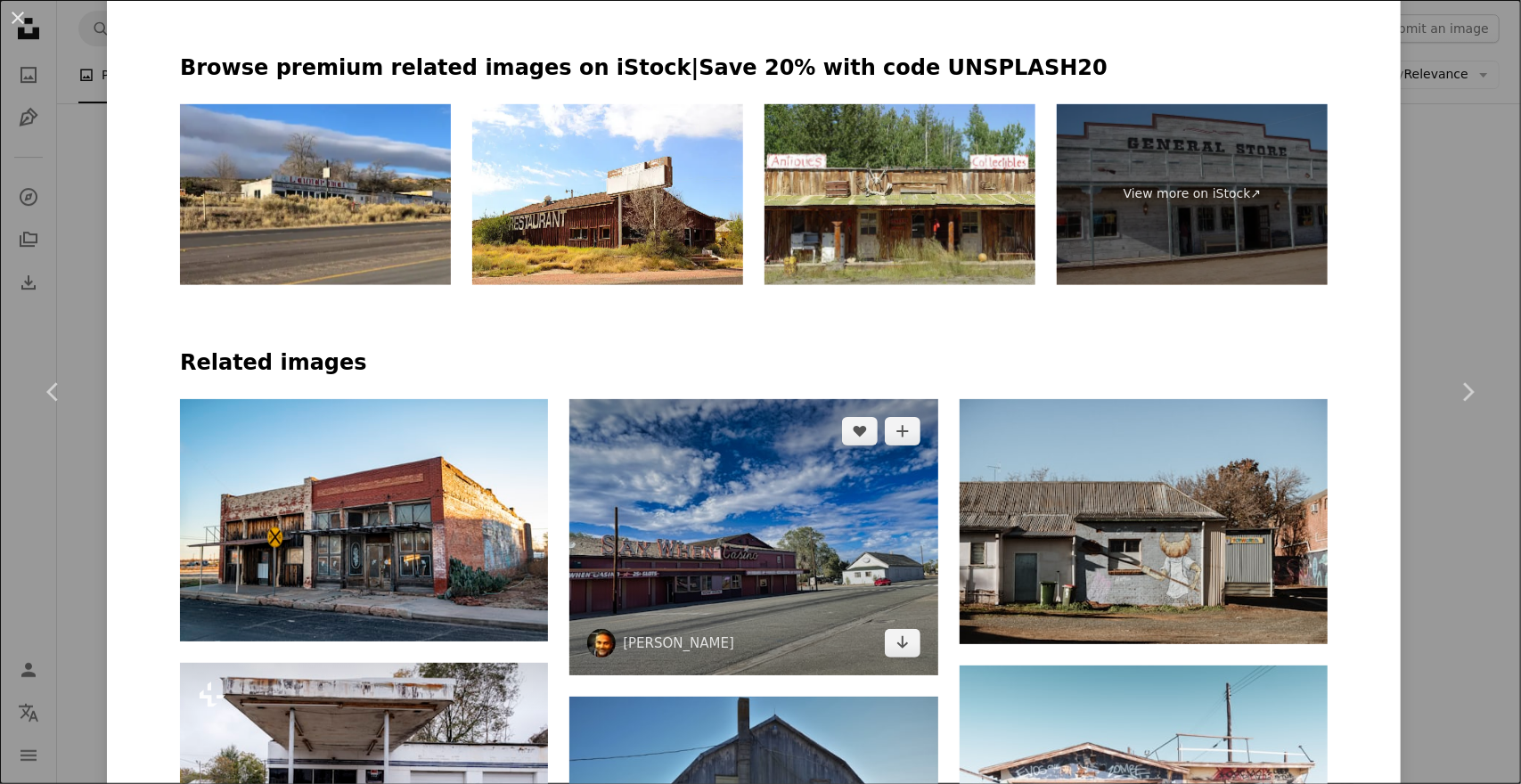
click at [693, 507] on img at bounding box center [753, 537] width 368 height 277
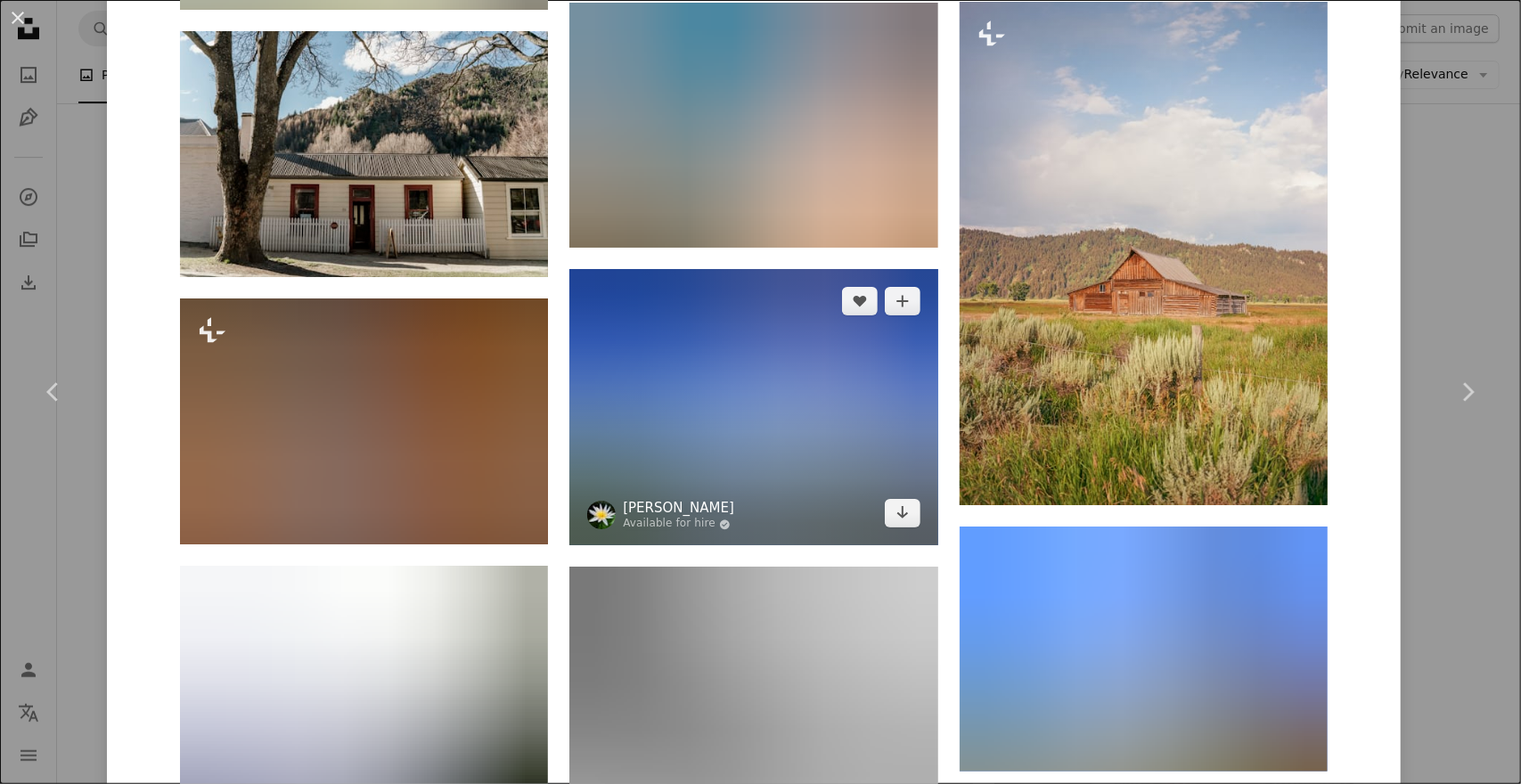
scroll to position [2672, 0]
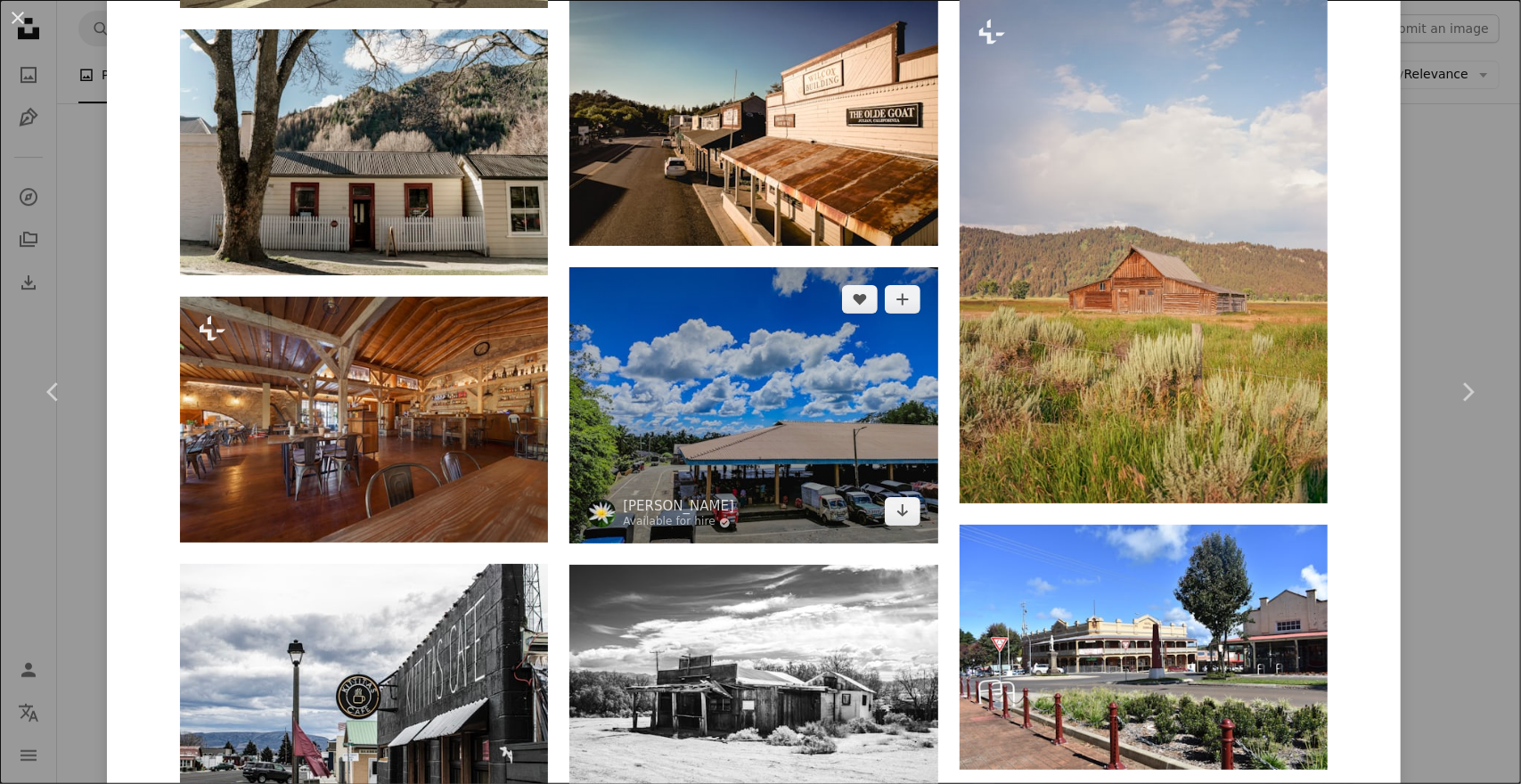
click at [686, 392] on img at bounding box center [753, 405] width 368 height 277
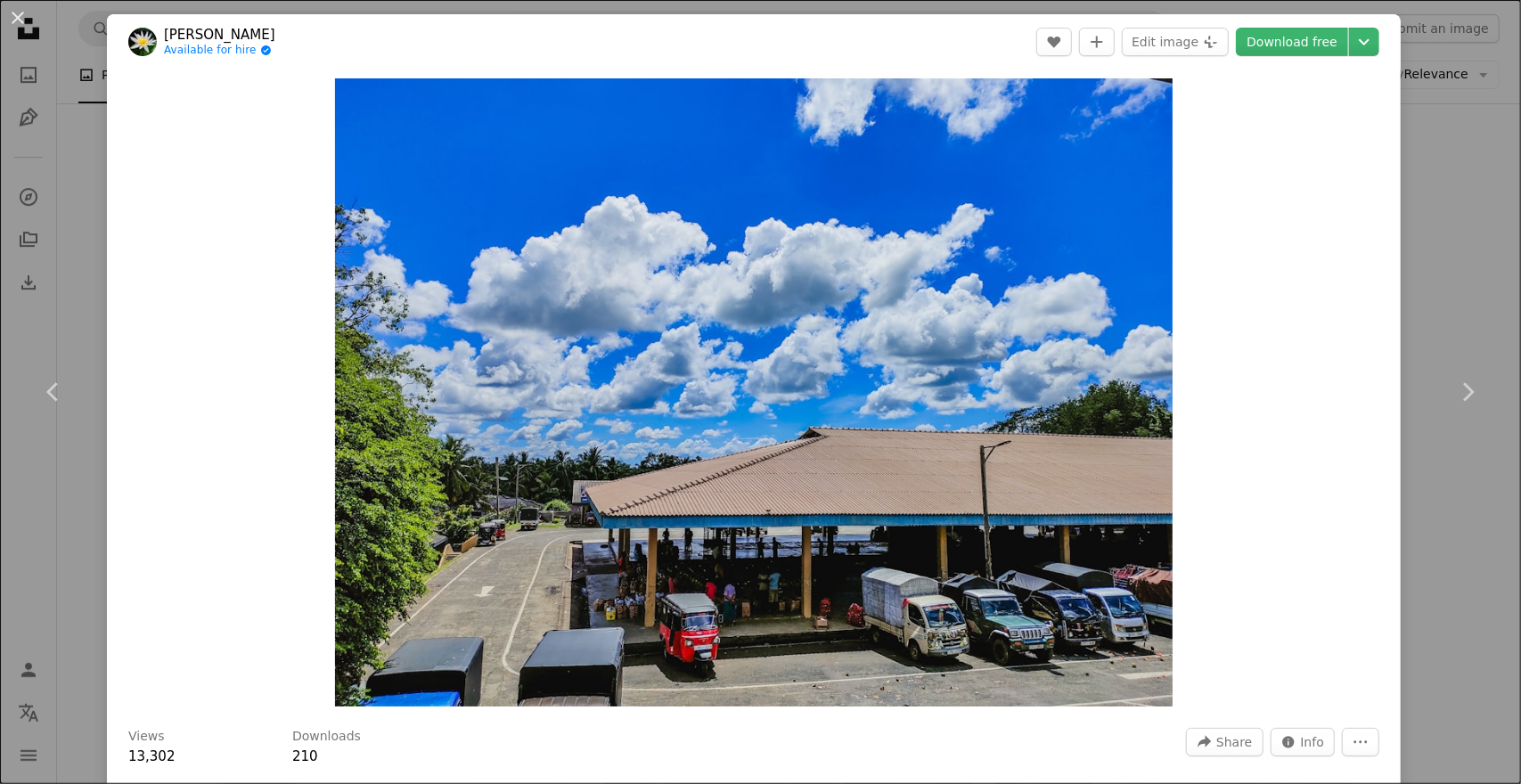
click at [99, 283] on div "An X shape Chevron left Chevron right [PERSON_NAME] Available for hire A checkm…" at bounding box center [760, 392] width 1521 height 784
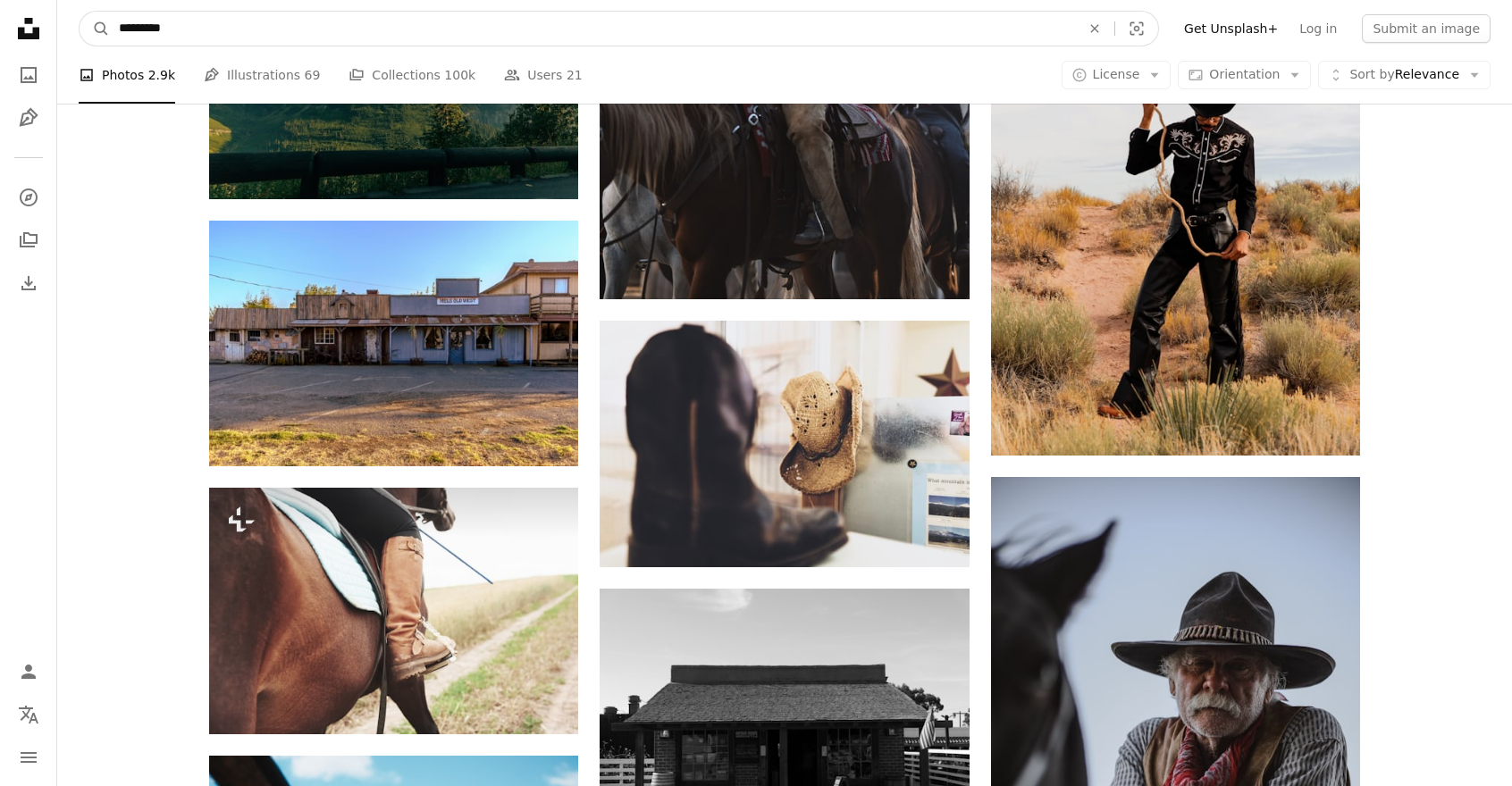
drag, startPoint x: 350, startPoint y: 28, endPoint x: 174, endPoint y: 60, distance: 178.9
type input "**********"
click button "A magnifying glass" at bounding box center [94, 28] width 31 height 34
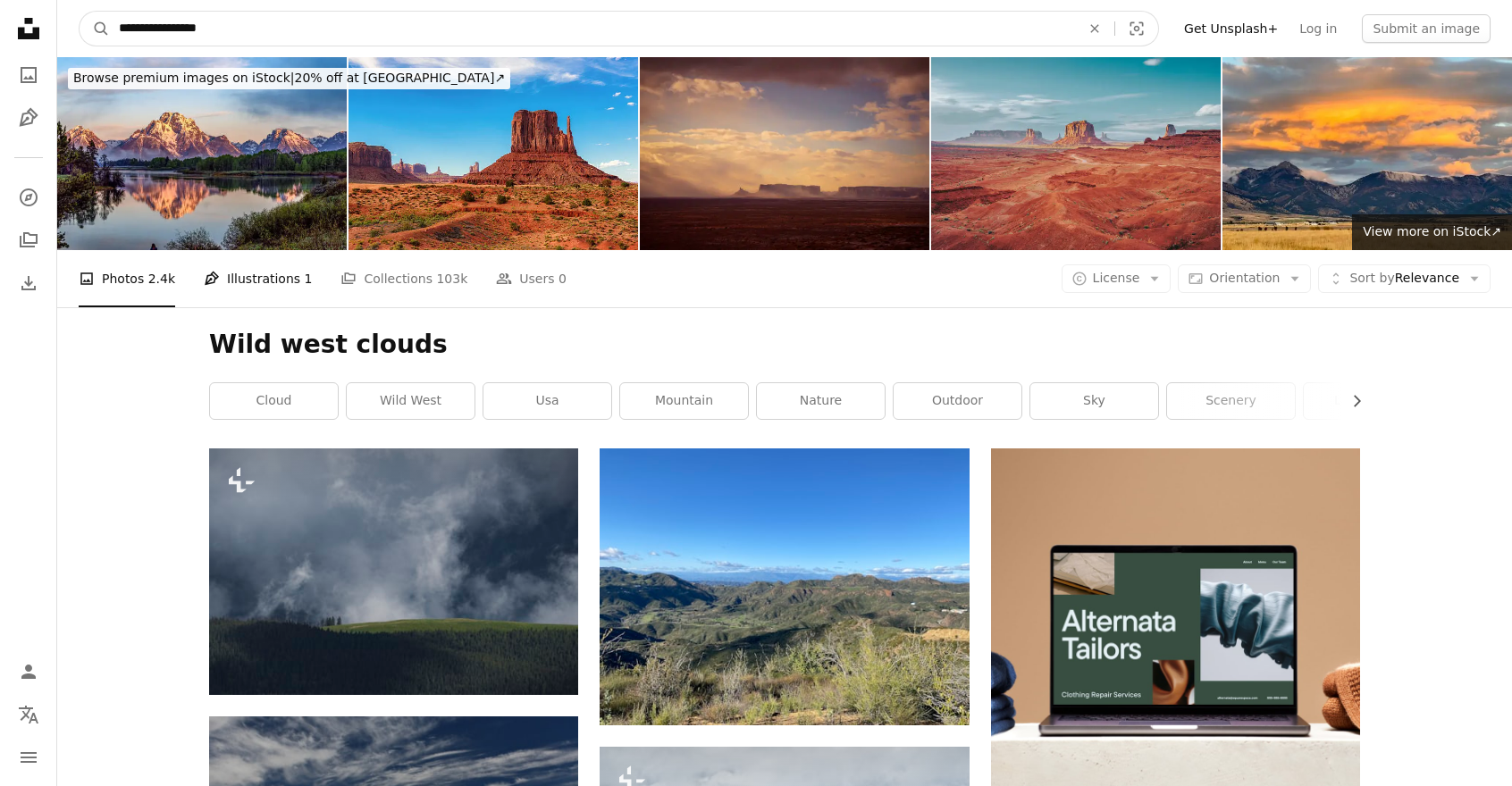
click at [176, 28] on input "**********" at bounding box center [592, 28] width 965 height 34
type input "**********"
click button "A magnifying glass" at bounding box center [94, 28] width 31 height 34
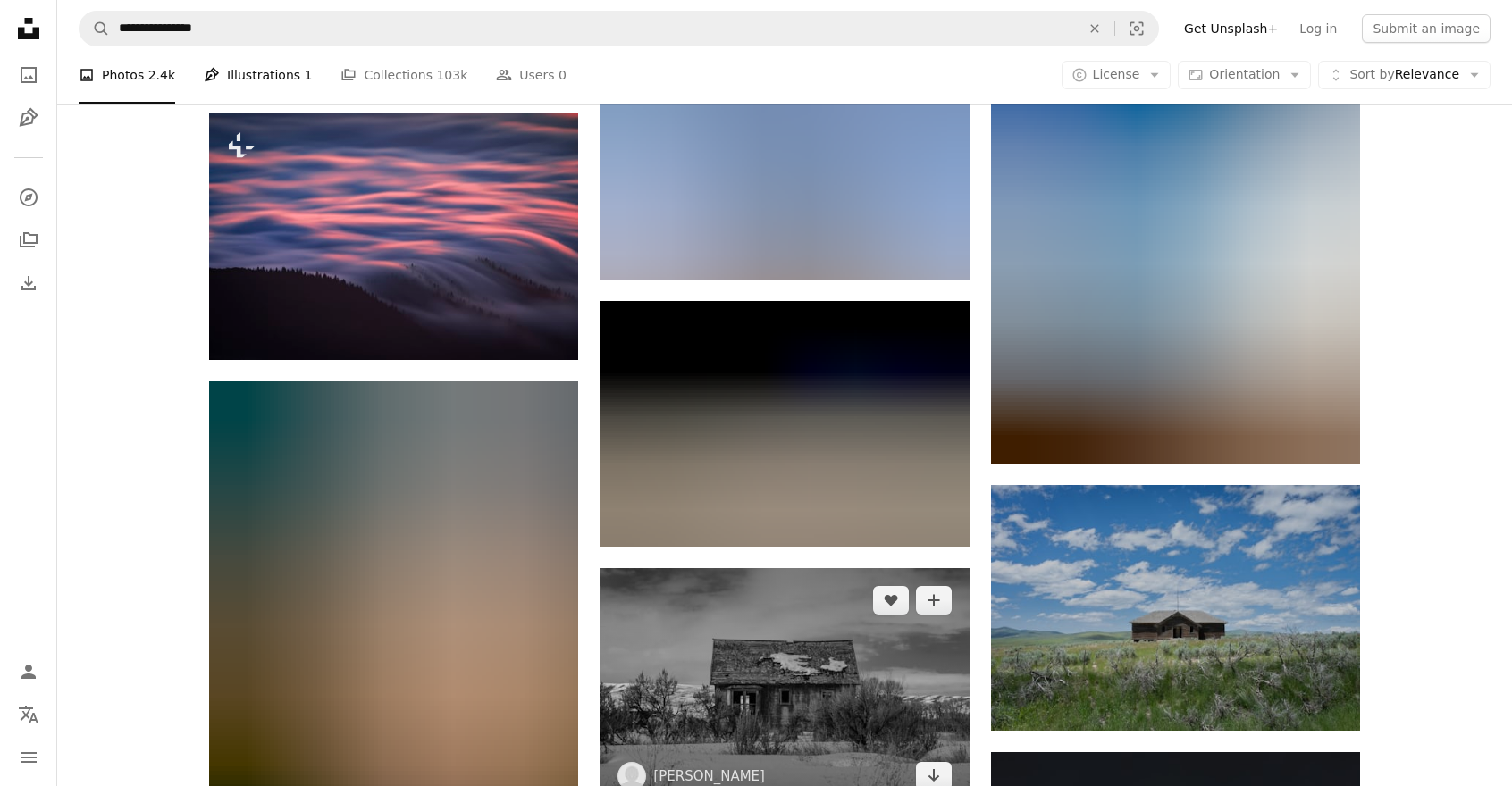
scroll to position [1519, 0]
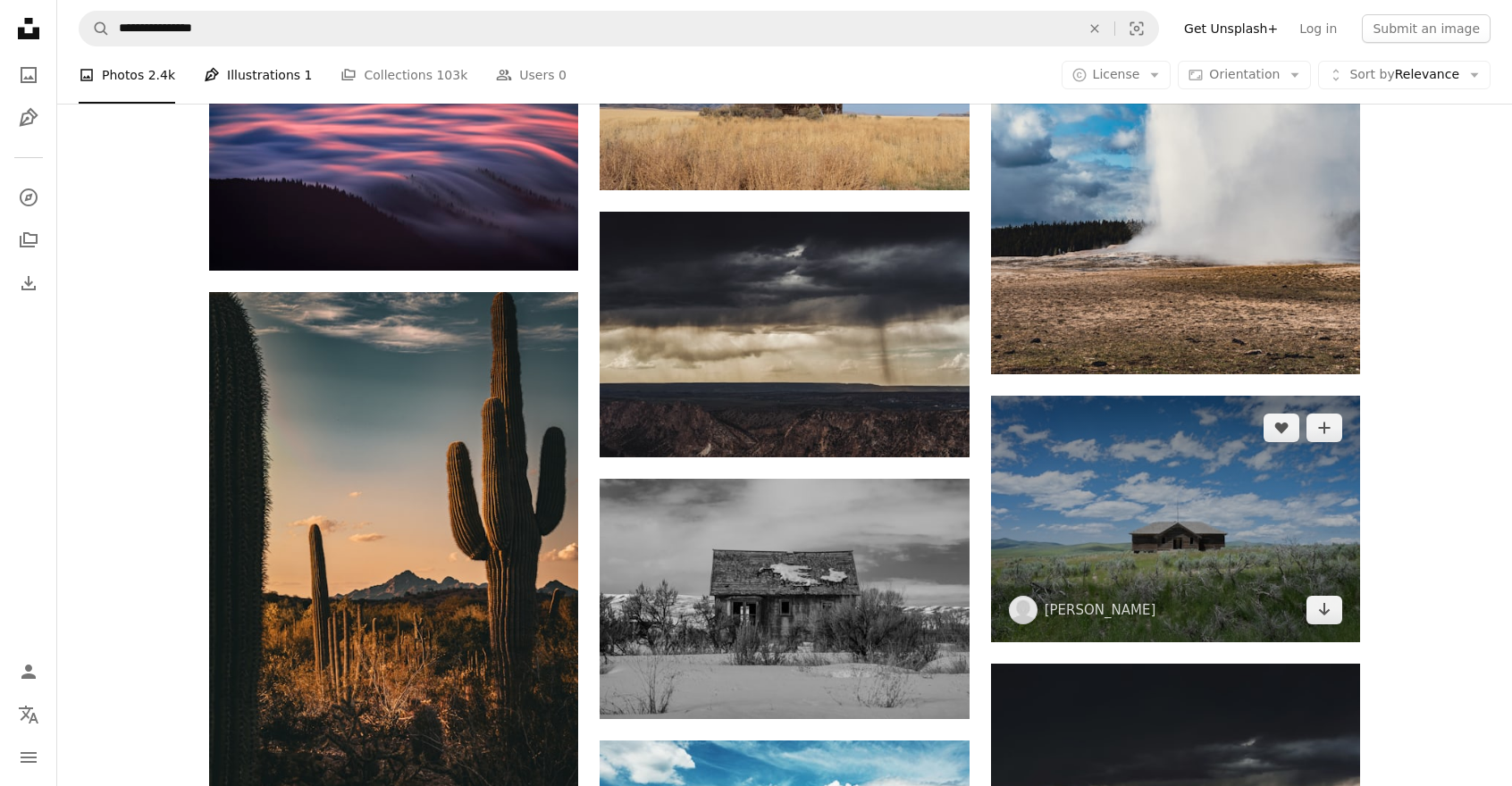
click at [1253, 550] on img at bounding box center [1175, 518] width 369 height 246
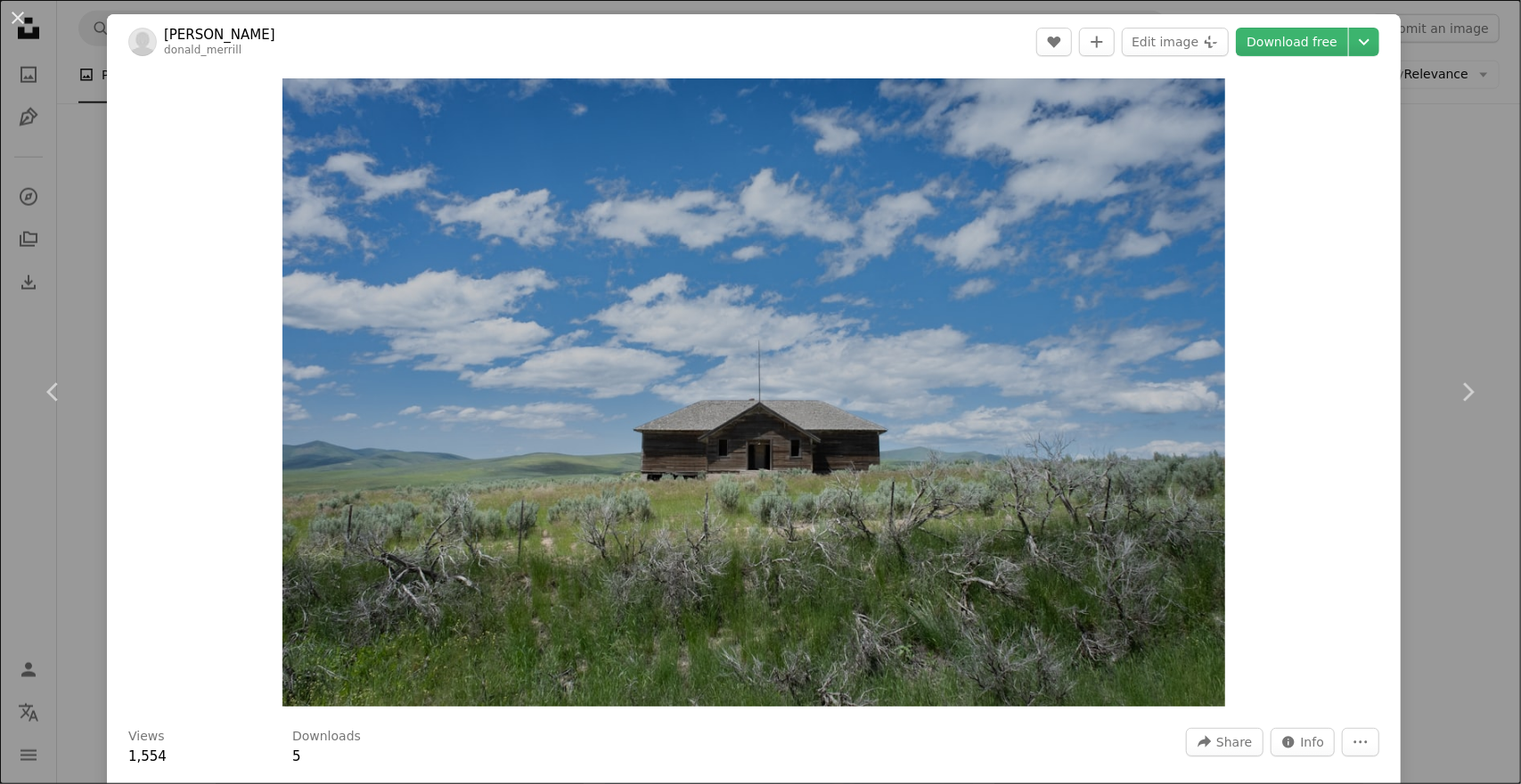
click at [62, 167] on div "An X shape Chevron left Chevron right [PERSON_NAME] donald_merrill A heart A pl…" at bounding box center [760, 392] width 1521 height 784
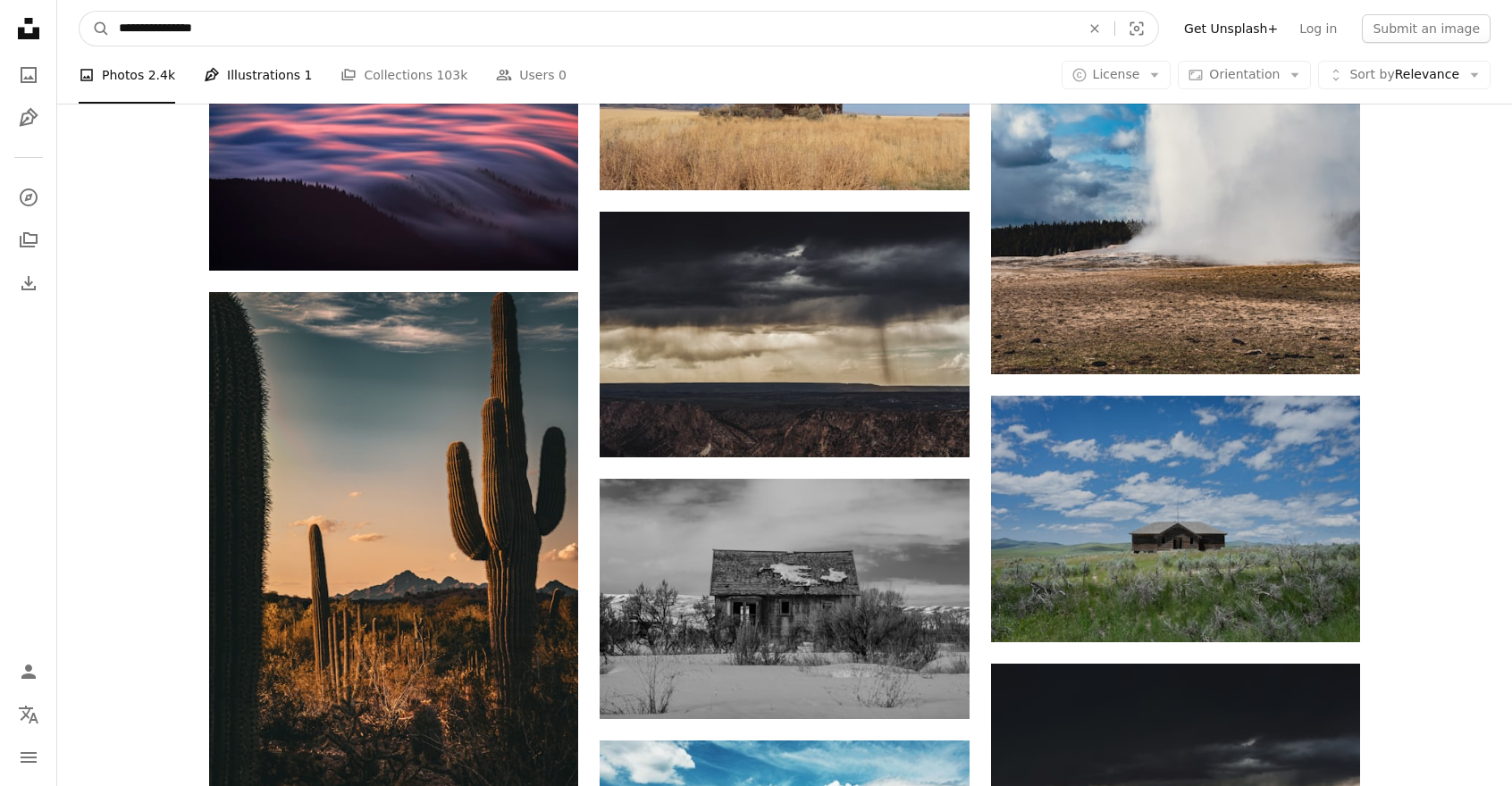
click at [261, 18] on input "**********" at bounding box center [592, 28] width 965 height 34
type input "**********"
click button "A magnifying glass" at bounding box center [94, 28] width 31 height 34
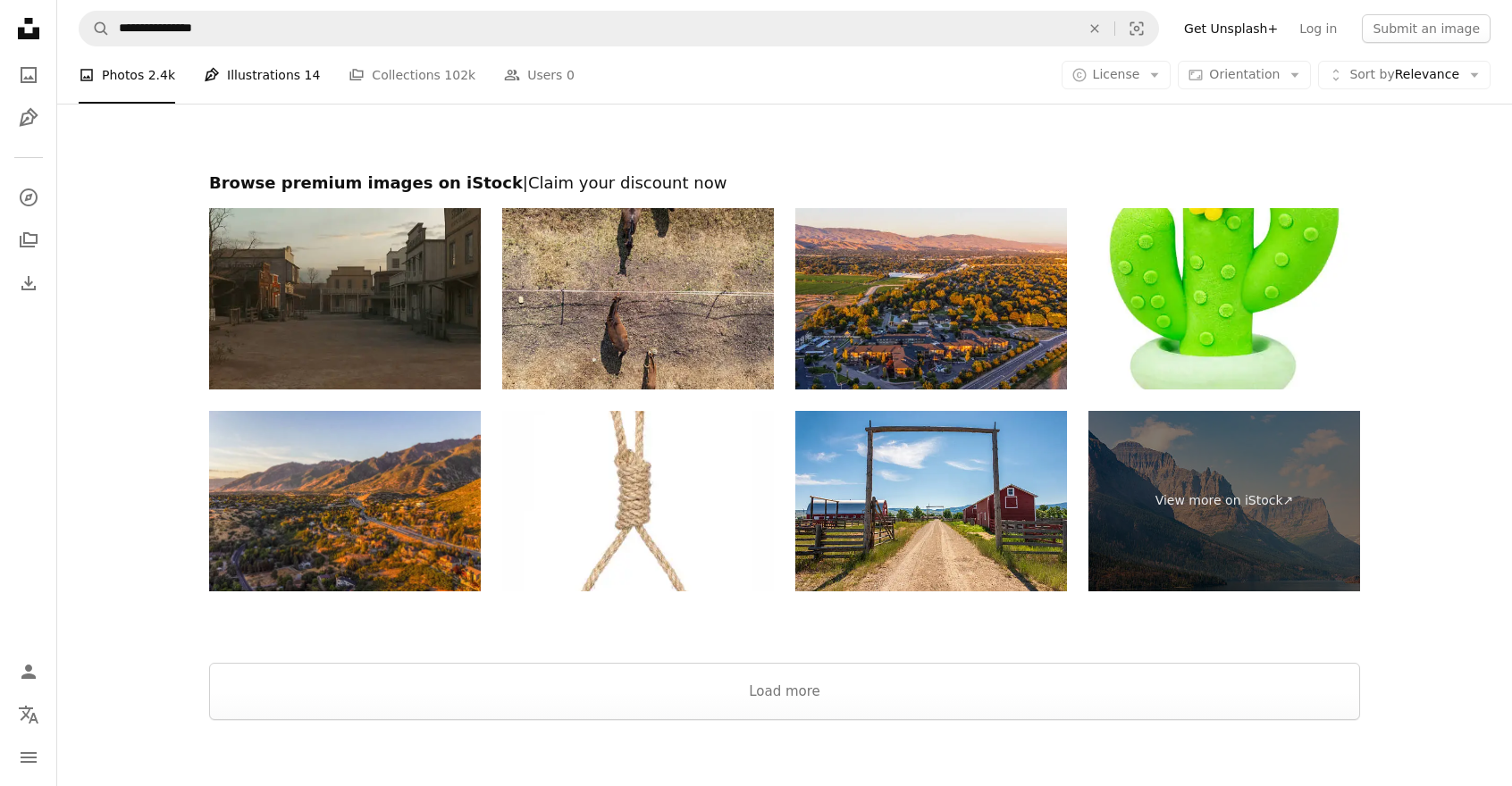
scroll to position [3758, 0]
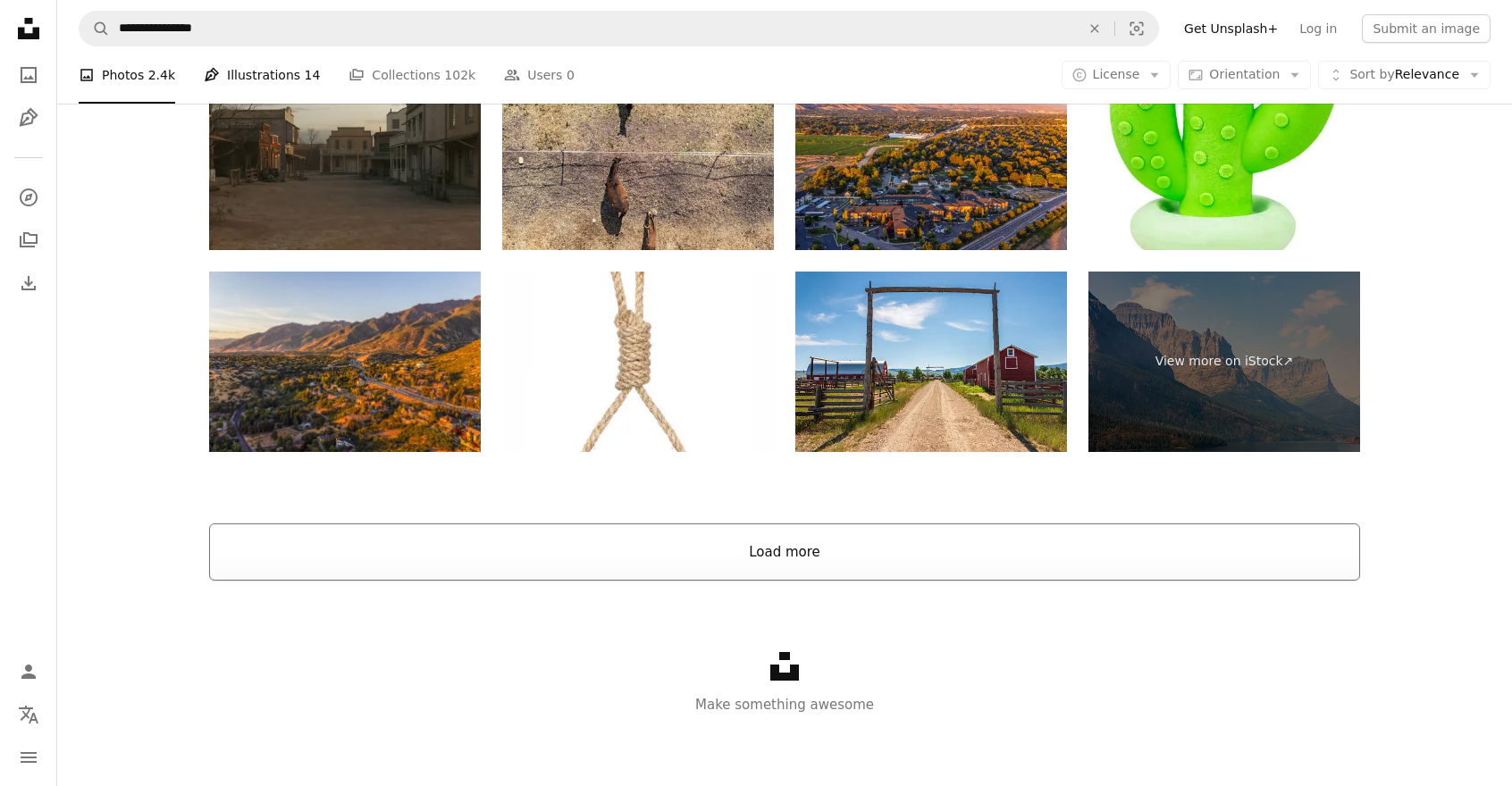
click at [771, 567] on button "Load more" at bounding box center [784, 552] width 1151 height 57
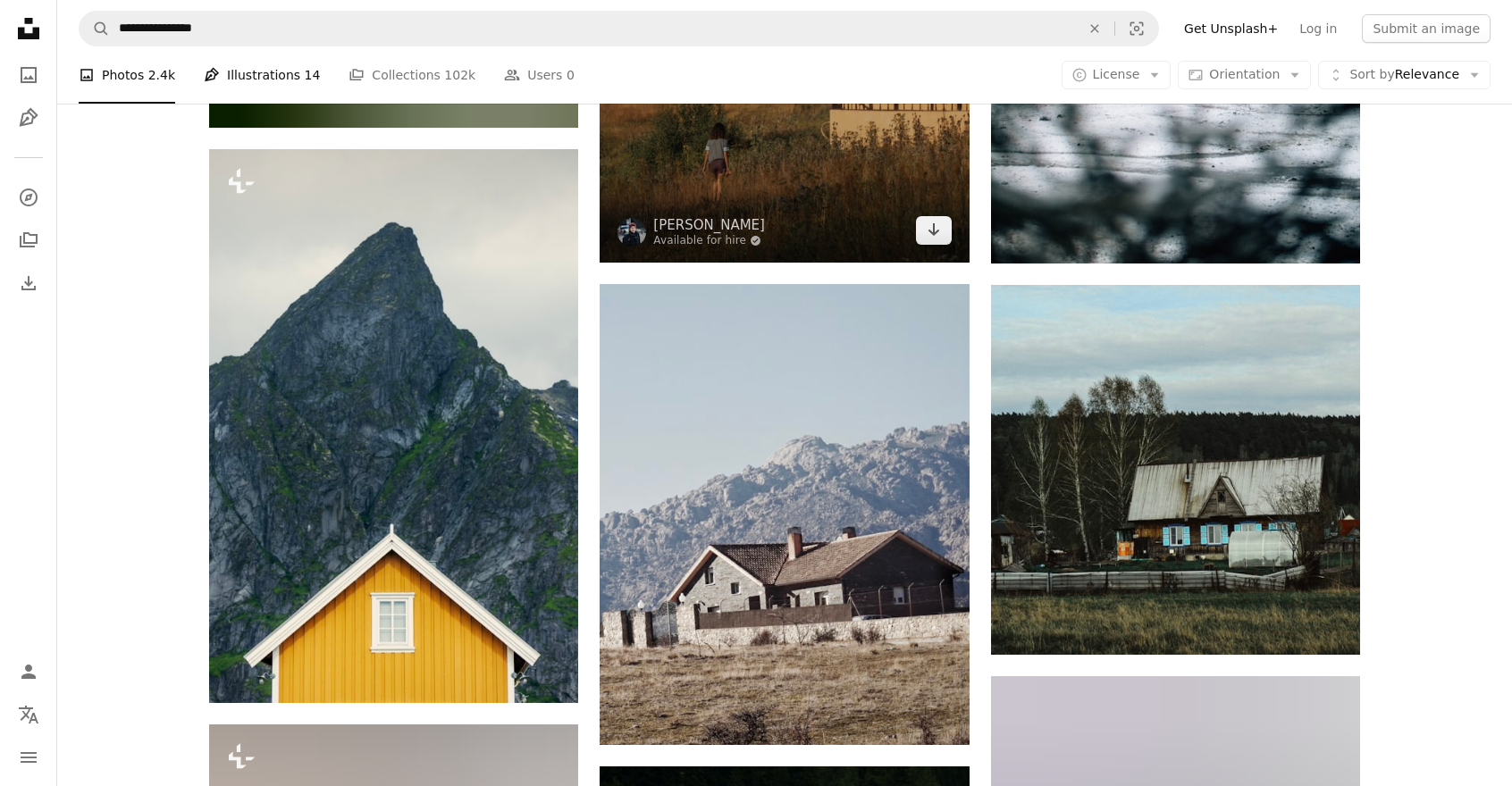
scroll to position [5318, 0]
